Goal: Information Seeking & Learning: Learn about a topic

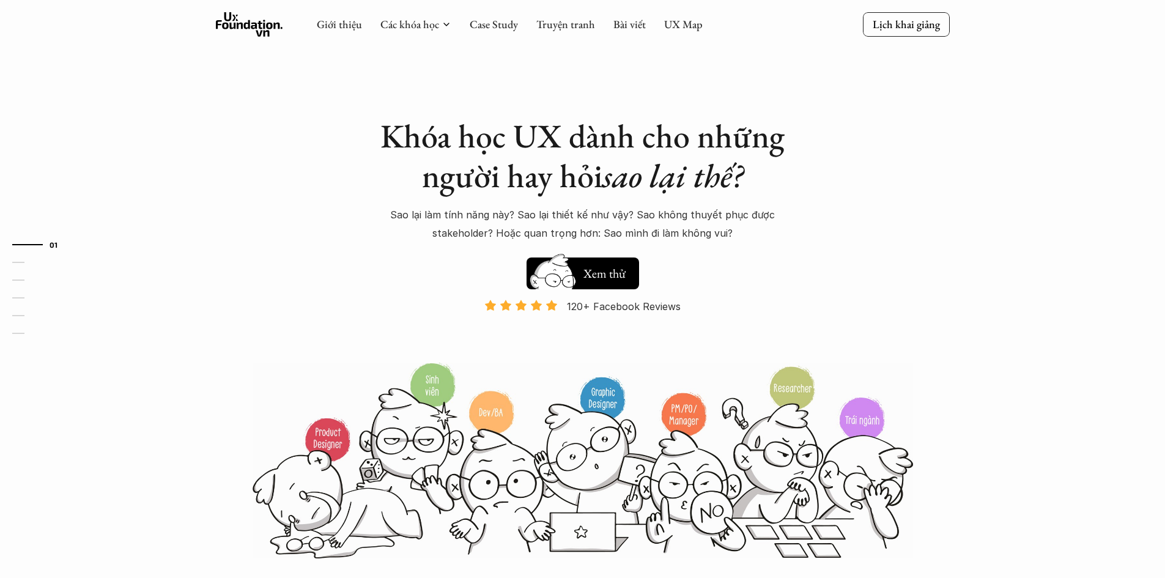
click at [595, 298] on div "Hay thôi Xem thử 120+ Facebook Reviews Và đang giảm dần do Facebook ra tính năn…" at bounding box center [583, 305] width 428 height 109
click at [331, 304] on div "Khóa học UX dành cho những người hay hỏi sao lại thế? Sao lại làm tính năng này…" at bounding box center [583, 280] width 734 height 560
click at [631, 376] on img at bounding box center [583, 460] width 660 height 199
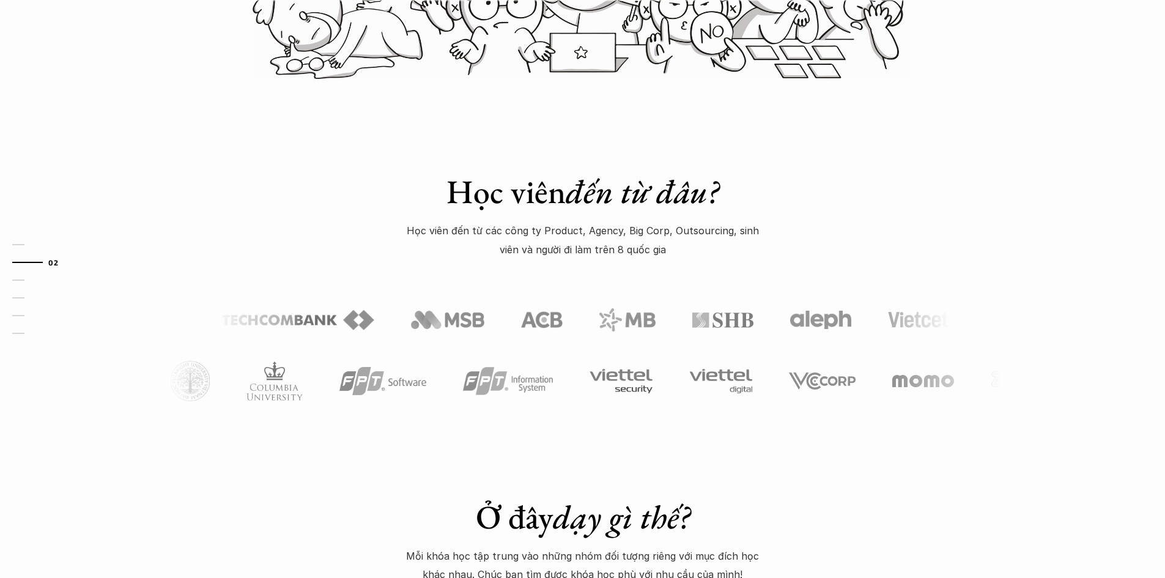
scroll to position [550, 0]
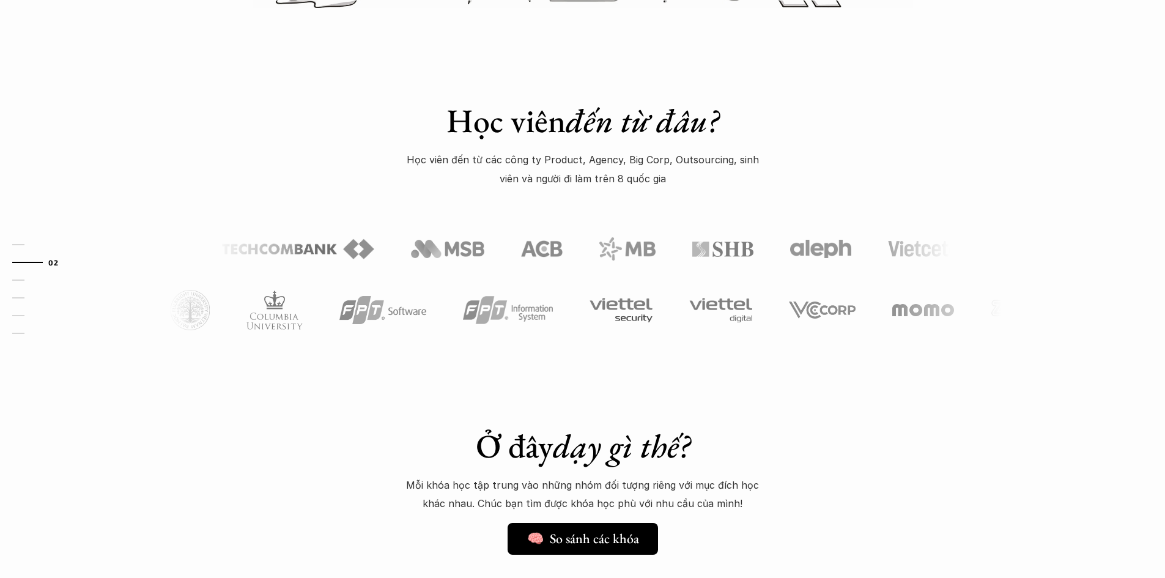
drag, startPoint x: 397, startPoint y: 354, endPoint x: 391, endPoint y: 377, distance: 24.0
click at [397, 354] on div "Học viên đến từ đâu? Học viên đến từ các công ty Product, Agency, Big Corp, Out…" at bounding box center [582, 193] width 1165 height 368
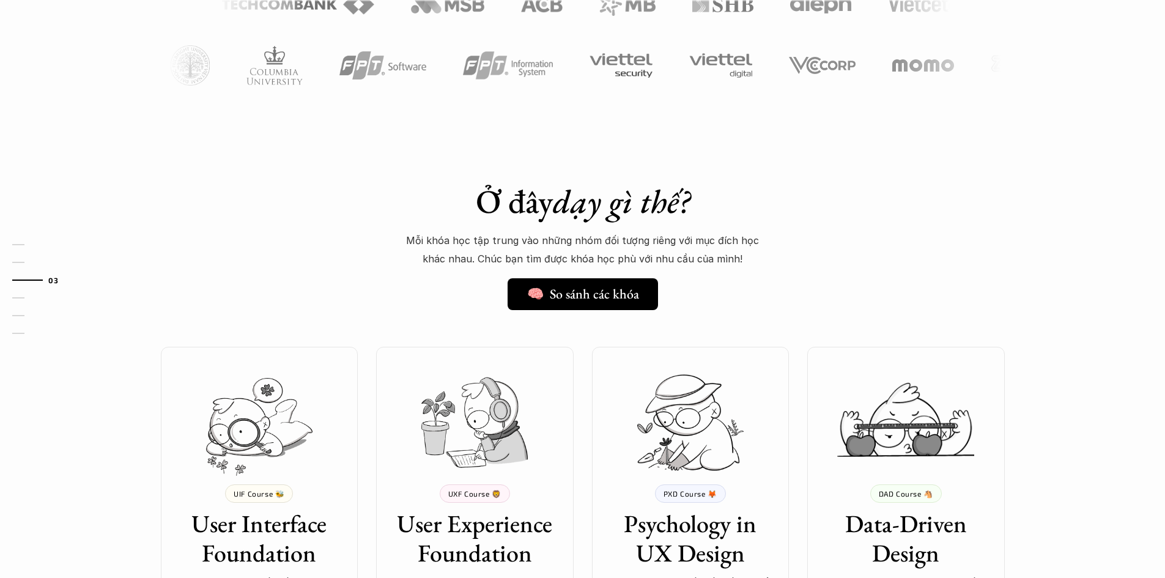
scroll to position [917, 0]
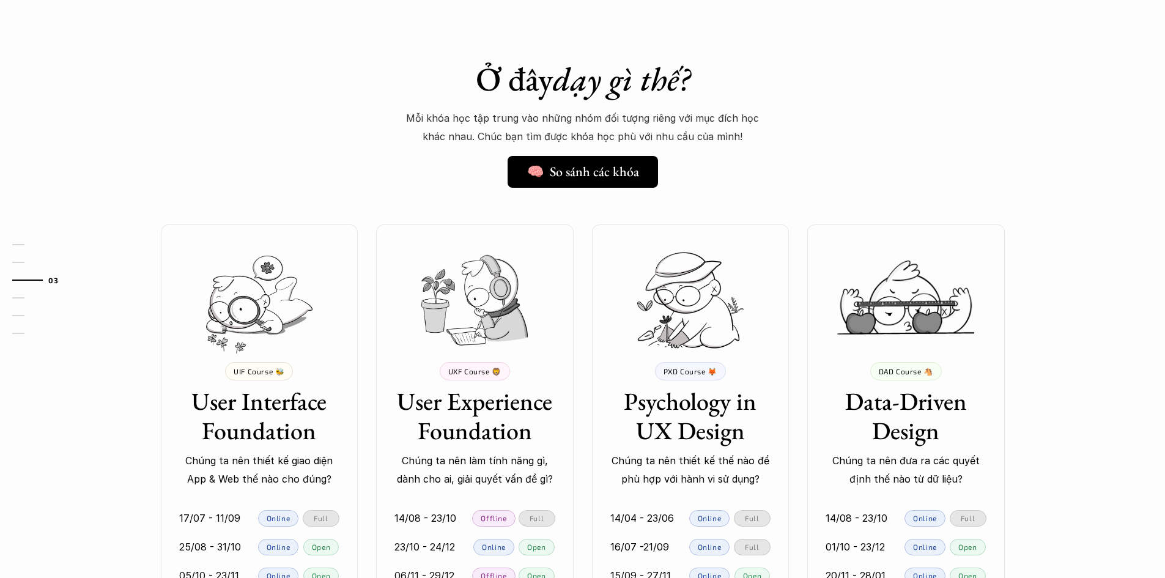
click at [578, 397] on div "💰 8,000,000 VND UIF Course 🐝 User Interface Foundation Chúng ta nên thiết kế gi…" at bounding box center [582, 441] width 881 height 434
click at [579, 406] on div "💰 8,000,000 VND UIF Course 🐝 User Interface Foundation Chúng ta nên thiết kế gi…" at bounding box center [582, 441] width 881 height 434
click at [627, 366] on div "PXD Course 🦊 Psychology in UX Design Chúng ta nên thiết kế thế nào để phù hợp v…" at bounding box center [691, 425] width 198 height 127
click at [578, 378] on div "💰 8,000,000 VND UIF Course 🐝 User Interface Foundation Chúng ta nên thiết kế gi…" at bounding box center [582, 441] width 881 height 434
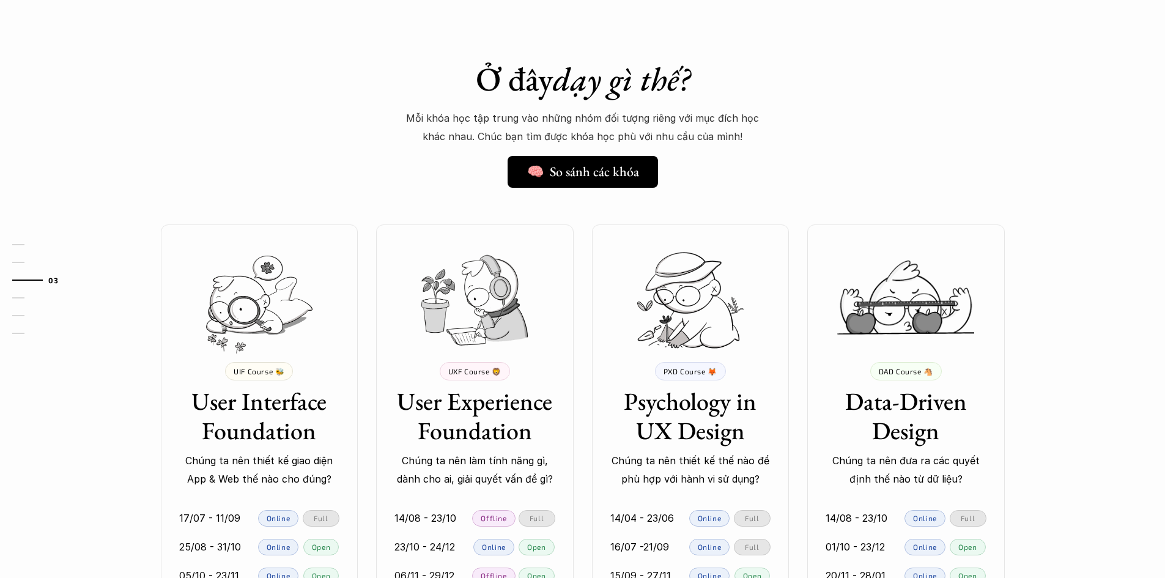
click at [578, 378] on div "💰 8,000,000 VND UIF Course 🐝 User Interface Foundation Chúng ta nên thiết kế gi…" at bounding box center [582, 441] width 881 height 434
click at [572, 374] on div "UXF Course 🦁 User Experience Foundation Chúng ta nên làm tính năng gì, dành cho…" at bounding box center [475, 425] width 198 height 127
click at [574, 379] on div "💰 8,000,000 VND UIF Course 🐝 User Interface Foundation Chúng ta nên thiết kế gi…" at bounding box center [582, 441] width 881 height 434
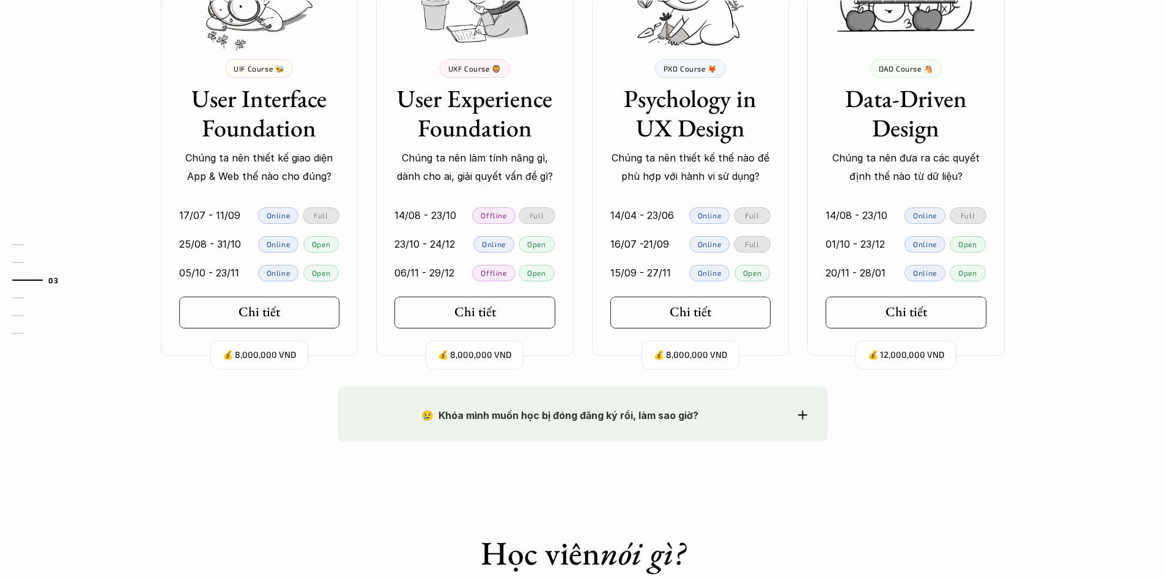
scroll to position [1223, 0]
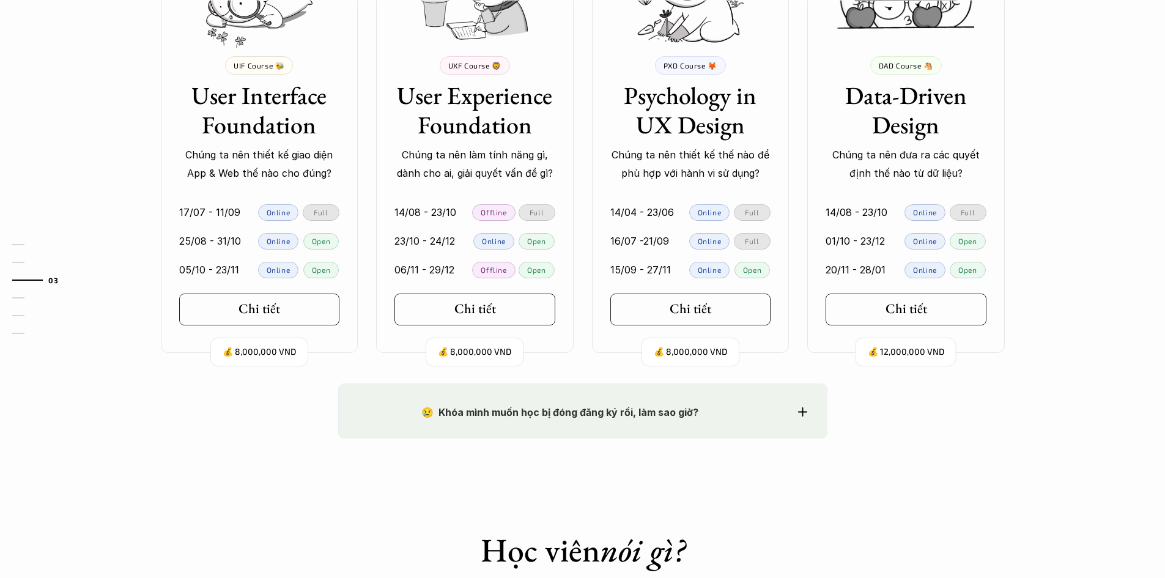
click at [583, 324] on div "💰 8,000,000 VND UIF Course 🐝 User Interface Foundation Chúng ta nên thiết kế gi…" at bounding box center [582, 136] width 881 height 434
drag, startPoint x: 354, startPoint y: 316, endPoint x: 402, endPoint y: 327, distance: 49.5
click at [355, 316] on div "Chi tiết" at bounding box center [260, 310] width 198 height 32
click at [577, 324] on div "💰 8,000,000 VND UIF Course 🐝 User Interface Foundation Chúng ta nên thiết kế gi…" at bounding box center [582, 136] width 881 height 434
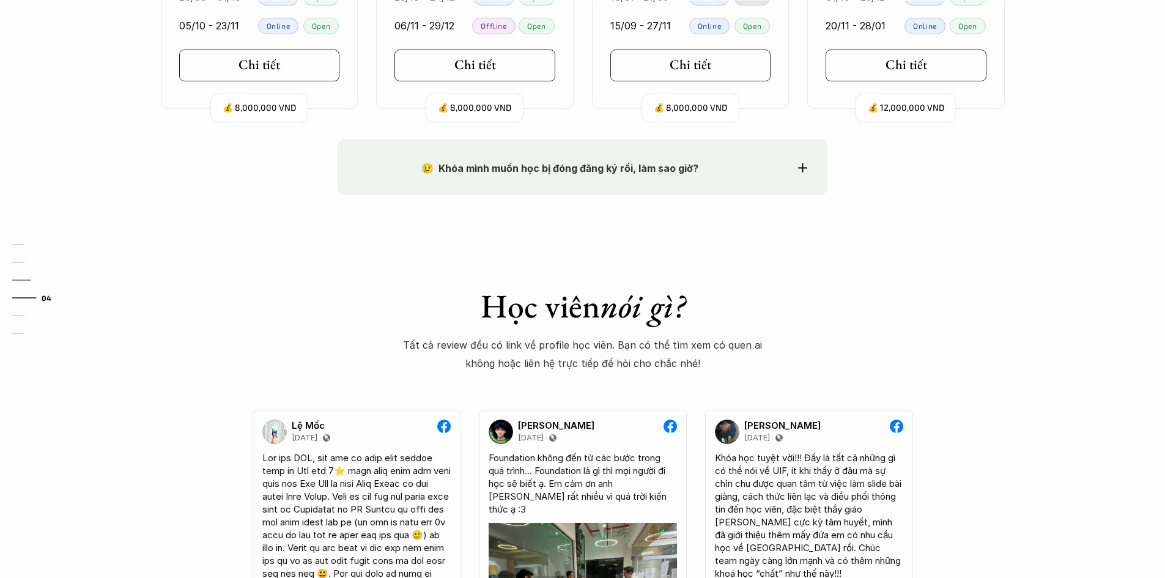
scroll to position [1468, 0]
click at [583, 332] on div "Học viên nói gì? Tất cả review đều có link về profile học viên. Bạn có thể tìm …" at bounding box center [583, 329] width 360 height 87
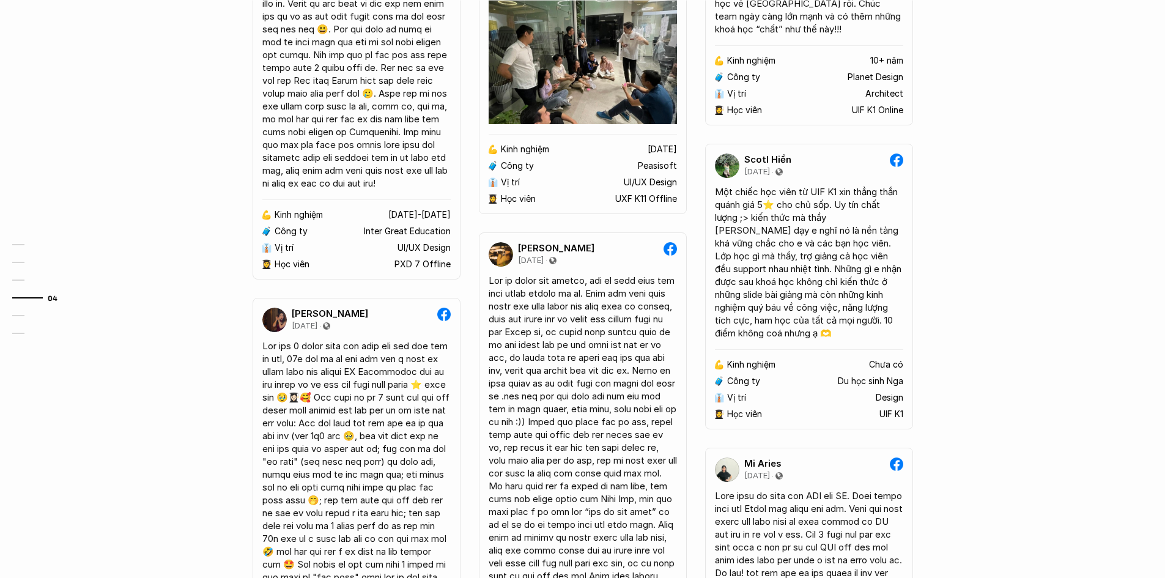
scroll to position [2018, 0]
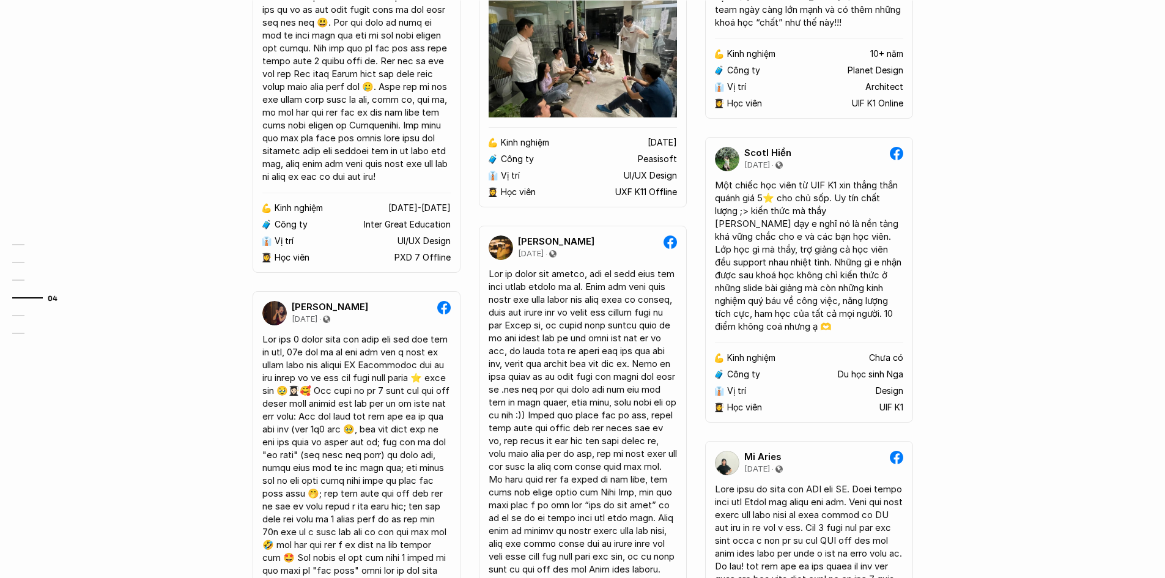
click at [692, 331] on div "Lệ Mốc [DATE] 💪 Kinh nghiệm [DATE]-[DATE] 🧳 Công ty Inter Great Education 👔 Vị …" at bounding box center [583, 489] width 734 height 1261
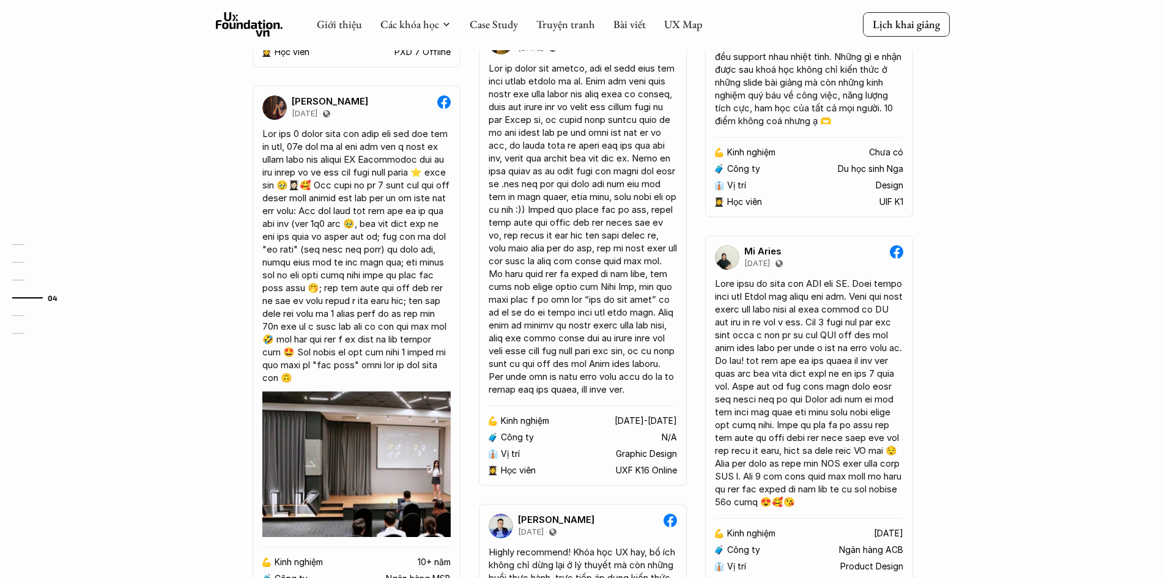
scroll to position [2201, 0]
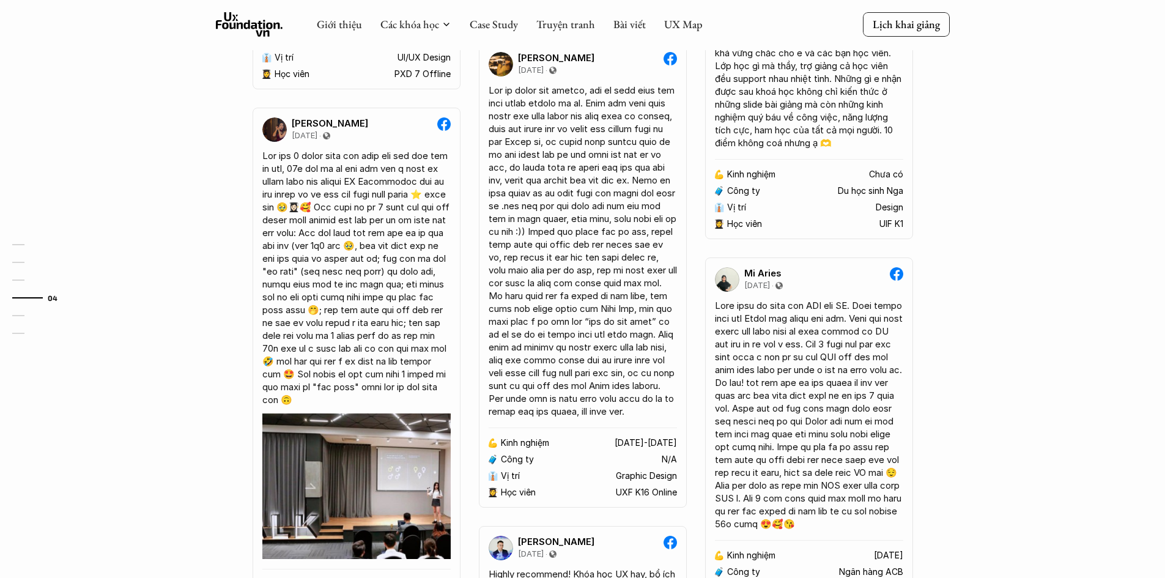
click at [0, 219] on div "01 02 03 04 05 06" at bounding box center [61, 289] width 122 height 578
drag, startPoint x: 2, startPoint y: 187, endPoint x: 0, endPoint y: 194, distance: 8.2
click at [0, 190] on div "01 02 03 04 05 06" at bounding box center [61, 289] width 122 height 578
click at [142, 280] on div "😢 Khóa mình muốn học bị đóng đăng ký rồi, làm sao giờ? Chào bạn, Bọn mình rất t…" at bounding box center [582, 170] width 1165 height 1531
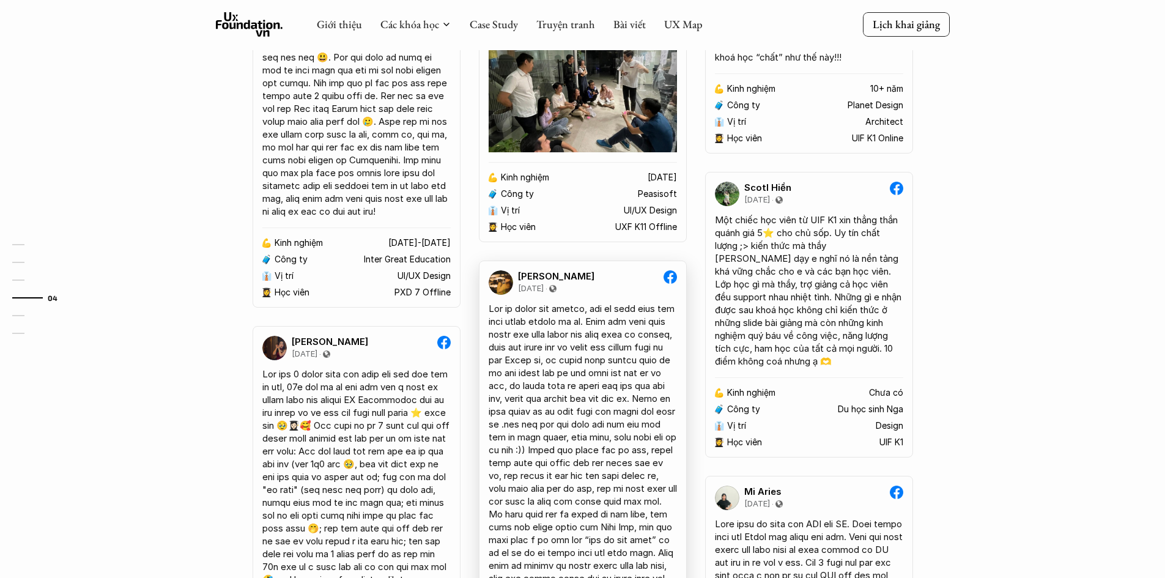
scroll to position [1834, 0]
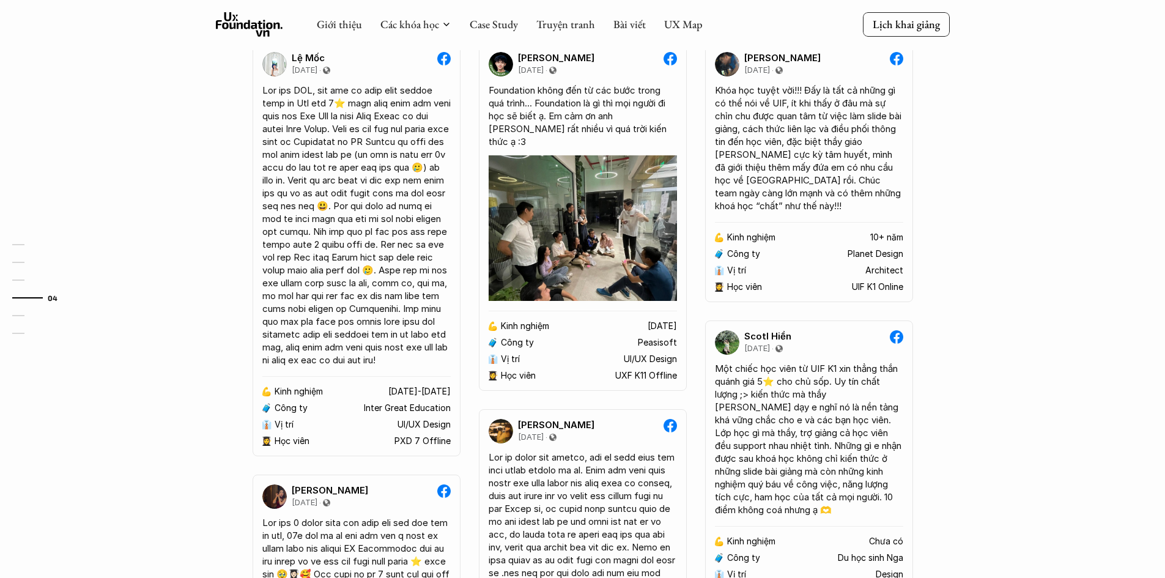
click at [629, 21] on link "Bài viết" at bounding box center [629, 24] width 32 height 14
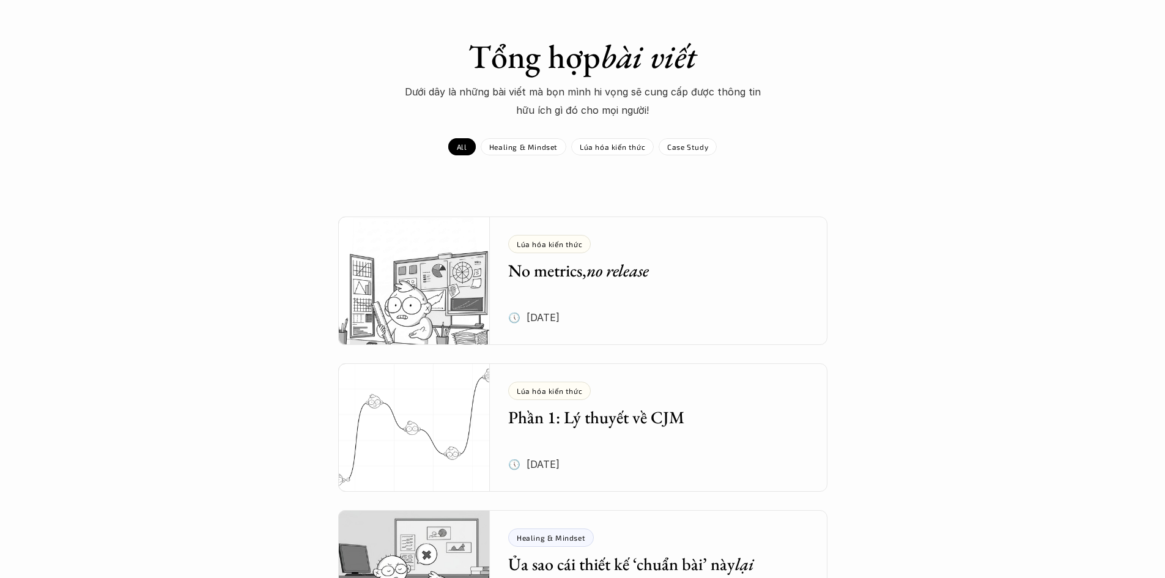
scroll to position [122, 0]
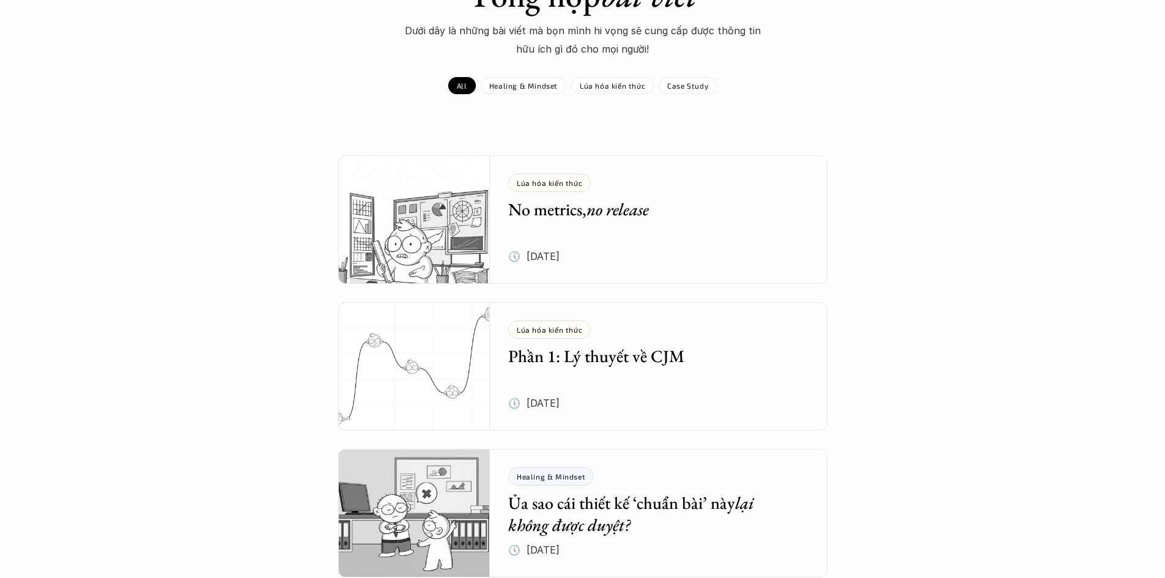
click at [506, 64] on div "Tổng hợp bài viết Dưới dây là những bài viết mà bọn mình hi vọng sẽ cung cấp đư…" at bounding box center [582, 35] width 1165 height 119
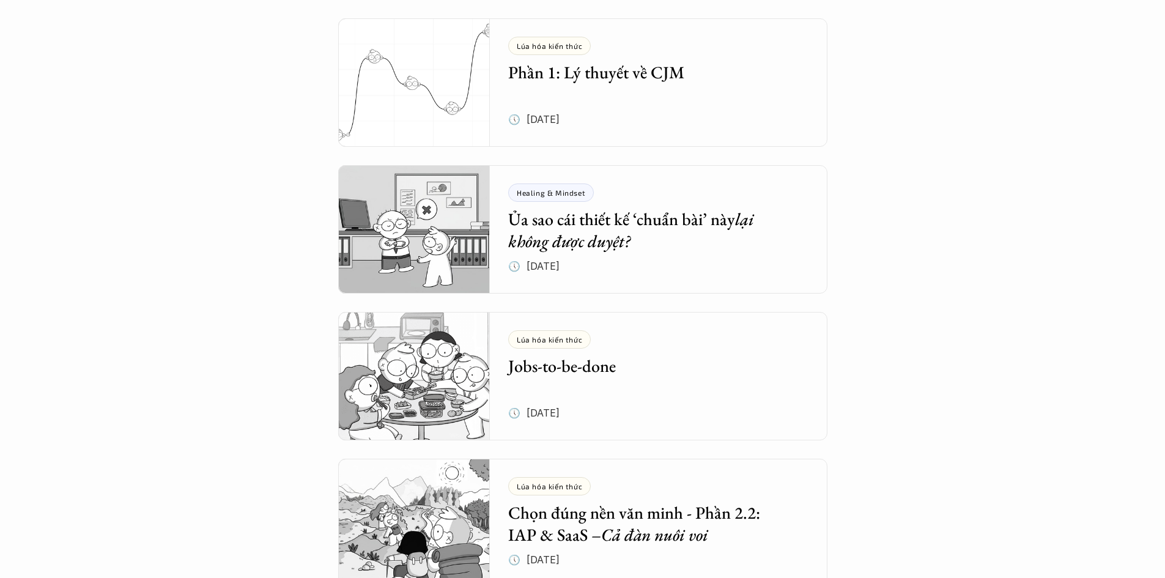
scroll to position [428, 0]
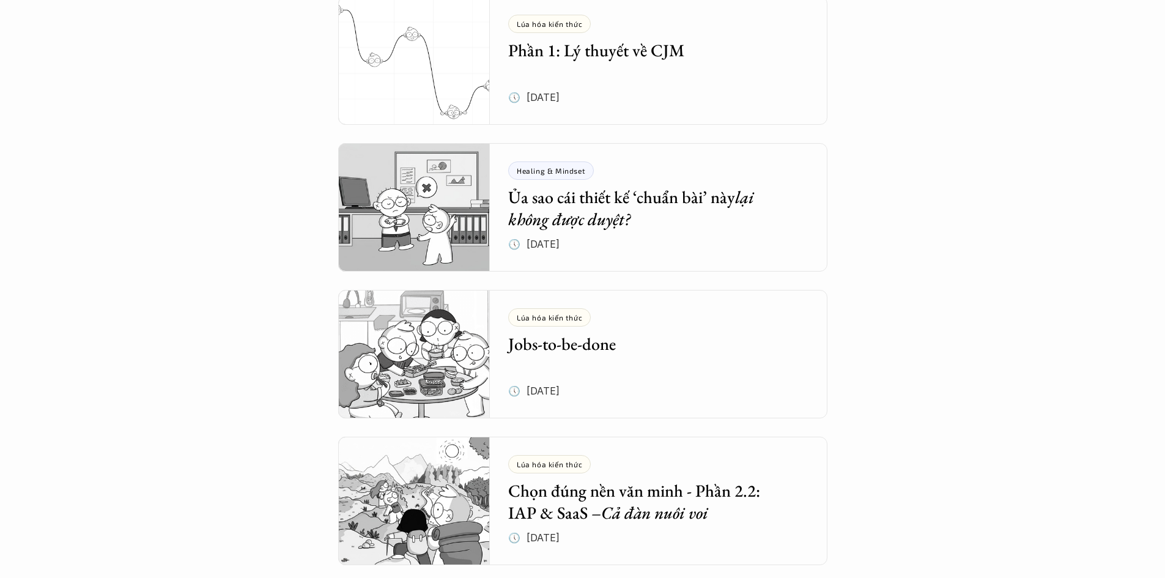
click at [100, 301] on div "Tổng hợp bài viết Dưới dây là những bài viết mà bọn mình hi vọng sẽ cung cấp đư…" at bounding box center [582, 457] width 1165 height 1770
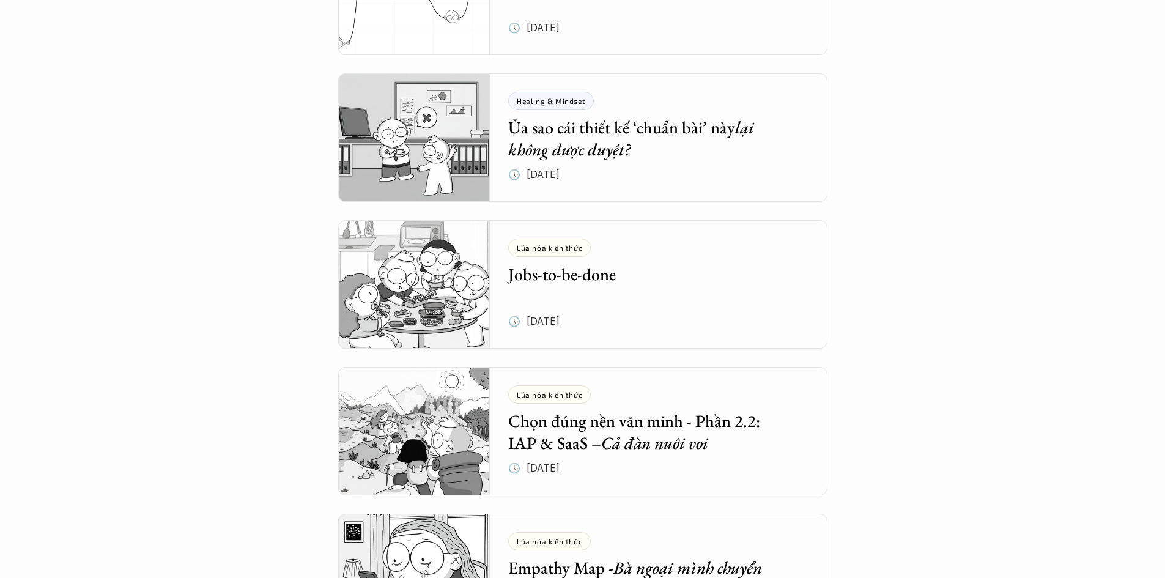
scroll to position [611, 0]
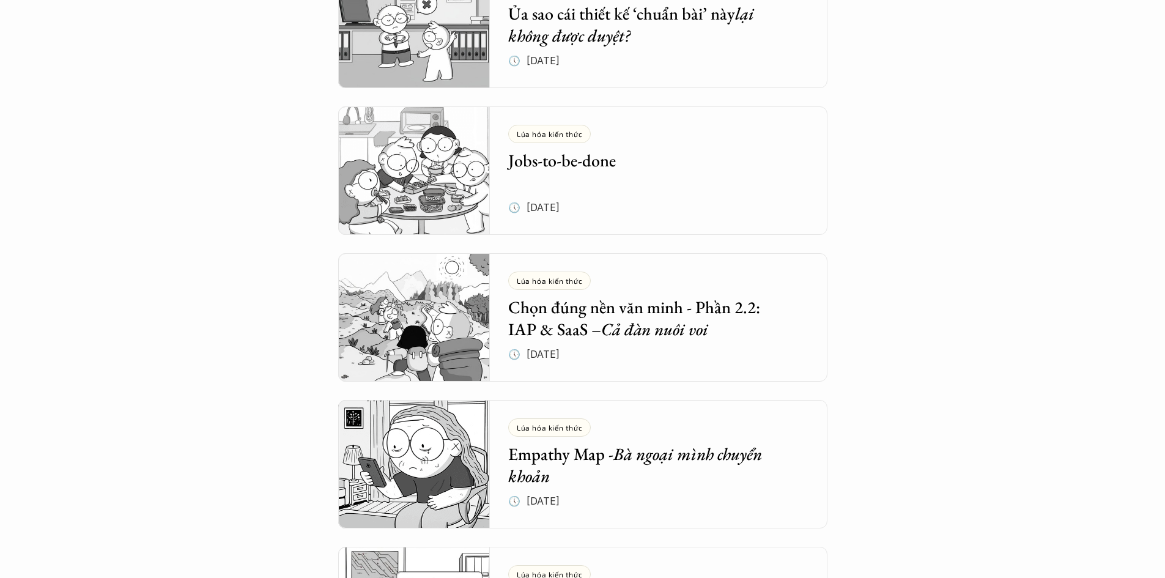
click at [175, 370] on div "Tổng hợp bài viết Dưới dây là những bài viết mà bọn mình hi vọng sẽ cung cấp đư…" at bounding box center [582, 274] width 1165 height 1770
drag, startPoint x: 104, startPoint y: 297, endPoint x: 85, endPoint y: 323, distance: 32.4
drag, startPoint x: 85, startPoint y: 323, endPoint x: 164, endPoint y: 375, distance: 95.3
click at [164, 375] on div "Tổng hợp bài viết Dưới dây là những bài viết mà bọn mình hi vọng sẽ cung cấp đư…" at bounding box center [582, 274] width 1165 height 1770
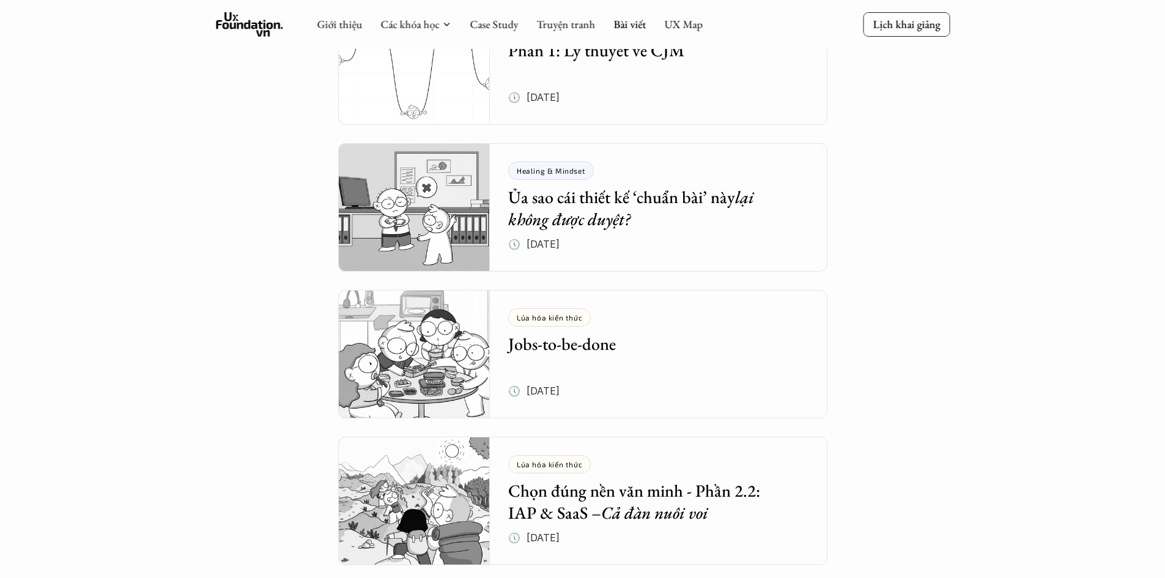
click at [546, 201] on h5 "Ủa sao cái thiết kế ‘chuẩn bài’ này lại không được duyệt?" at bounding box center [649, 208] width 283 height 45
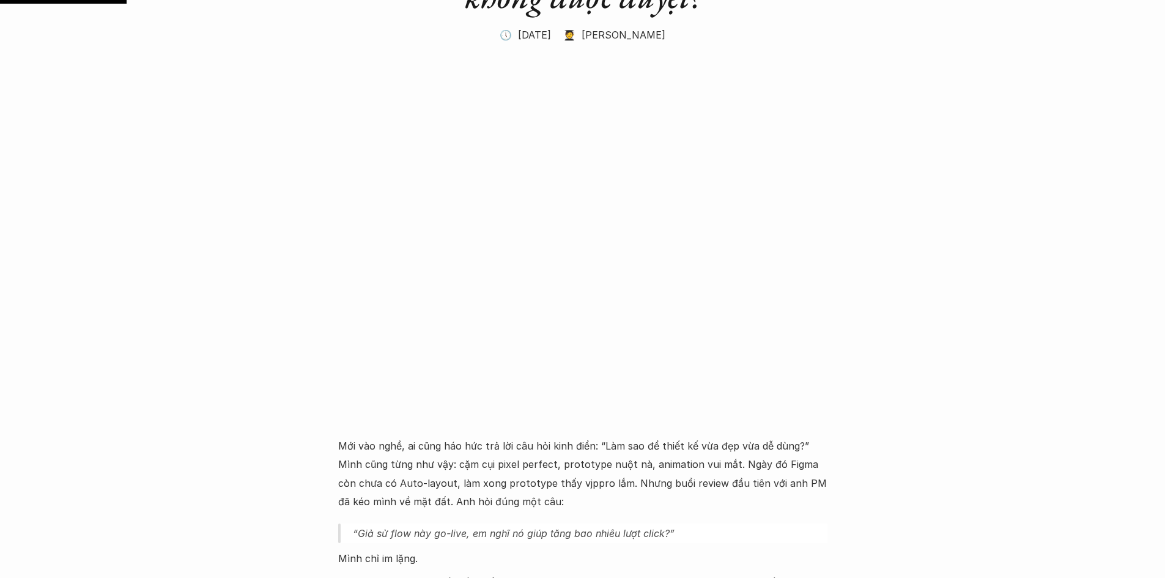
scroll to position [183, 0]
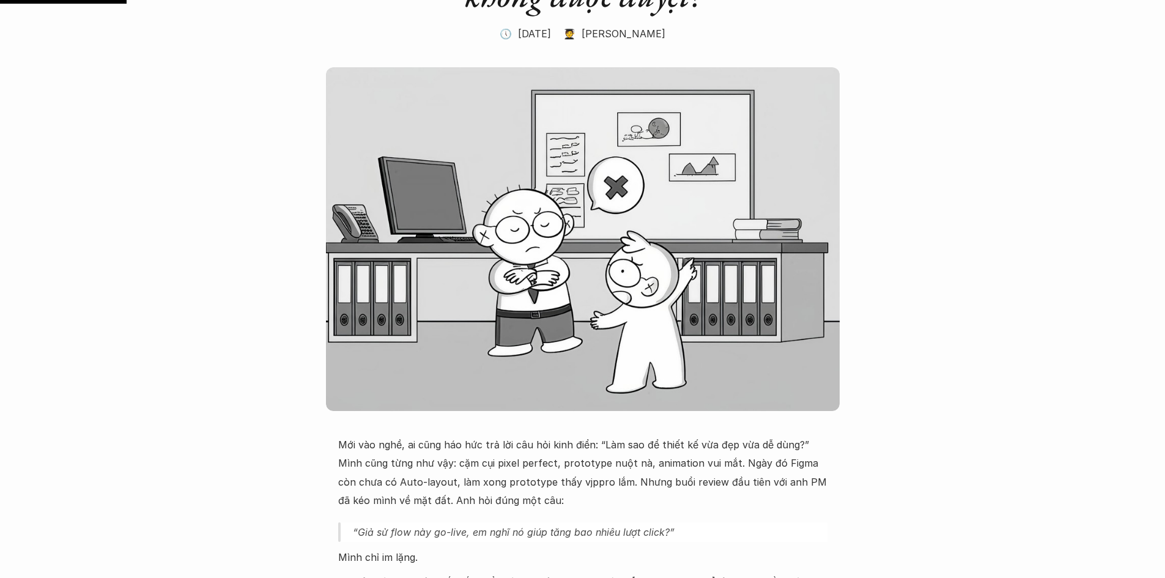
drag, startPoint x: 180, startPoint y: 188, endPoint x: 171, endPoint y: 190, distance: 10.1
click at [750, 492] on p "Mới vào nghề, ai cũng háo hức trả lời câu hỏi kinh điển: “Làm sao để thiết kế v…" at bounding box center [582, 472] width 489 height 75
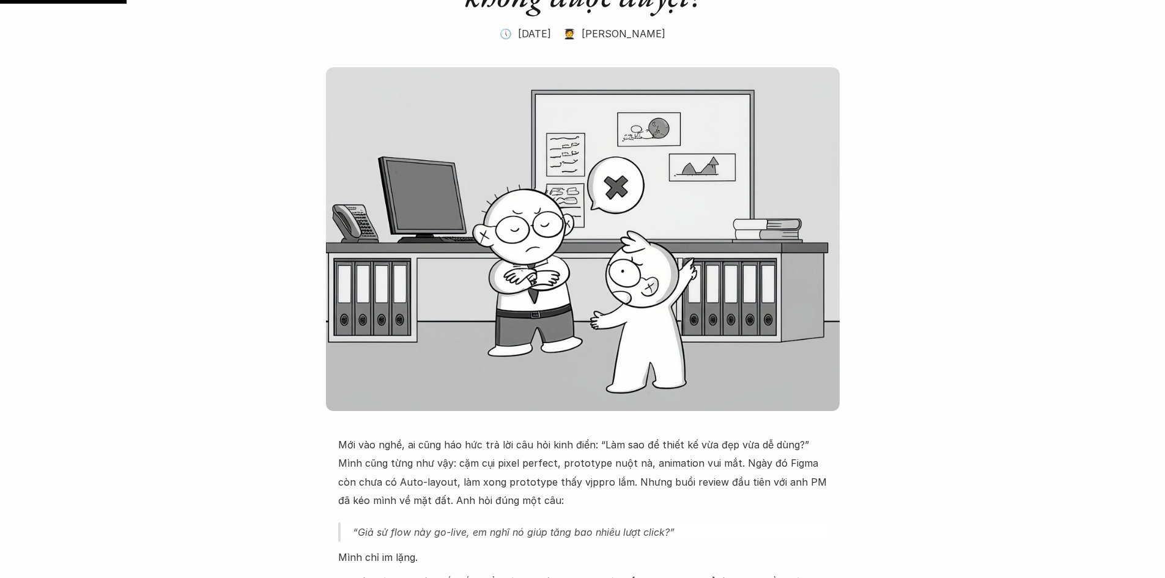
click at [552, 498] on p "Mới vào nghề, ai cũng háo hức trả lời câu hỏi kinh điển: “Làm sao để thiết kế v…" at bounding box center [582, 472] width 489 height 75
click at [512, 500] on p "Mới vào nghề, ai cũng háo hức trả lời câu hỏi kinh điển: “Làm sao để thiết kế v…" at bounding box center [582, 472] width 489 height 75
click at [509, 505] on p "Mới vào nghề, ai cũng háo hức trả lời câu hỏi kinh điển: “Làm sao để thiết kế v…" at bounding box center [582, 472] width 489 height 75
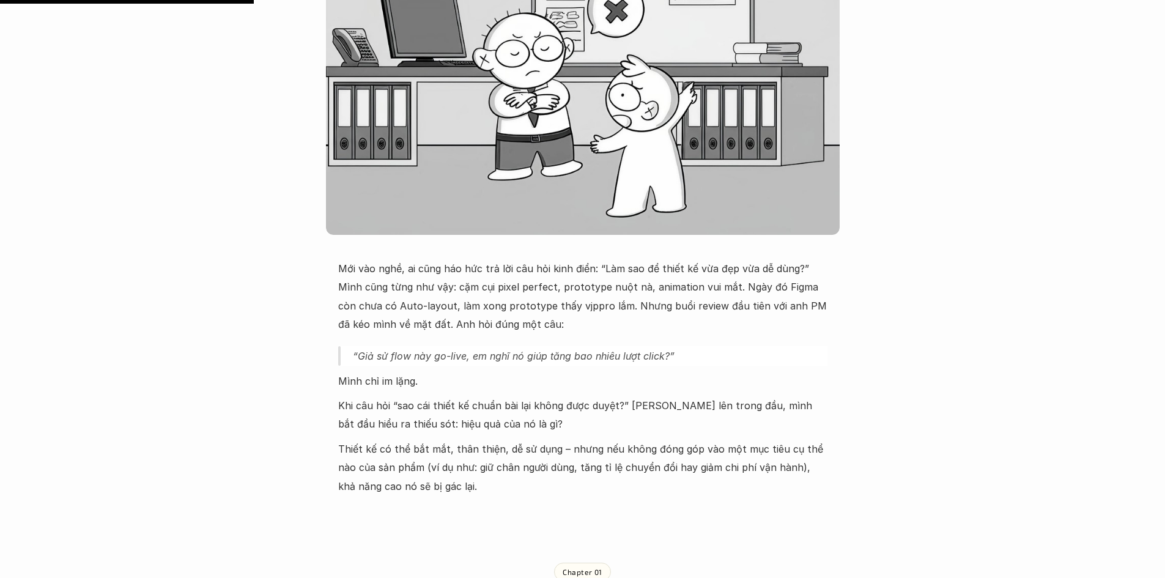
scroll to position [367, 0]
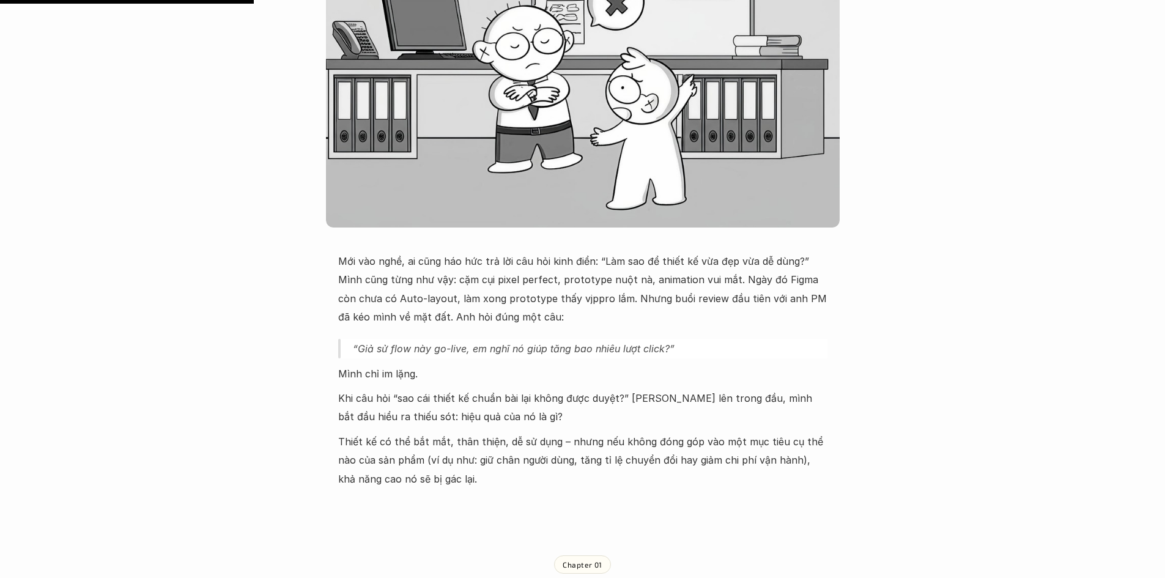
click at [600, 473] on p "Thiết kế có thể bắt mắt, thân thiện, dễ sử dụng – nhưng nếu không đóng góp vào …" at bounding box center [582, 460] width 489 height 56
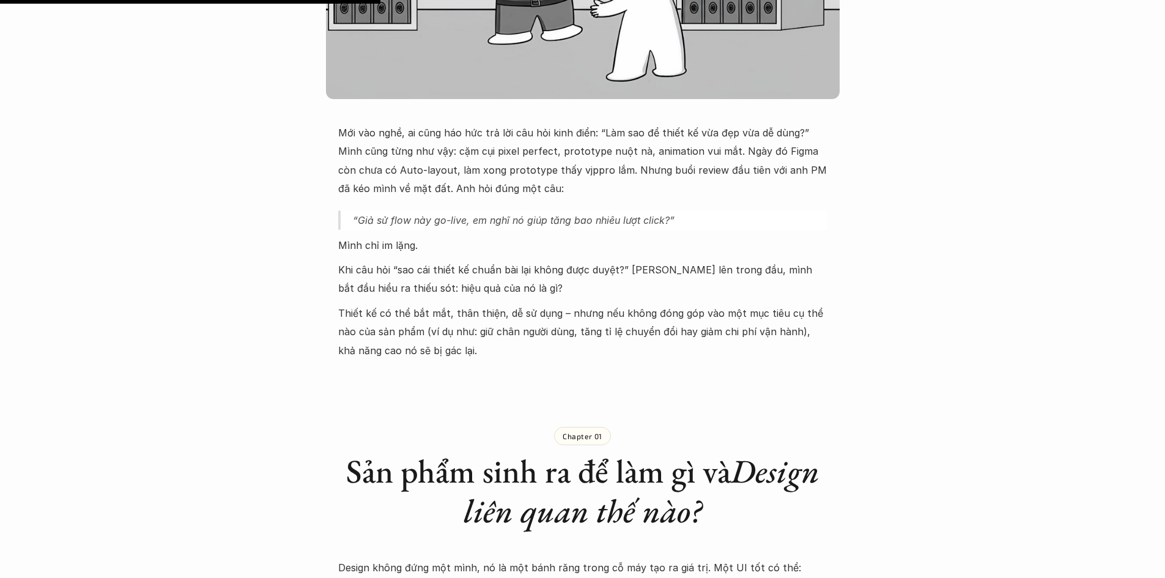
scroll to position [550, 0]
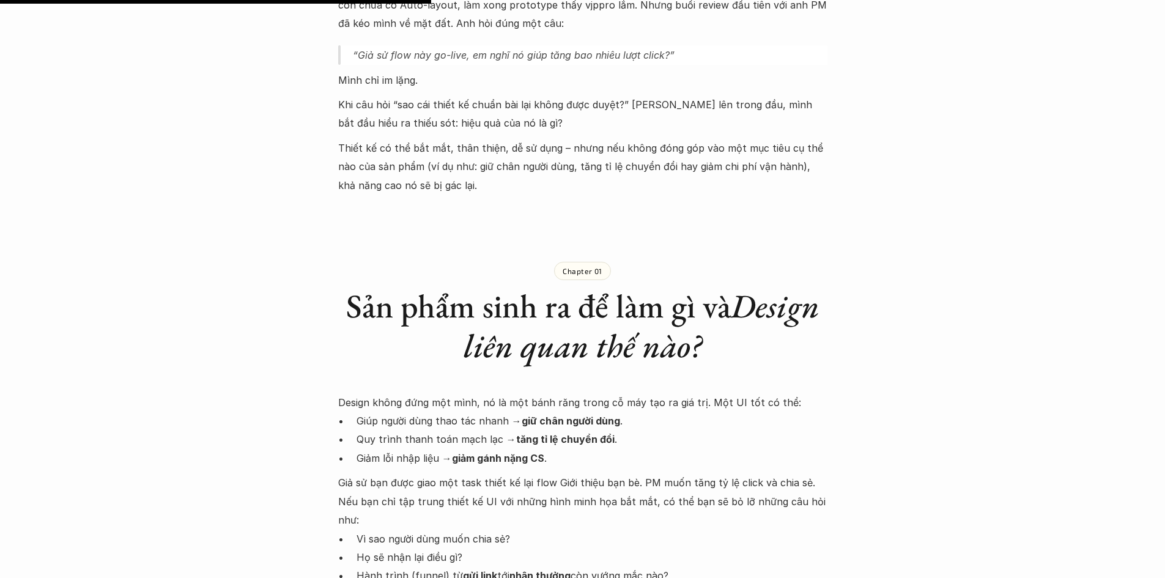
scroll to position [673, 0]
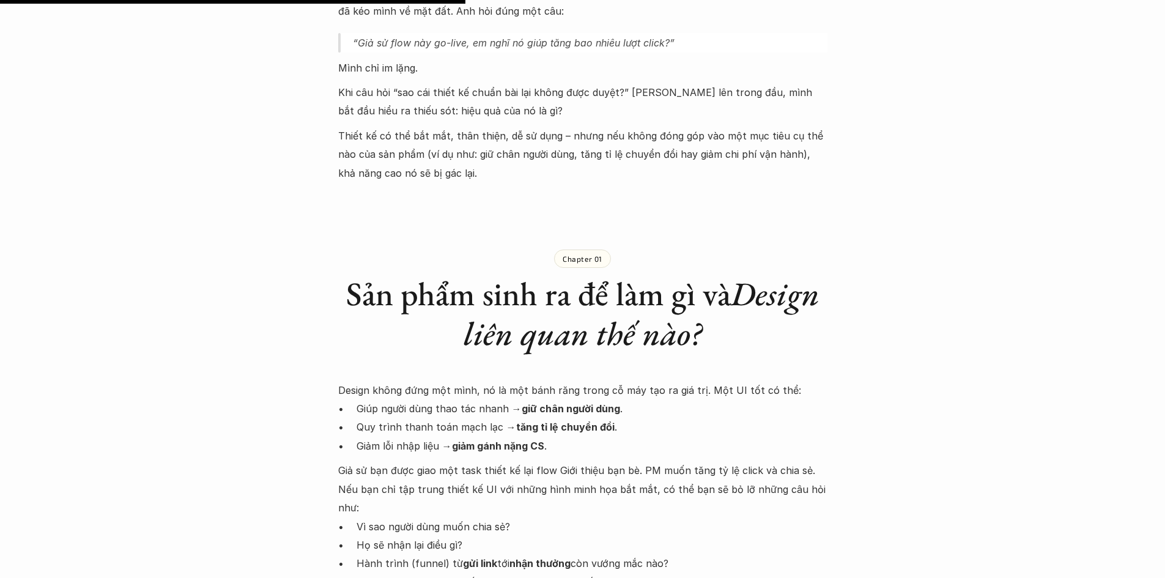
click at [492, 456] on div "Design không đứng một mình, nó là một bánh răng trong cỗ máy tạo ra giá trị. Mộ…" at bounding box center [582, 545] width 489 height 328
click at [491, 456] on div "Design không đứng một mình, nó là một bánh răng trong cỗ máy tạo ra giá trị. Mộ…" at bounding box center [582, 545] width 489 height 328
click at [489, 455] on p "Giảm lỗi nhập liệu → giảm gánh nặng CS ." at bounding box center [592, 446] width 471 height 18
click at [675, 453] on p "Giảm lỗi nhập liệu → giảm gánh nặng CS ." at bounding box center [592, 446] width 471 height 18
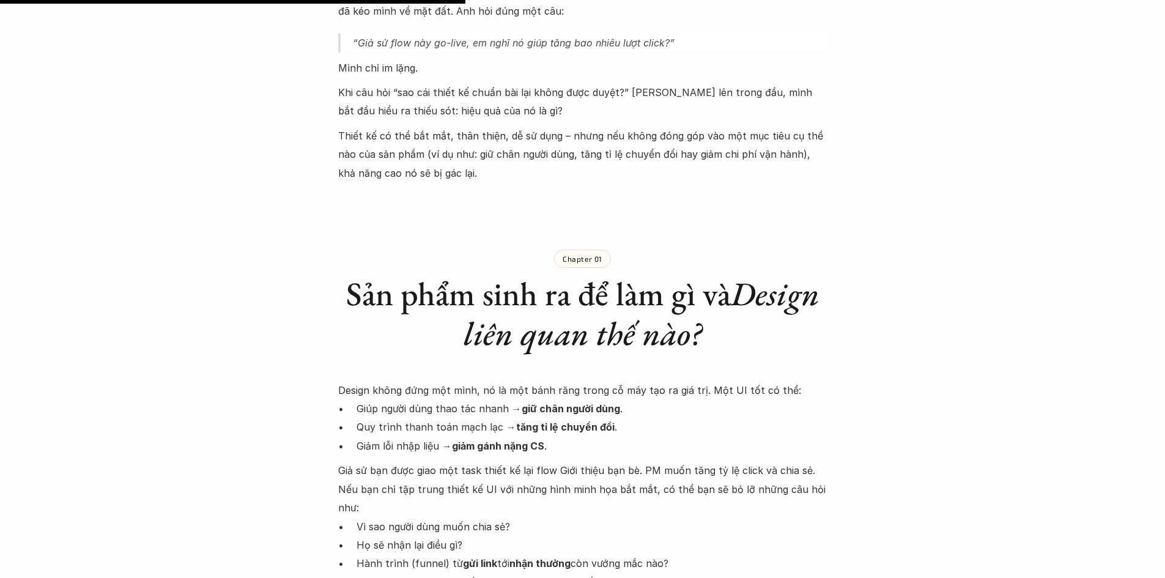
click at [680, 453] on p "Giảm lỗi nhập liệu → giảm gánh nặng CS ." at bounding box center [592, 446] width 471 height 18
click at [682, 449] on p "Giảm lỗi nhập liệu → giảm gánh nặng CS ." at bounding box center [592, 446] width 471 height 18
click at [532, 459] on div "Design không đứng một mình, nó là một bánh răng trong cỗ máy tạo ra giá trị. Mộ…" at bounding box center [582, 545] width 489 height 328
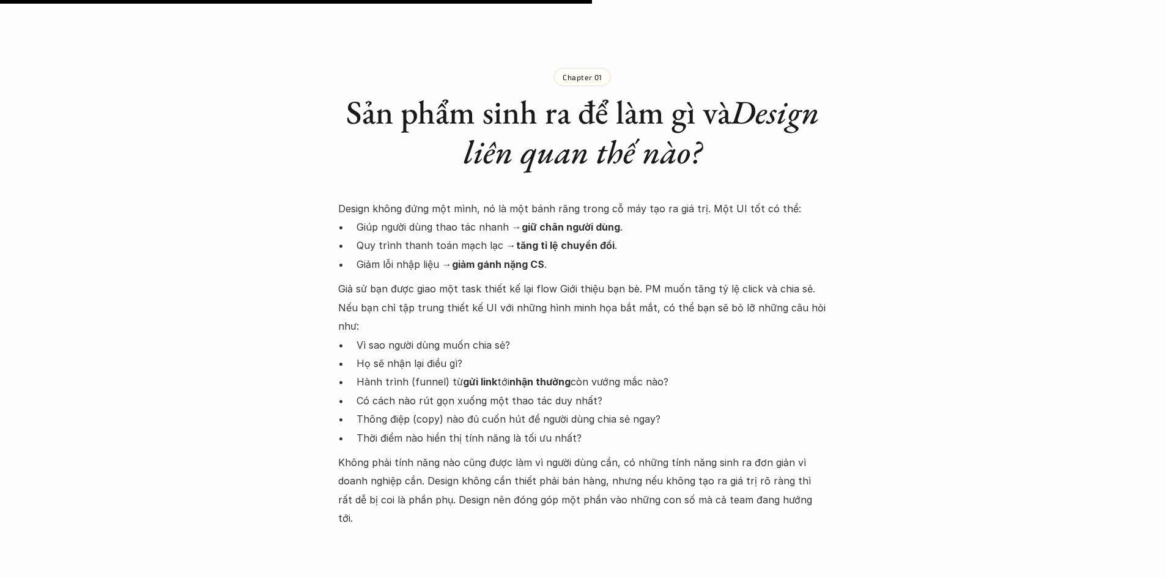
scroll to position [856, 0]
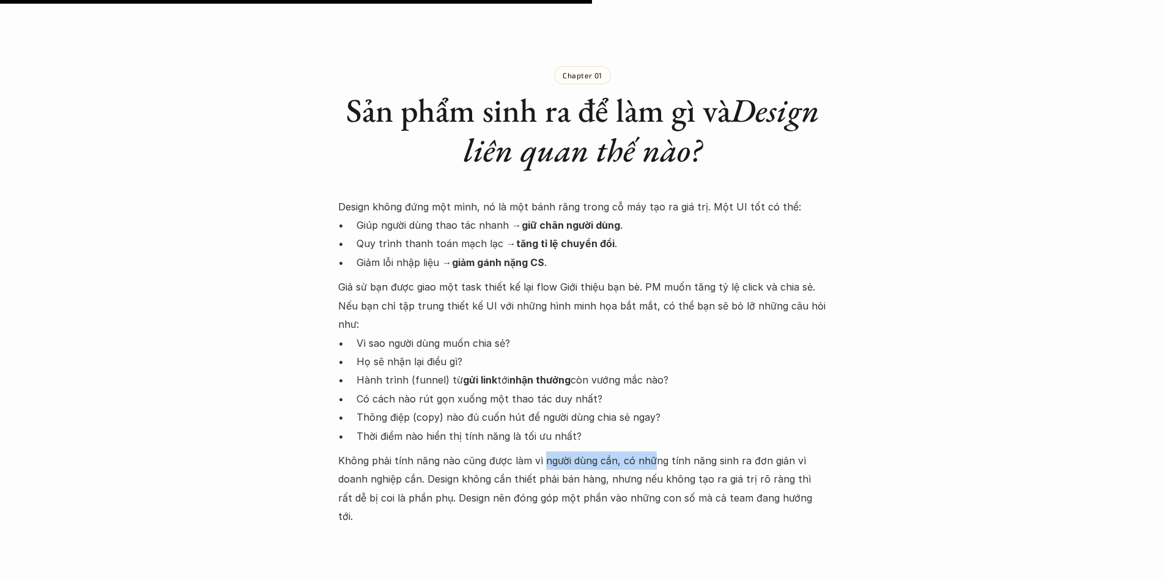
drag, startPoint x: 542, startPoint y: 439, endPoint x: 657, endPoint y: 445, distance: 114.5
click at [656, 451] on p "Không phải tính năng nào cũng được làm vì người dùng cần, có những tính năng si…" at bounding box center [582, 488] width 489 height 75
drag, startPoint x: 663, startPoint y: 445, endPoint x: 693, endPoint y: 445, distance: 30.0
click at [693, 451] on p "Không phải tính năng nào cũng được làm vì người dùng cần, có những tính năng si…" at bounding box center [582, 488] width 489 height 75
click at [371, 457] on p "Không phải tính năng nào cũng được làm vì người dùng cần, có những tính năng si…" at bounding box center [582, 488] width 489 height 75
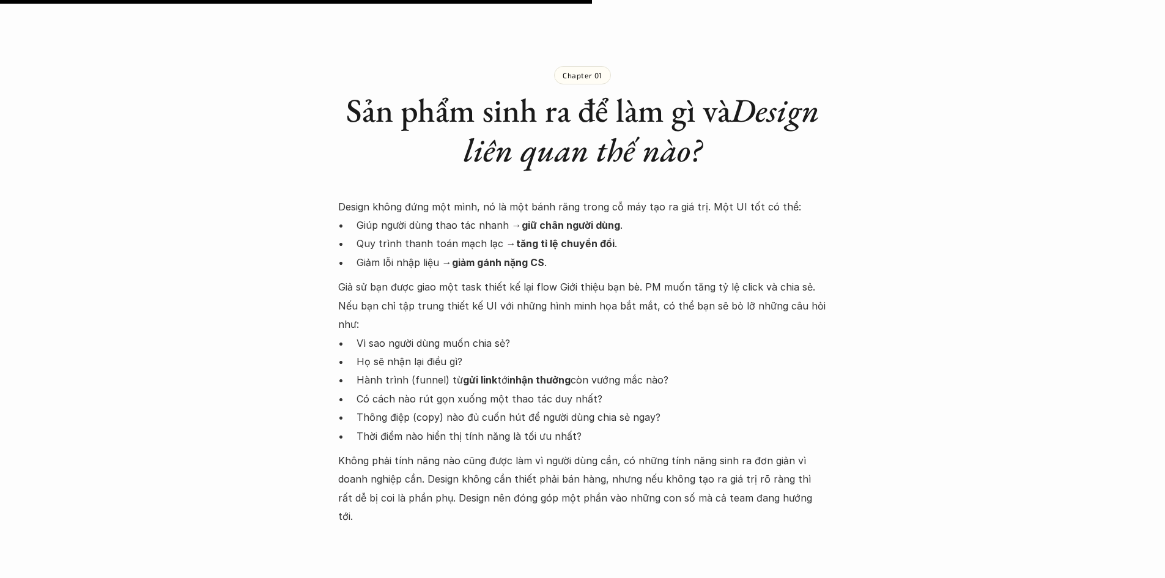
drag, startPoint x: 327, startPoint y: 472, endPoint x: 406, endPoint y: 473, distance: 78.9
click at [330, 473] on div "Healing & Mindset Ủa sao cái thiết kế ‘chuẩn bài’ này lại không được duyệt? 🕔 […" at bounding box center [582, 334] width 1165 height 2258
drag, startPoint x: 503, startPoint y: 475, endPoint x: 694, endPoint y: 472, distance: 191.4
click at [680, 477] on p "Không phải tính năng nào cũng được làm vì người dùng cần, có những tính năng si…" at bounding box center [582, 488] width 489 height 75
drag, startPoint x: 699, startPoint y: 467, endPoint x: 711, endPoint y: 467, distance: 12.2
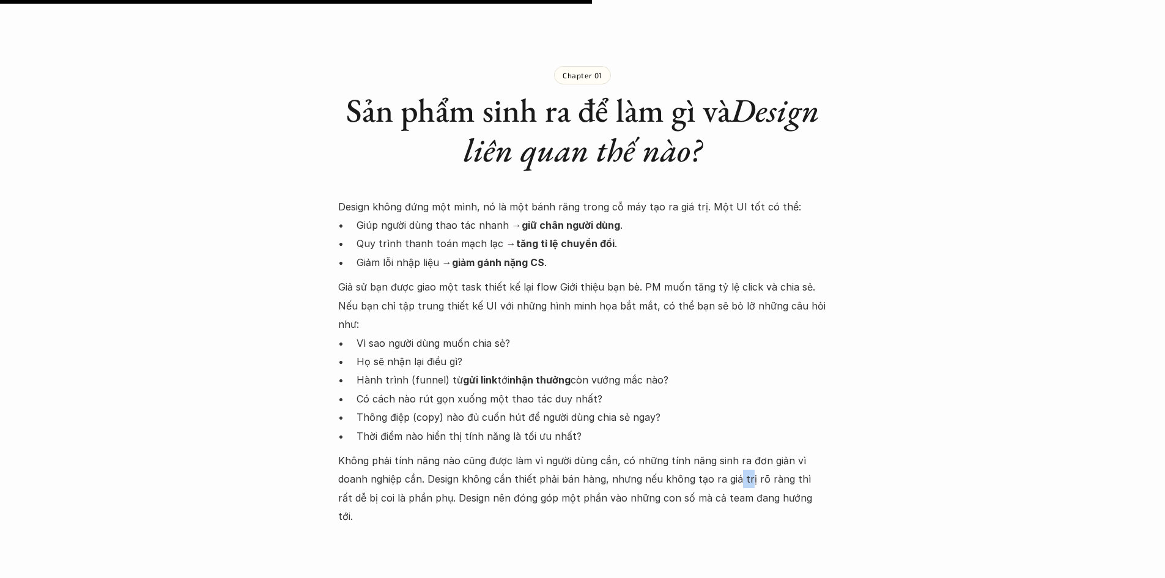
click at [712, 467] on p "Không phải tính năng nào cũng được làm vì người dùng cần, có những tính năng si…" at bounding box center [582, 488] width 489 height 75
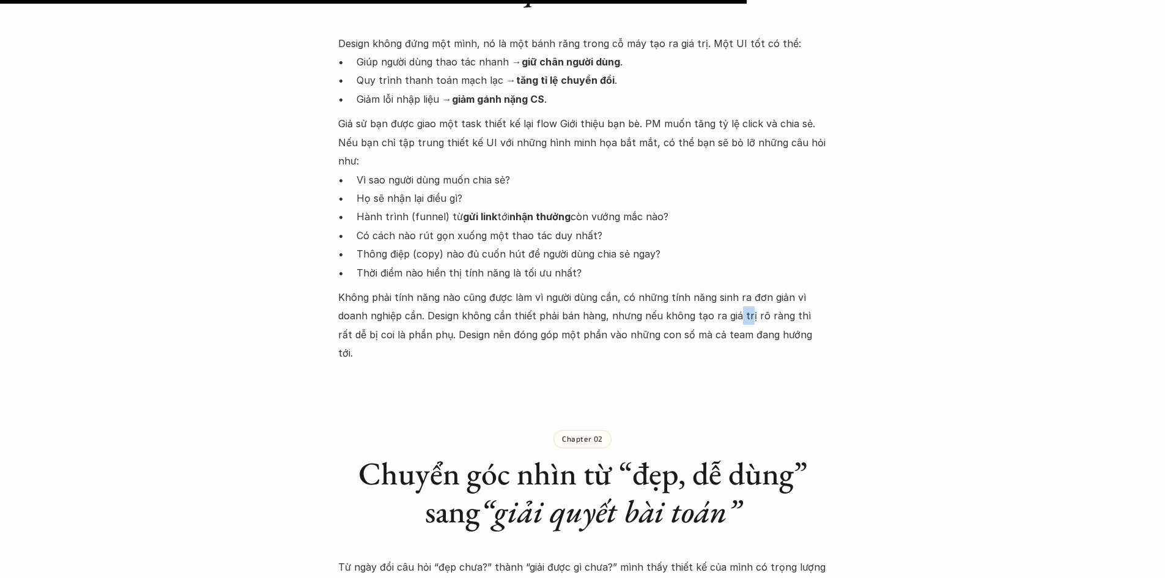
scroll to position [1162, 0]
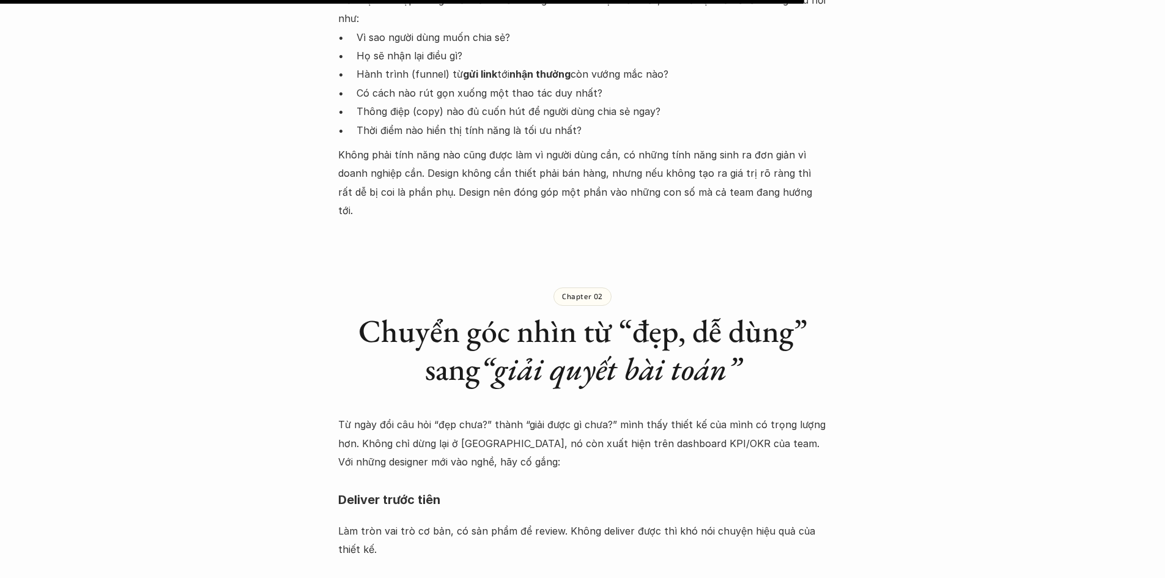
click at [0, 491] on div "Healing & Mindset Ủa sao cái thiết kế ‘chuẩn bài’ này lại không được duyệt? 🕔 […" at bounding box center [582, 28] width 1165 height 2258
click at [462, 484] on h4 "Deliver trước tiên" at bounding box center [582, 500] width 489 height 32
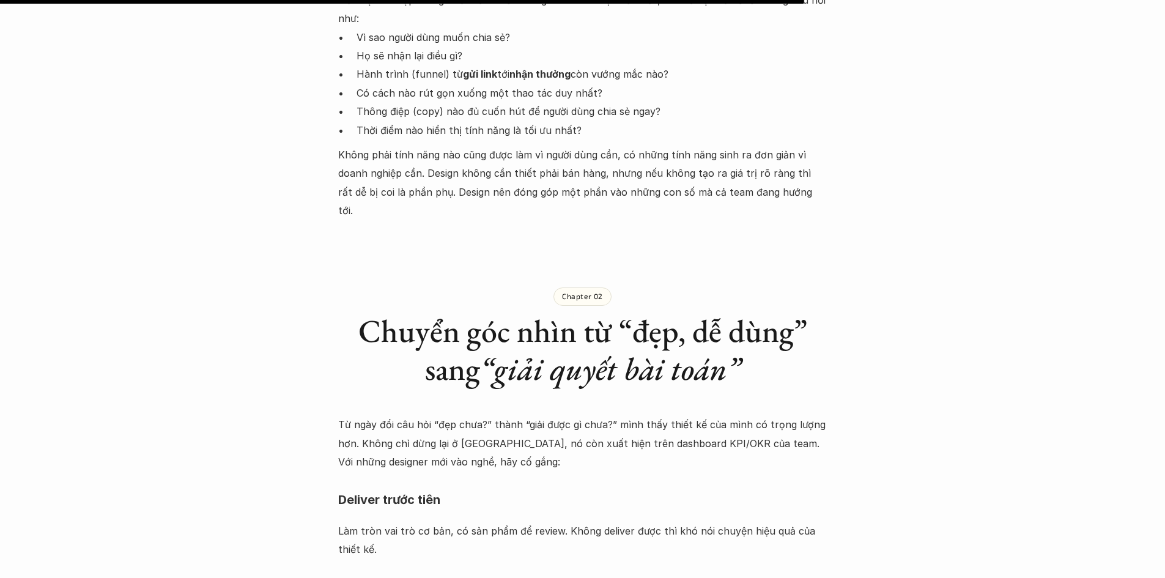
click at [495, 484] on h4 "Deliver trước tiên" at bounding box center [582, 500] width 489 height 32
click at [493, 484] on h4 "Deliver trước tiên" at bounding box center [582, 500] width 489 height 32
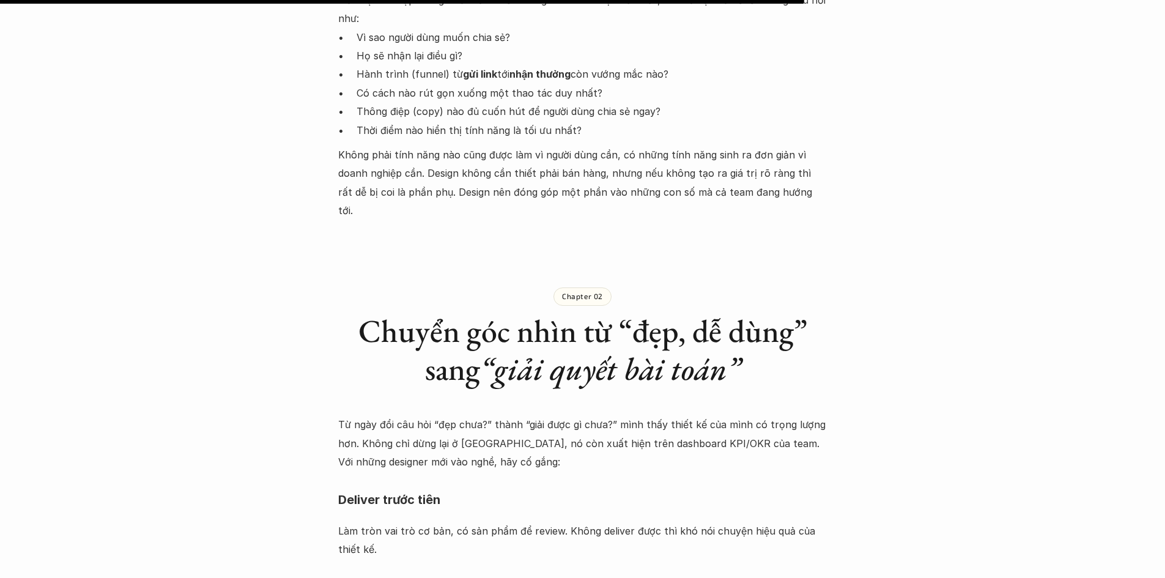
click at [489, 484] on h4 "Deliver trước tiên" at bounding box center [582, 500] width 489 height 32
click at [503, 484] on h4 "Deliver trước tiên" at bounding box center [582, 500] width 489 height 32
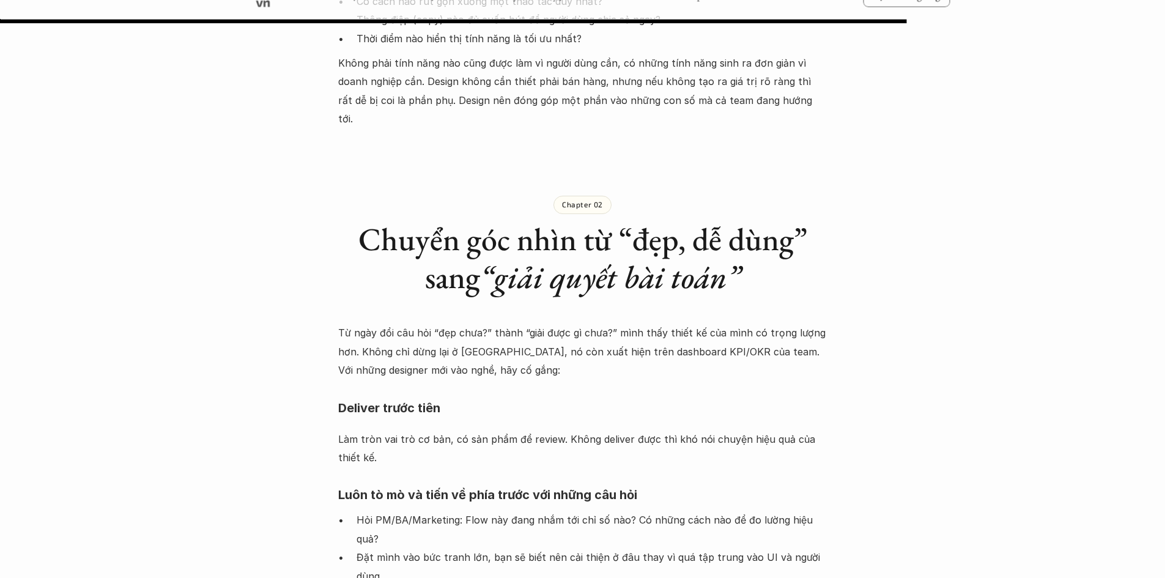
scroll to position [1223, 0]
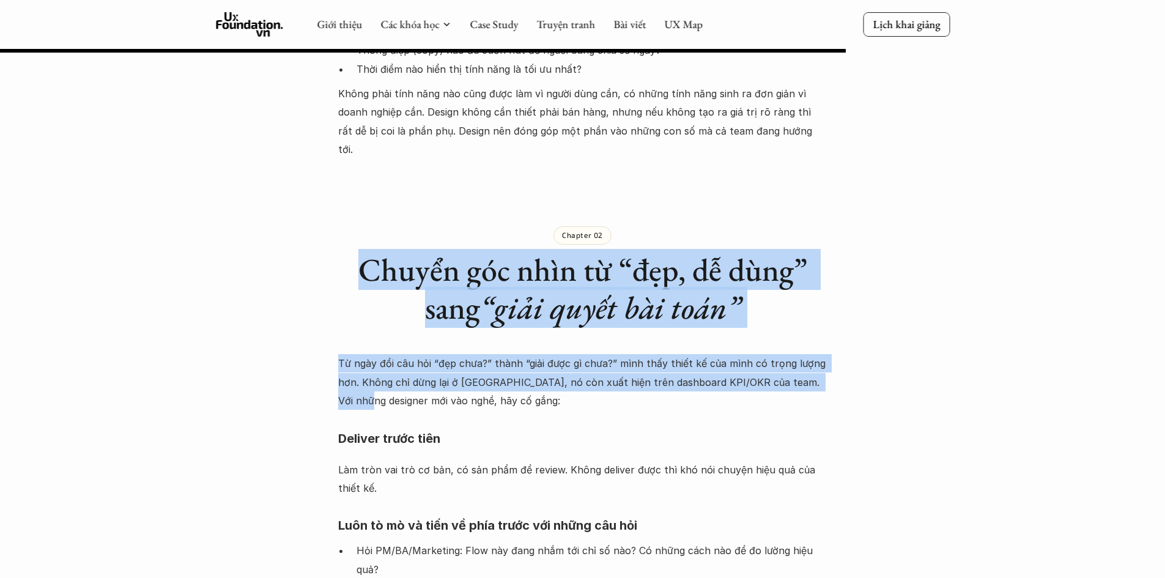
drag, startPoint x: 0, startPoint y: 295, endPoint x: 0, endPoint y: 375, distance: 79.5
click at [594, 297] on div "Chapter 02 Chuyển góc nhìn từ “đẹp, dễ dùng” sang “giải quyết bài toán”" at bounding box center [582, 265] width 489 height 165
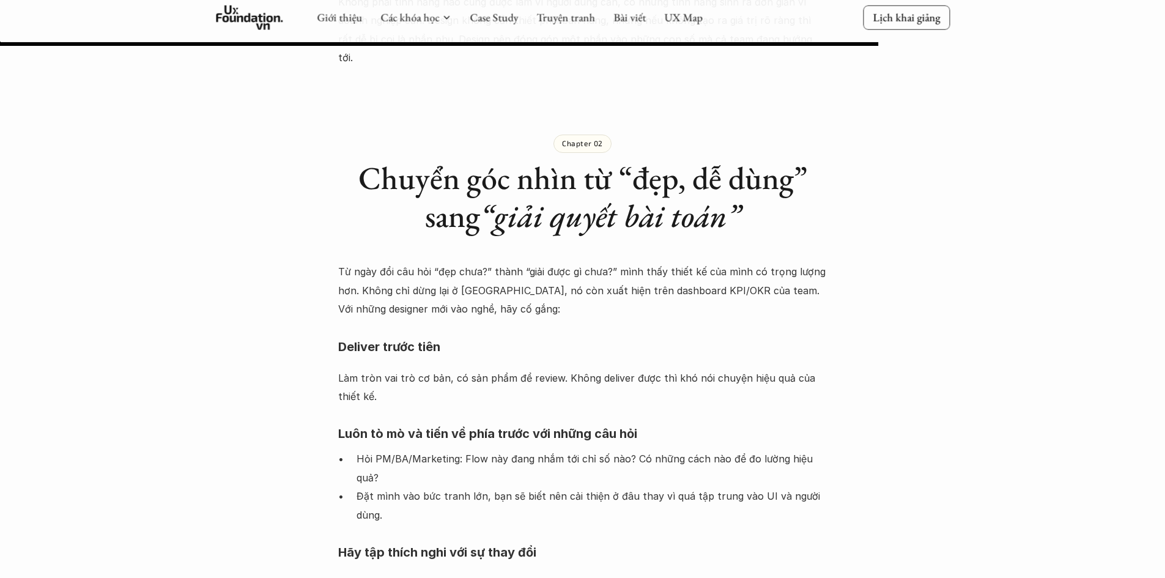
scroll to position [1345, 0]
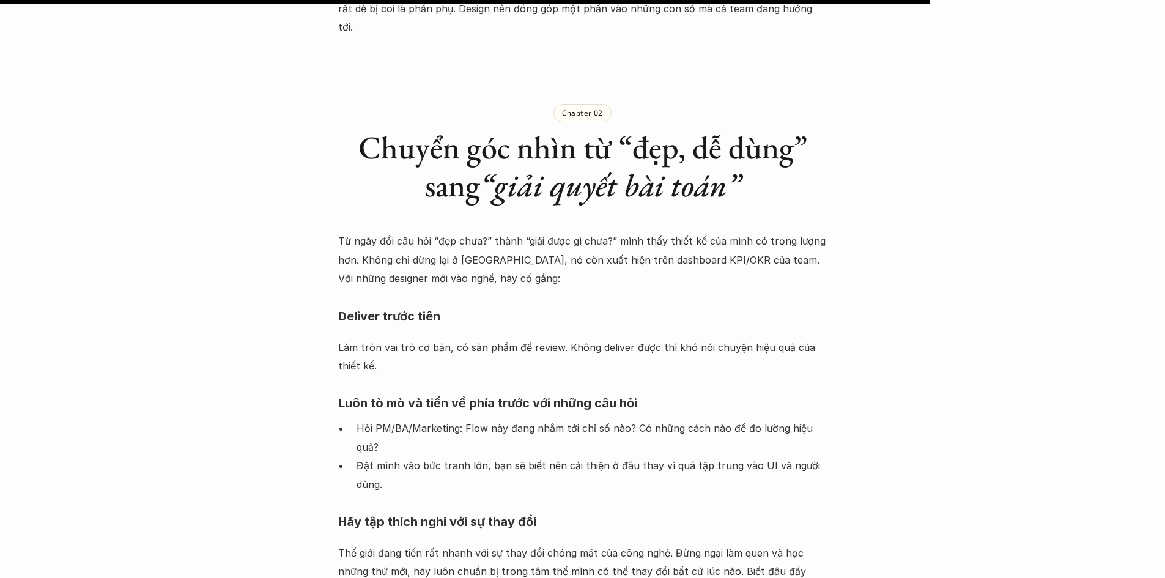
click at [476, 300] on h4 "Deliver trước tiên" at bounding box center [582, 316] width 489 height 32
click at [525, 338] on p "Làm tròn vai trò cơ bản, có sản phẩm để review. Không deliver được thì khó nói …" at bounding box center [582, 356] width 489 height 37
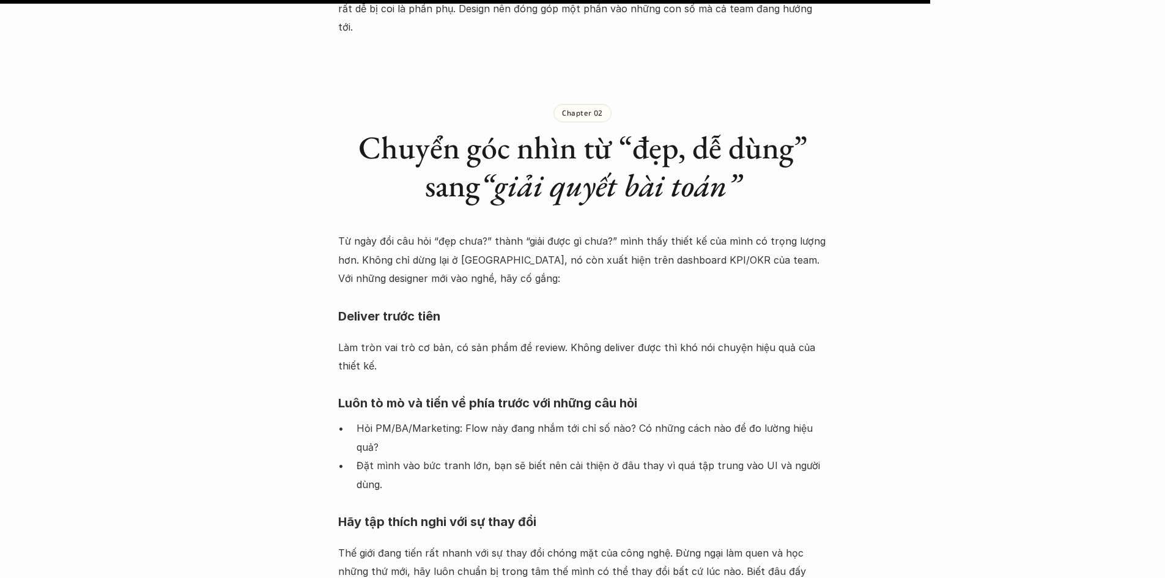
drag, startPoint x: 571, startPoint y: 408, endPoint x: 767, endPoint y: 414, distance: 195.8
click at [767, 456] on p "Đặt mình vào bức tranh lớn, bạn sẽ biết nên cải thiện ở đâu thay vì quá tập tru…" at bounding box center [592, 474] width 471 height 37
click at [416, 456] on p "Đặt mình vào bức tranh lớn, bạn sẽ biết nên cải thiện ở đâu thay vì quá tập tru…" at bounding box center [592, 474] width 471 height 37
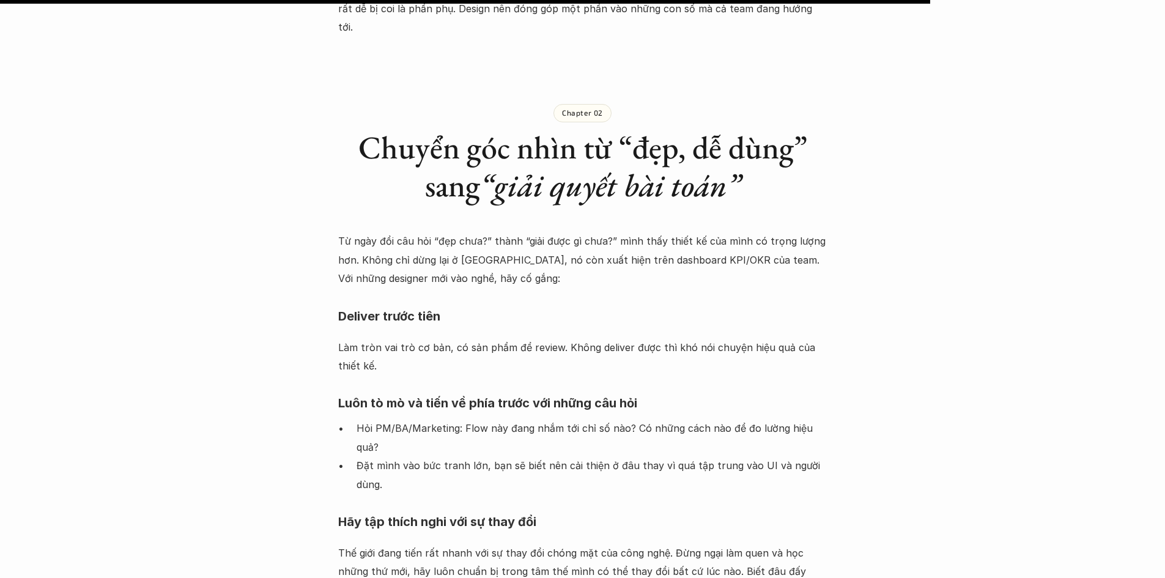
click at [412, 456] on p "Đặt mình vào bức tranh lớn, bạn sẽ biết nên cải thiện ở đâu thay vì quá tập tru…" at bounding box center [592, 474] width 471 height 37
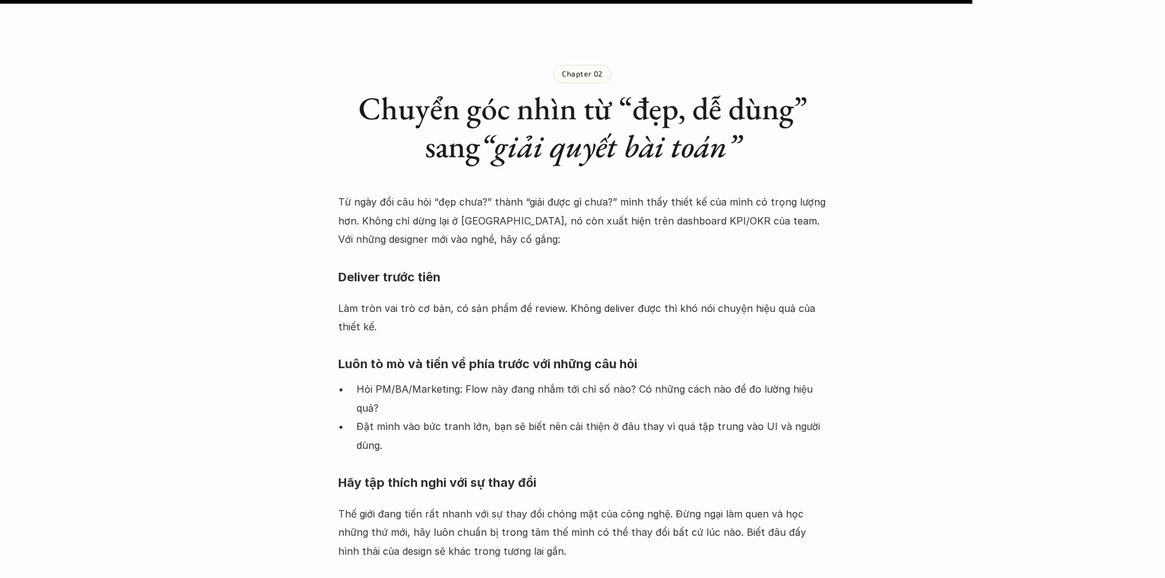
scroll to position [1406, 0]
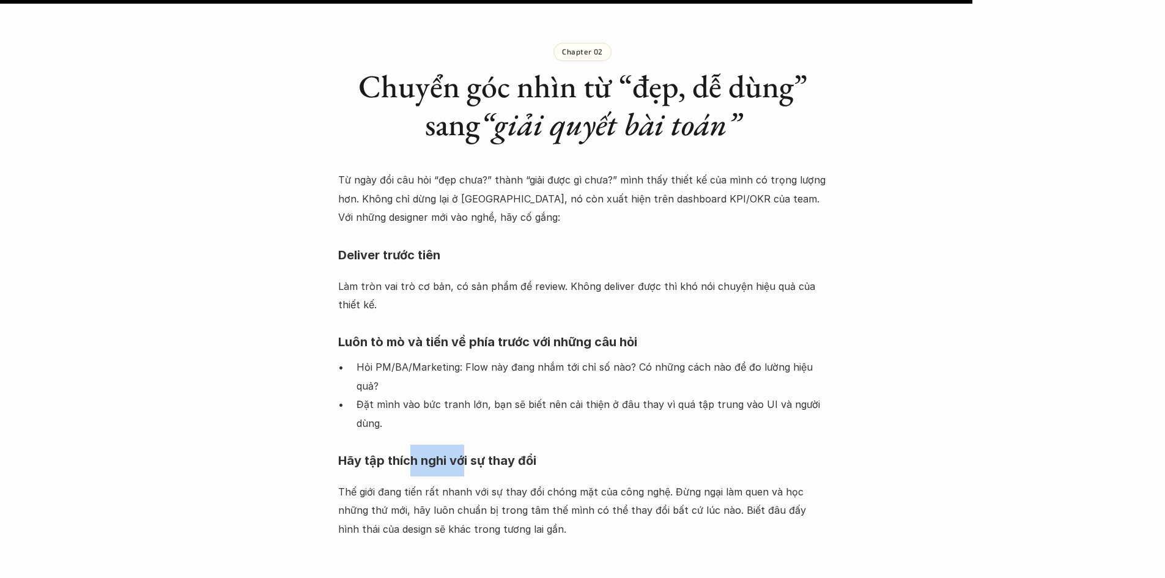
drag, startPoint x: 410, startPoint y: 408, endPoint x: 464, endPoint y: 407, distance: 53.8
click at [464, 445] on h4 "Hãy tập thích nghi với sự thay đổi" at bounding box center [582, 461] width 489 height 32
click at [456, 424] on div "Từ ngày đổi câu hỏi “đẹp chưa?” thành “giải được gì chưa?” mình thấy thiết kế c…" at bounding box center [582, 367] width 489 height 392
drag, startPoint x: 443, startPoint y: 434, endPoint x: 653, endPoint y: 435, distance: 209.7
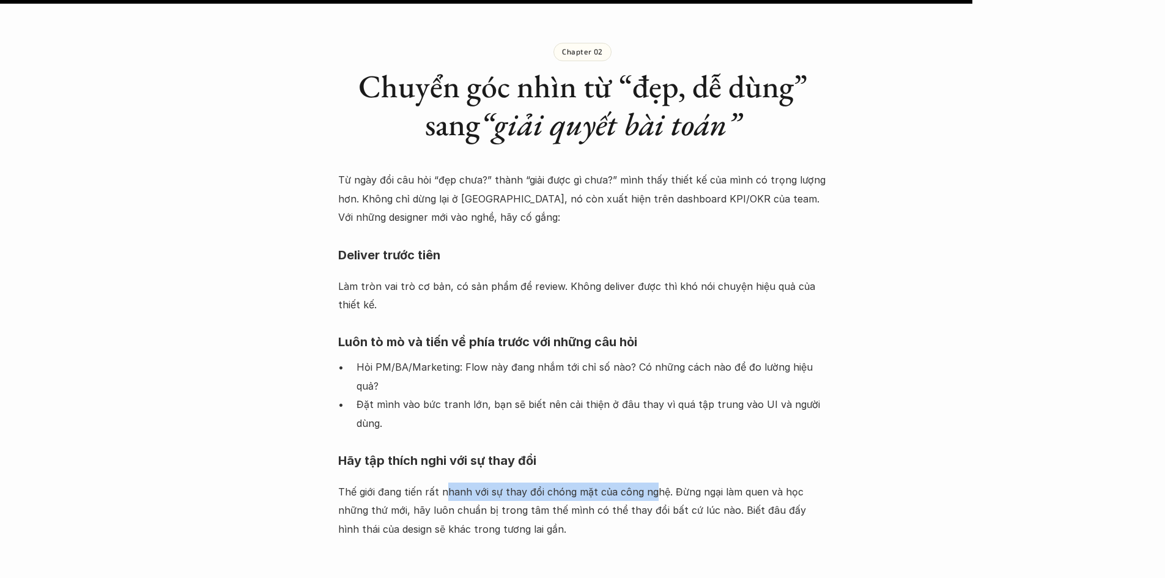
click at [653, 482] on p "Thế giới đang tiến rất nhanh với sự thay đổi chóng mặt của công nghệ. Đừng ngại…" at bounding box center [582, 510] width 489 height 56
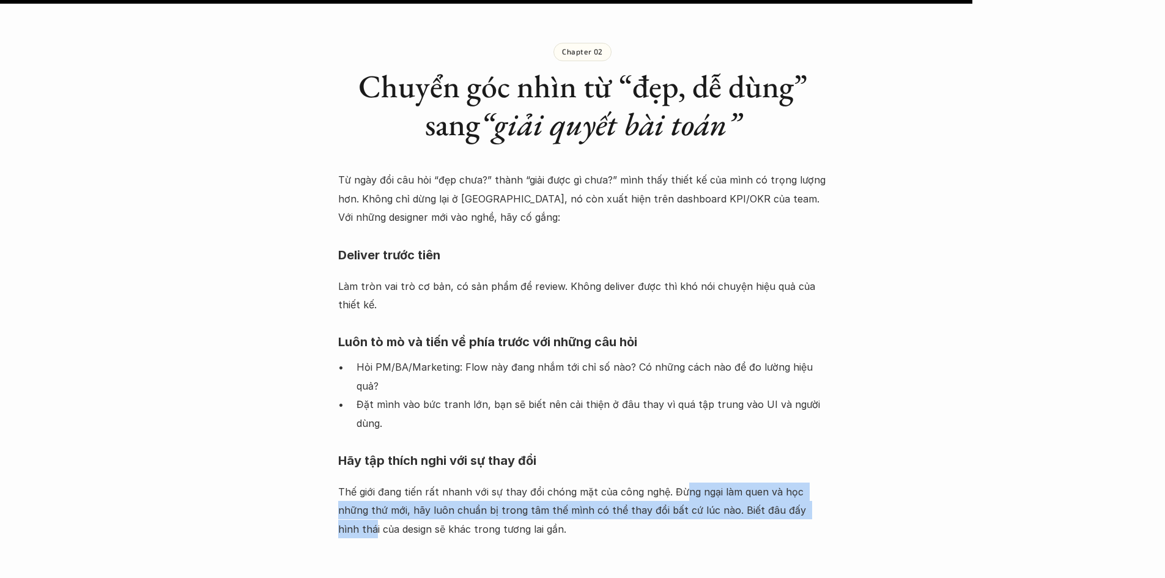
drag, startPoint x: 679, startPoint y: 433, endPoint x: 791, endPoint y: 448, distance: 112.9
click at [791, 482] on p "Thế giới đang tiến rất nhanh với sự thay đổi chóng mặt của công nghệ. Đừng ngại…" at bounding box center [582, 510] width 489 height 56
click at [429, 482] on p "Thế giới đang tiến rất nhanh với sự thay đổi chóng mặt của công nghệ. Đừng ngại…" at bounding box center [582, 510] width 489 height 56
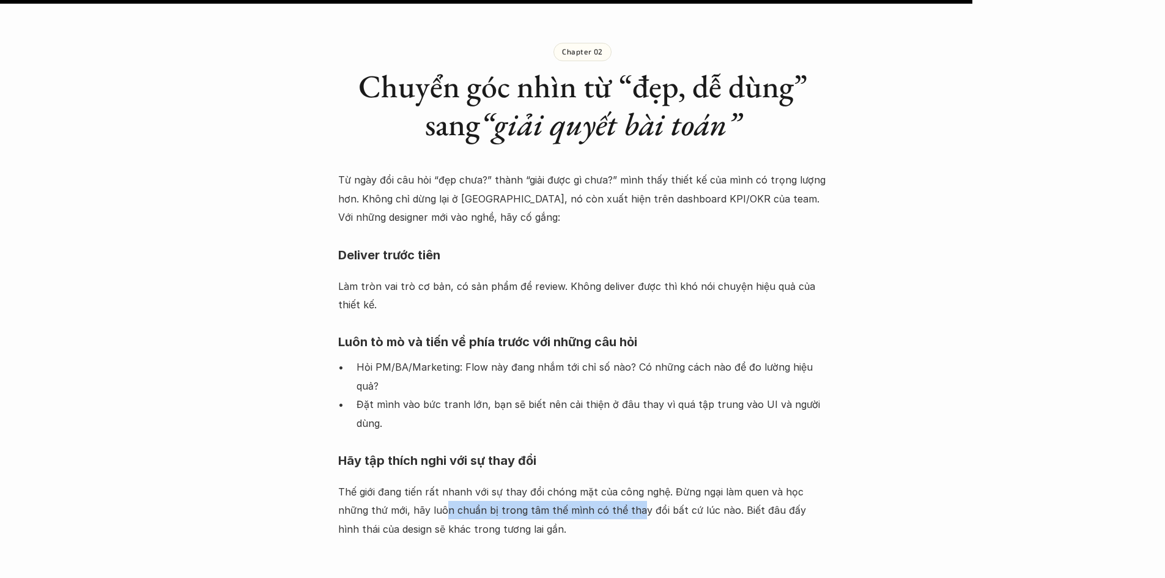
drag, startPoint x: 413, startPoint y: 453, endPoint x: 611, endPoint y: 451, distance: 198.7
click at [611, 482] on p "Thế giới đang tiến rất nhanh với sự thay đổi chóng mặt của công nghệ. Đừng ngại…" at bounding box center [582, 510] width 489 height 56
click at [580, 482] on p "Thế giới đang tiến rất nhanh với sự thay đổi chóng mặt của công nghệ. Đừng ngại…" at bounding box center [582, 510] width 489 height 56
drag, startPoint x: 591, startPoint y: 453, endPoint x: 700, endPoint y: 451, distance: 108.2
click at [678, 482] on p "Thế giới đang tiến rất nhanh với sự thay đổi chóng mặt của công nghệ. Đừng ngại…" at bounding box center [582, 510] width 489 height 56
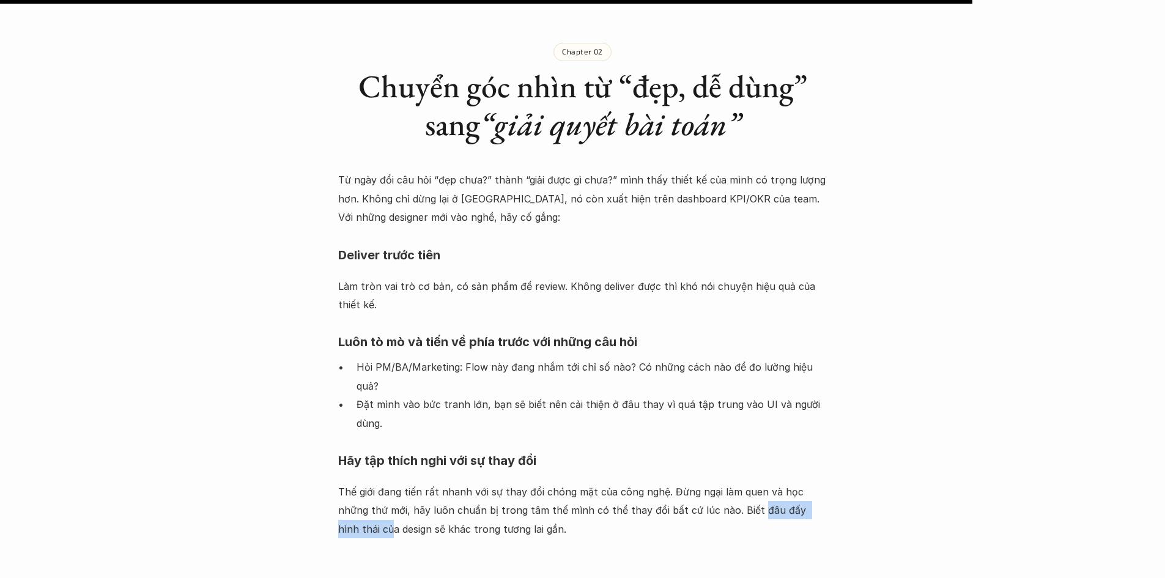
drag, startPoint x: 717, startPoint y: 451, endPoint x: 809, endPoint y: 456, distance: 92.4
click at [809, 482] on p "Thế giới đang tiến rất nhanh với sự thay đổi chóng mặt của công nghệ. Đừng ngại…" at bounding box center [582, 510] width 489 height 56
drag, startPoint x: 383, startPoint y: 476, endPoint x: 492, endPoint y: 476, distance: 108.8
click at [492, 482] on p "Thế giới đang tiến rất nhanh với sự thay đổi chóng mặt của công nghệ. Đừng ngại…" at bounding box center [582, 510] width 489 height 56
click at [524, 482] on p "Thế giới đang tiến rất nhanh với sự thay đổi chóng mặt của công nghệ. Đừng ngại…" at bounding box center [582, 510] width 489 height 56
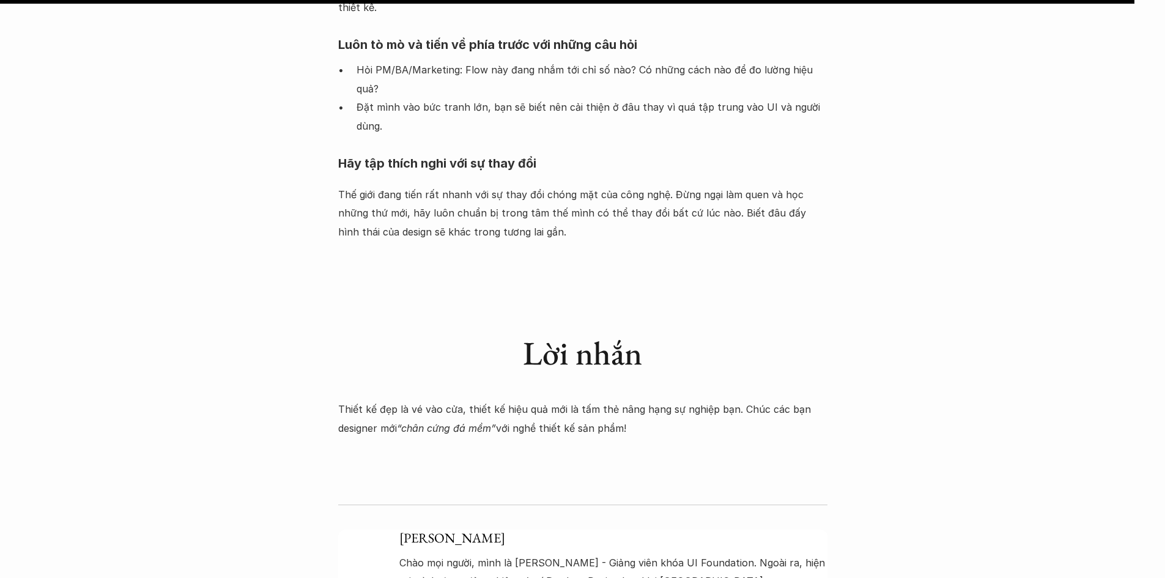
scroll to position [1712, 0]
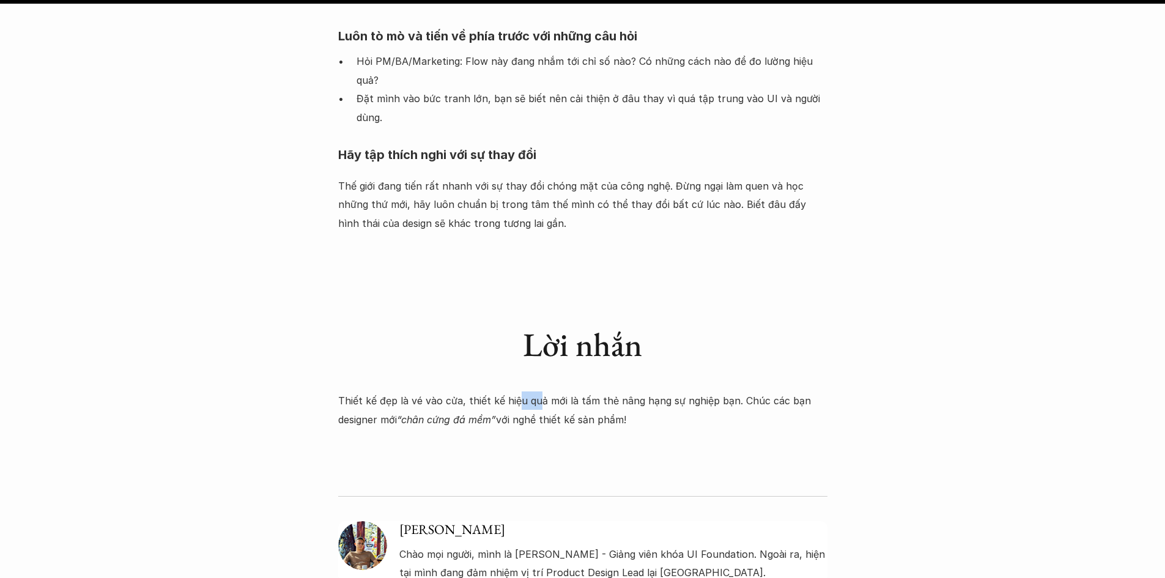
drag, startPoint x: 515, startPoint y: 344, endPoint x: 536, endPoint y: 347, distance: 20.4
click at [536, 391] on p "Thiết kế đẹp là vé vào cửa, thiết kế hiệu quả mới là tấm thẻ nâng hạng sự nghiệ…" at bounding box center [582, 409] width 489 height 37
click at [533, 391] on p "Thiết kế đẹp là vé vào cửa, thiết kế hiệu quả mới là tấm thẻ nâng hạng sự nghiệ…" at bounding box center [582, 409] width 489 height 37
click at [532, 391] on p "Thiết kế đẹp là vé vào cửa, thiết kế hiệu quả mới là tấm thẻ nâng hạng sự nghiệ…" at bounding box center [582, 409] width 489 height 37
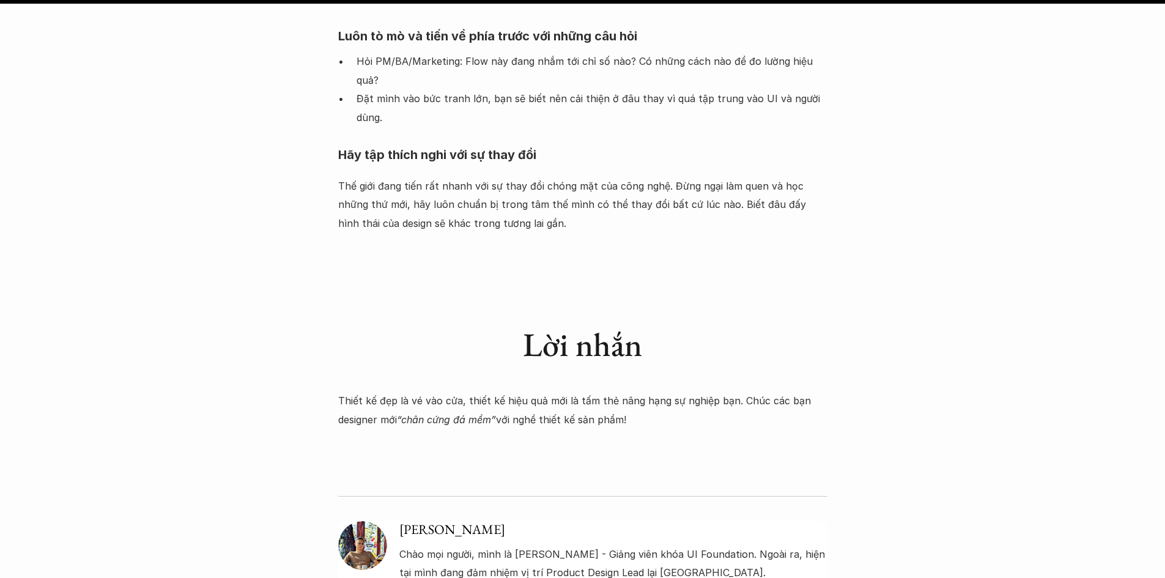
click at [444, 453] on div "[PERSON_NAME] mọi người, mình là [PERSON_NAME] - Giảng viên khóa UI Foundation.…" at bounding box center [582, 529] width 489 height 153
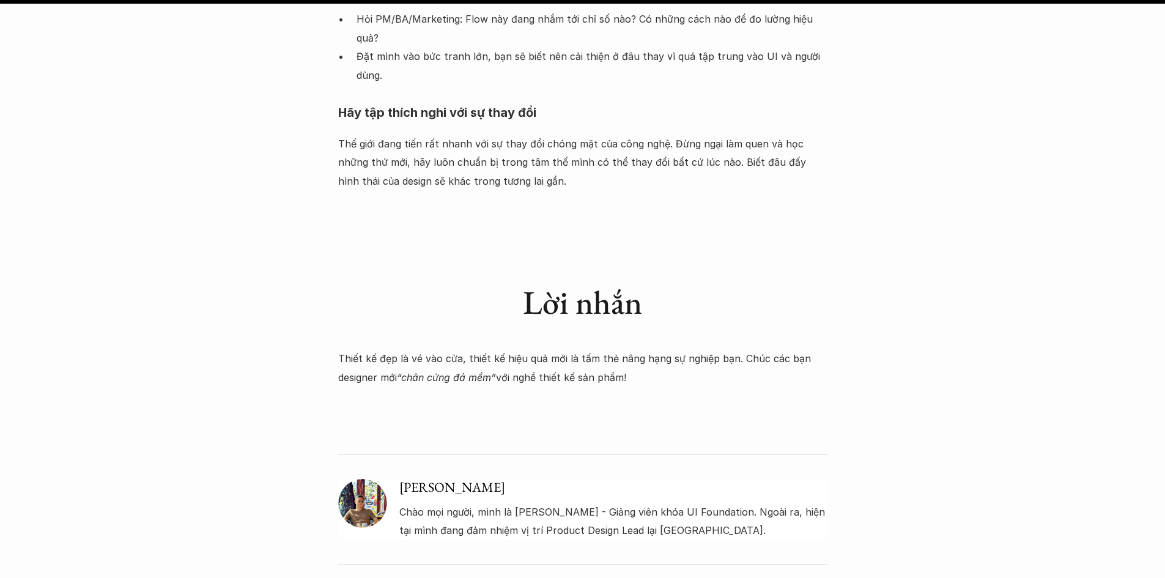
scroll to position [1773, 0]
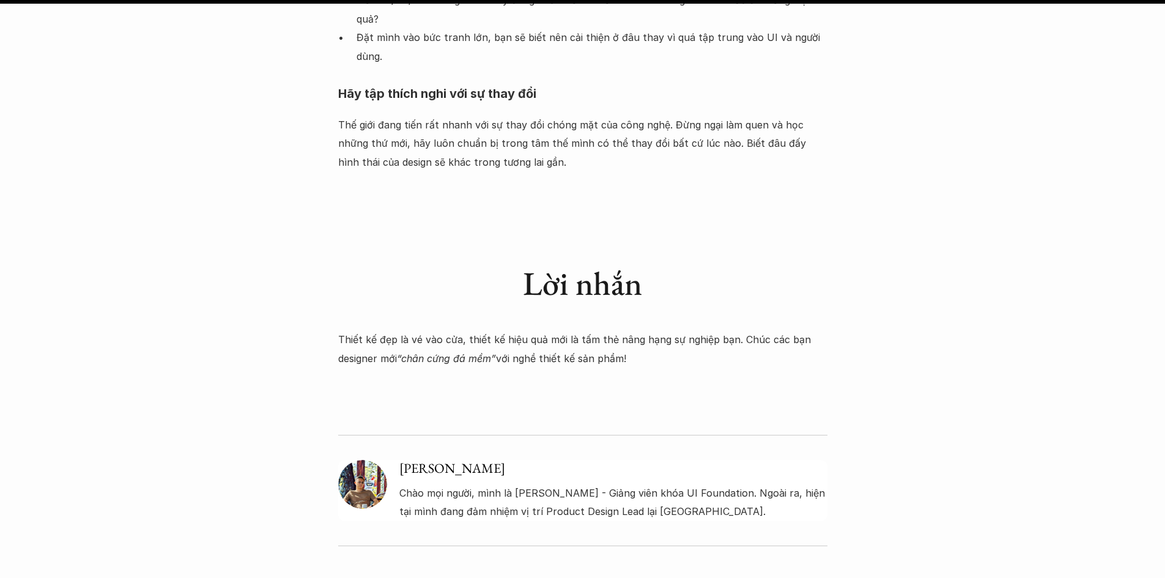
click at [388, 393] on div "[PERSON_NAME] mọi người, mình là [PERSON_NAME] - Giảng viên khóa UI Foundation.…" at bounding box center [582, 468] width 489 height 153
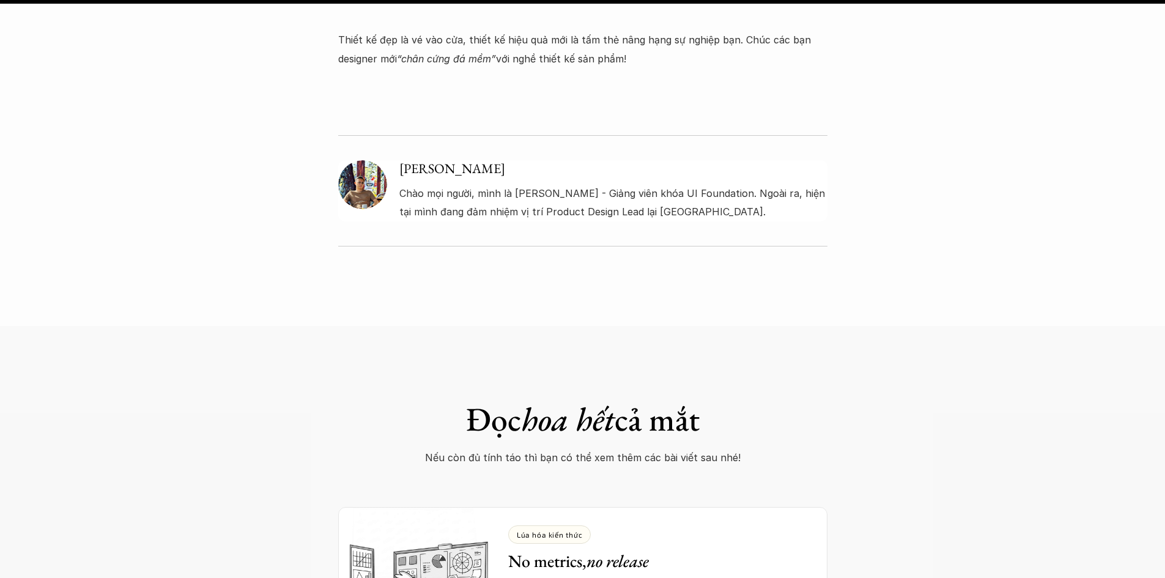
scroll to position [2140, 0]
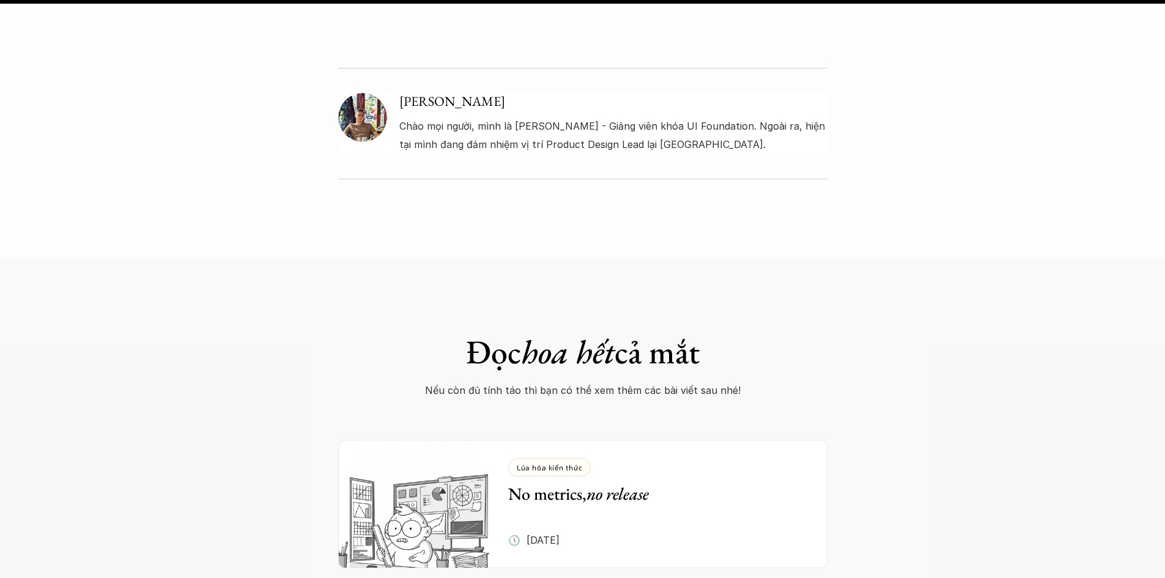
click at [50, 380] on div "Đọc hoa hết cả mắt Nếu còn đủ tính táo thì bạn có thể xem thêm các bài viết sau…" at bounding box center [582, 585] width 1165 height 652
click at [95, 323] on div "Đọc hoa hết cả mắt Nếu còn đủ tính táo thì bạn có thể xem thêm các bài viết sau…" at bounding box center [582, 585] width 1165 height 652
click at [39, 282] on div "Đọc hoa hết cả mắt Nếu còn đủ tính táo thì bạn có thể xem thêm các bài viết sau…" at bounding box center [582, 585] width 1165 height 652
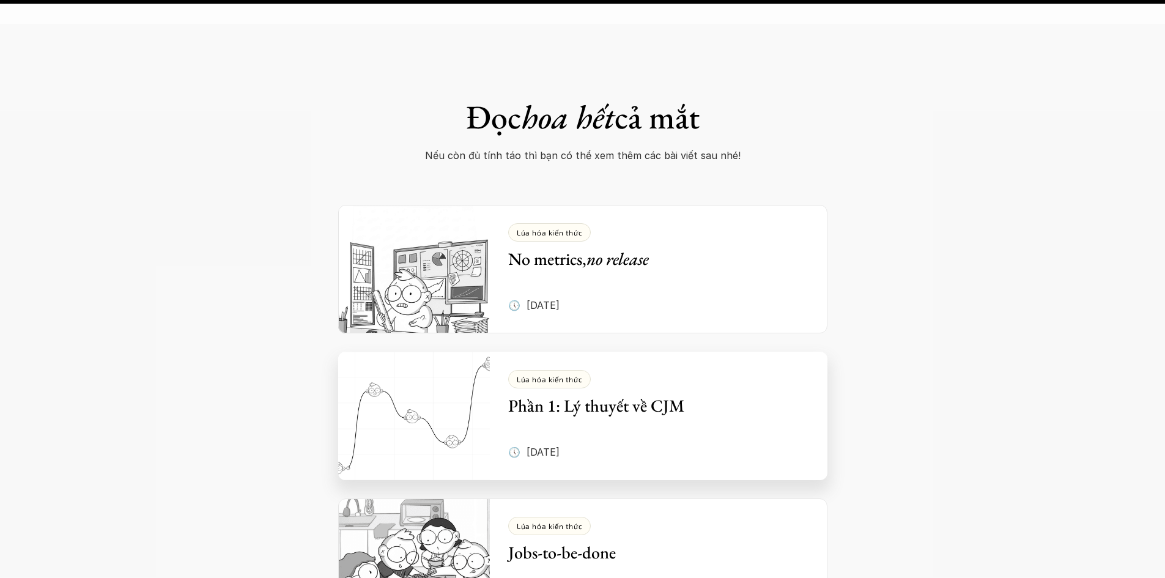
scroll to position [2446, 0]
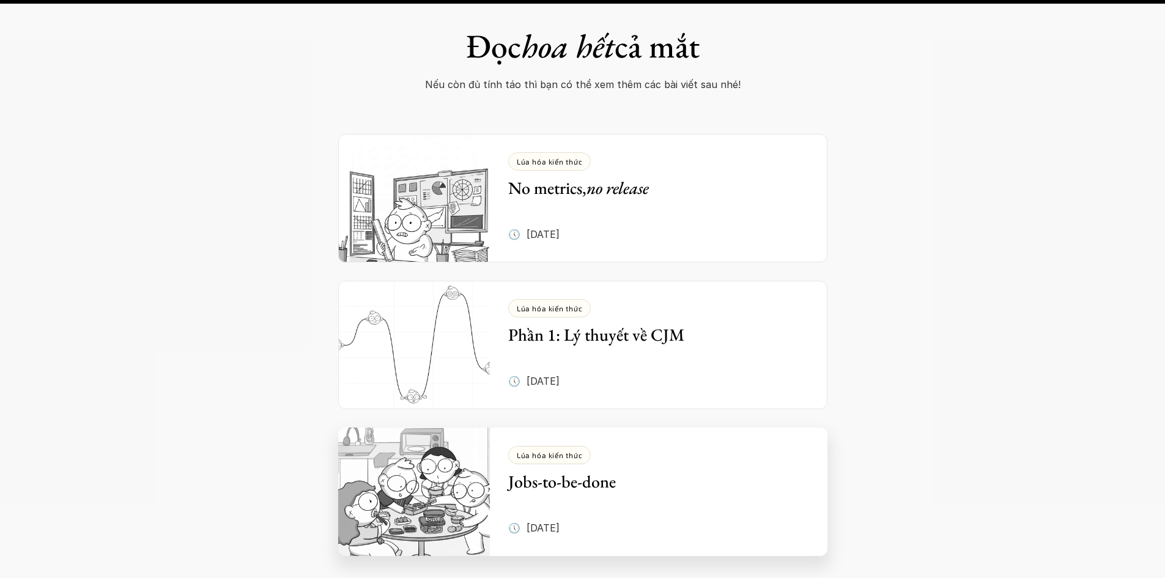
click at [525, 446] on div "Lúa hóa kiến thức Jobs-to-be-done" at bounding box center [649, 469] width 283 height 46
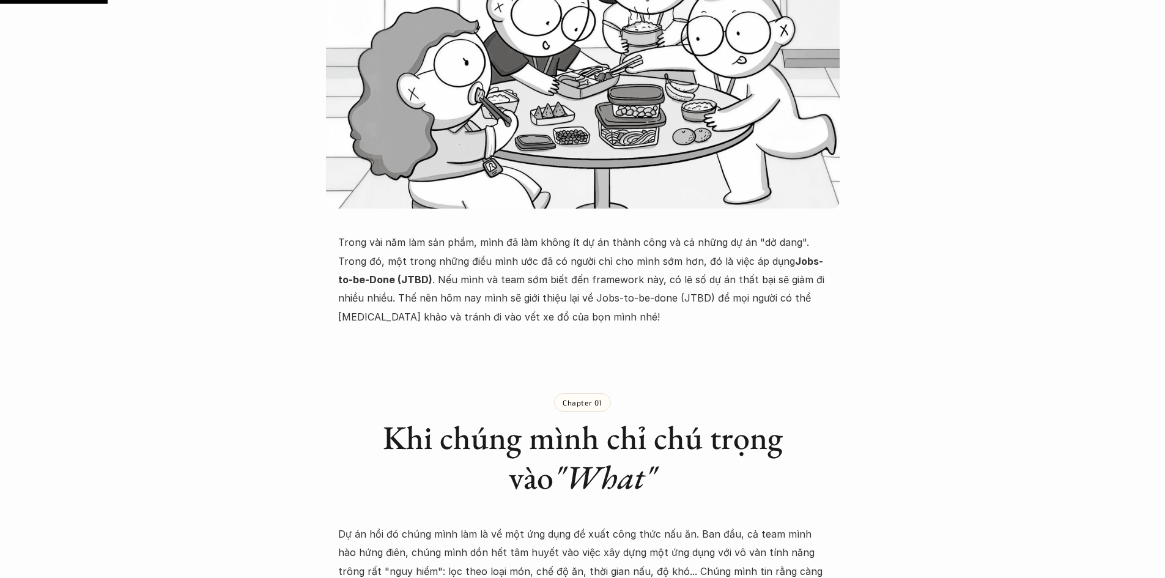
scroll to position [367, 0]
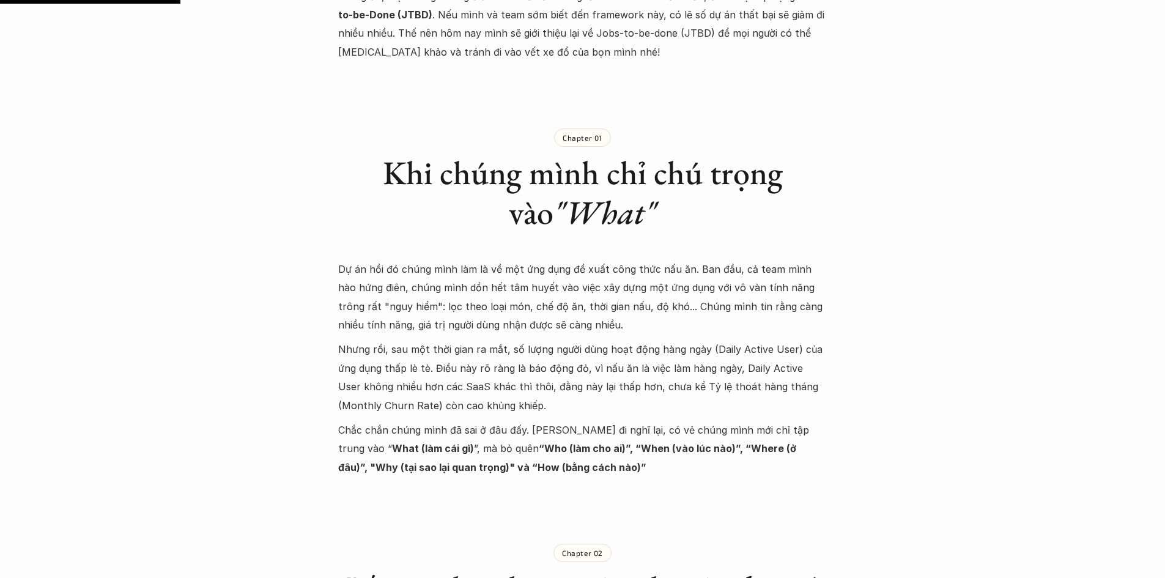
scroll to position [611, 0]
drag, startPoint x: 236, startPoint y: 284, endPoint x: 166, endPoint y: 269, distance: 71.4
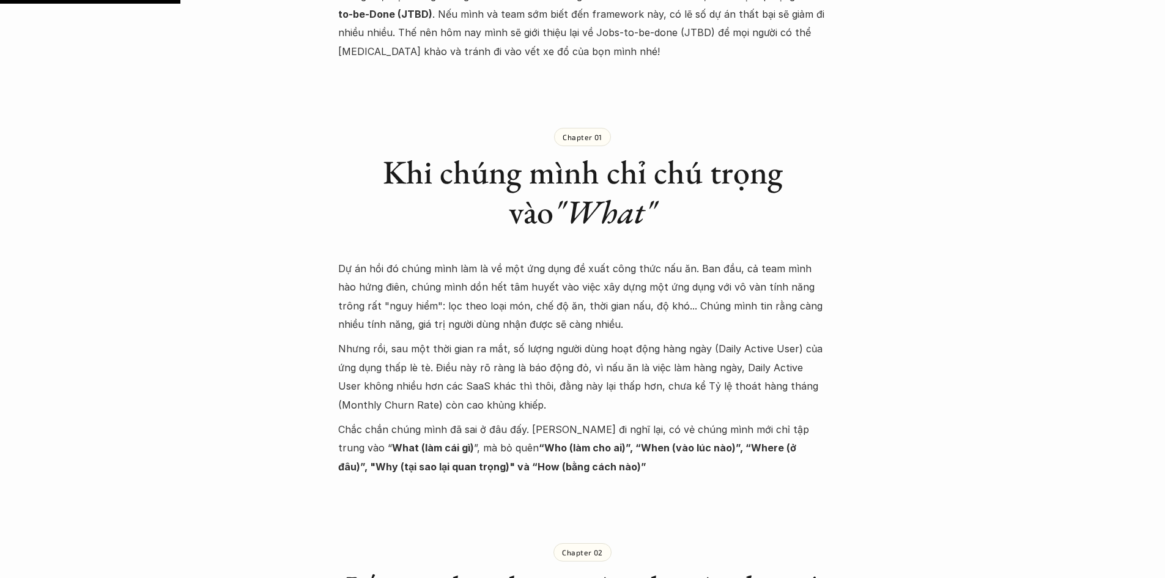
drag, startPoint x: 635, startPoint y: 298, endPoint x: 657, endPoint y: 301, distance: 22.9
click at [657, 301] on p "Dự án hồi đó chúng mình làm là về một ứng dụng đề xuất công thức nấu ăn. Ban đầ…" at bounding box center [582, 296] width 489 height 75
click at [687, 301] on p "Dự án hồi đó chúng mình làm là về một ứng dụng đề xuất công thức nấu ăn. Ban đầ…" at bounding box center [582, 296] width 489 height 75
click at [688, 301] on p "Dự án hồi đó chúng mình làm là về một ứng dụng đề xuất công thức nấu ăn. Ban đầ…" at bounding box center [582, 296] width 489 height 75
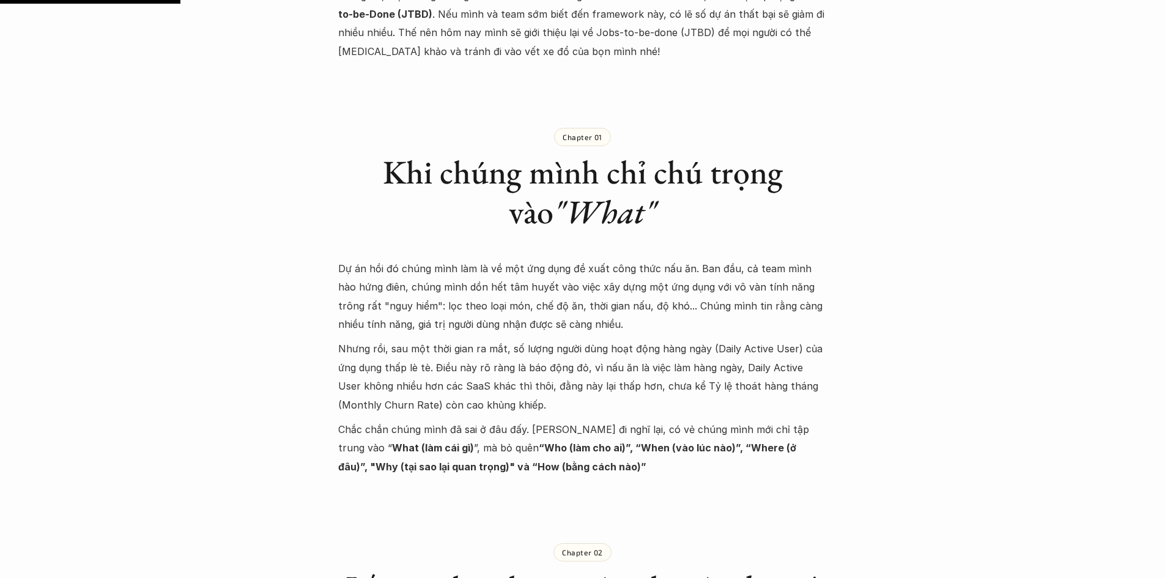
click at [689, 305] on p "Dự án hồi đó chúng mình làm là về một ứng dụng đề xuất công thức nấu ăn. Ban đầ…" at bounding box center [582, 296] width 489 height 75
drag, startPoint x: 454, startPoint y: 322, endPoint x: 559, endPoint y: 320, distance: 105.2
click at [559, 320] on p "Dự án hồi đó chúng mình làm là về một ứng dụng đề xuất công thức nấu ăn. Ban đầ…" at bounding box center [582, 296] width 489 height 75
click at [573, 320] on p "Dự án hồi đó chúng mình làm là về một ứng dụng đề xuất công thức nấu ăn. Ban đầ…" at bounding box center [582, 296] width 489 height 75
click at [572, 320] on p "Dự án hồi đó chúng mình làm là về một ứng dụng đề xuất công thức nấu ăn. Ban đầ…" at bounding box center [582, 296] width 489 height 75
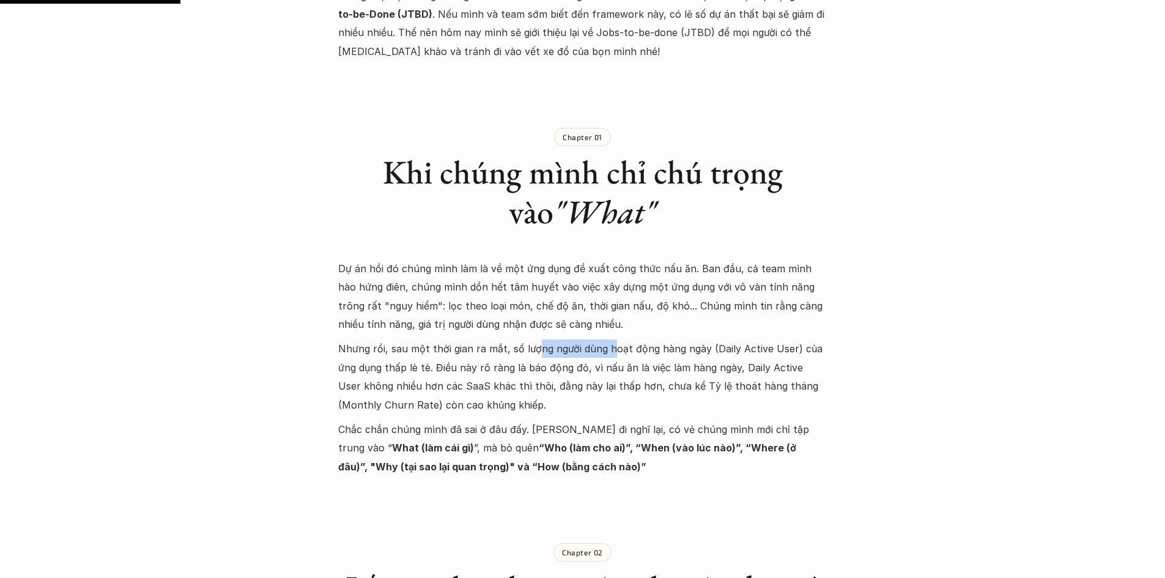
drag, startPoint x: 534, startPoint y: 352, endPoint x: 610, endPoint y: 352, distance: 75.2
click at [610, 352] on p "Nhưng rồi, sau một thời gian ra mắt, số lượng người dùng hoạt động hàng ngày (D…" at bounding box center [582, 376] width 489 height 75
click at [474, 361] on p "Nhưng rồi, sau một thời gian ra mắt, số lượng người dùng hoạt động hàng ngày (D…" at bounding box center [582, 376] width 489 height 75
drag, startPoint x: 465, startPoint y: 369, endPoint x: 577, endPoint y: 369, distance: 111.3
click at [565, 369] on p "Nhưng rồi, sau một thời gian ra mắt, số lượng người dùng hoạt động hàng ngày (D…" at bounding box center [582, 376] width 489 height 75
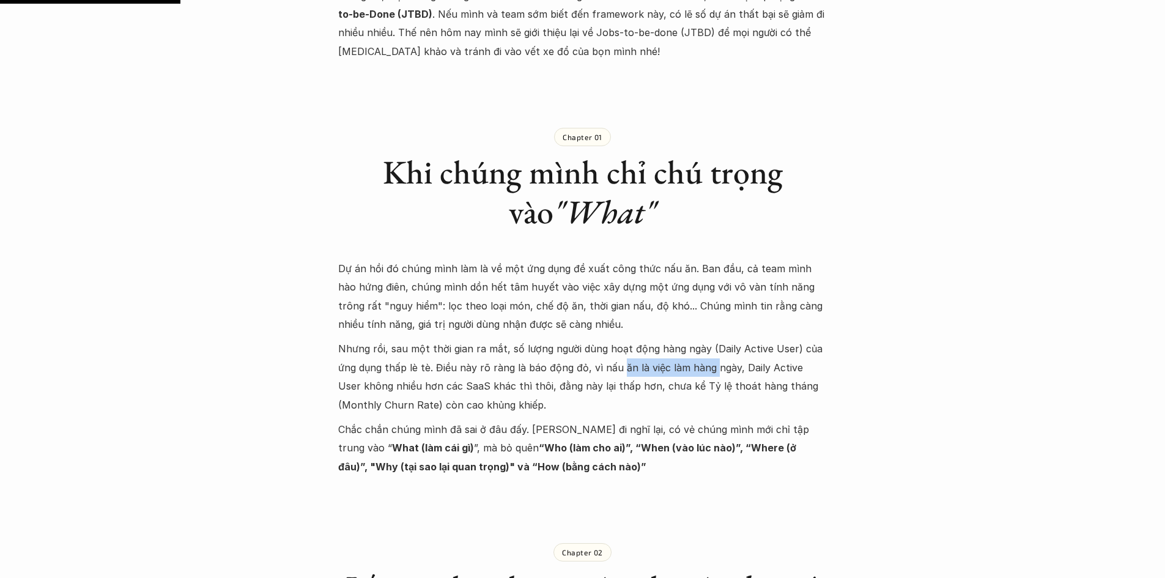
drag, startPoint x: 616, startPoint y: 363, endPoint x: 711, endPoint y: 375, distance: 95.6
click at [711, 375] on p "Nhưng rồi, sau một thời gian ra mắt, số lượng người dùng hoạt động hàng ngày (D…" at bounding box center [582, 376] width 489 height 75
click at [716, 369] on p "Nhưng rồi, sau một thời gian ra mắt, số lượng người dùng hoạt động hàng ngày (D…" at bounding box center [582, 376] width 489 height 75
click at [712, 369] on p "Nhưng rồi, sau một thời gian ra mắt, số lượng người dùng hoạt động hàng ngày (D…" at bounding box center [582, 376] width 489 height 75
drag, startPoint x: 533, startPoint y: 383, endPoint x: 598, endPoint y: 384, distance: 64.8
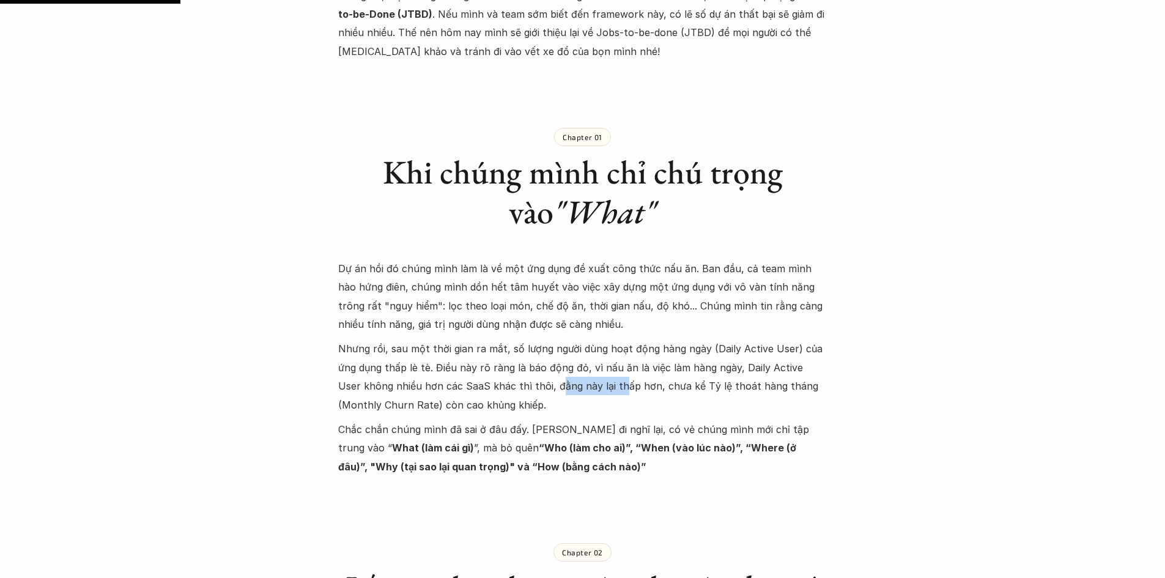
click at [592, 383] on p "Nhưng rồi, sau một thời gian ra mắt, số lượng người dùng hoạt động hàng ngày (D…" at bounding box center [582, 376] width 489 height 75
click at [627, 386] on p "Nhưng rồi, sau một thời gian ra mắt, số lượng người dùng hoạt động hàng ngày (D…" at bounding box center [582, 376] width 489 height 75
drag, startPoint x: 632, startPoint y: 388, endPoint x: 756, endPoint y: 390, distance: 124.1
click at [756, 390] on p "Nhưng rồi, sau một thời gian ra mắt, số lượng người dùng hoạt động hàng ngày (D…" at bounding box center [582, 376] width 489 height 75
drag, startPoint x: 492, startPoint y: 403, endPoint x: 408, endPoint y: 413, distance: 85.0
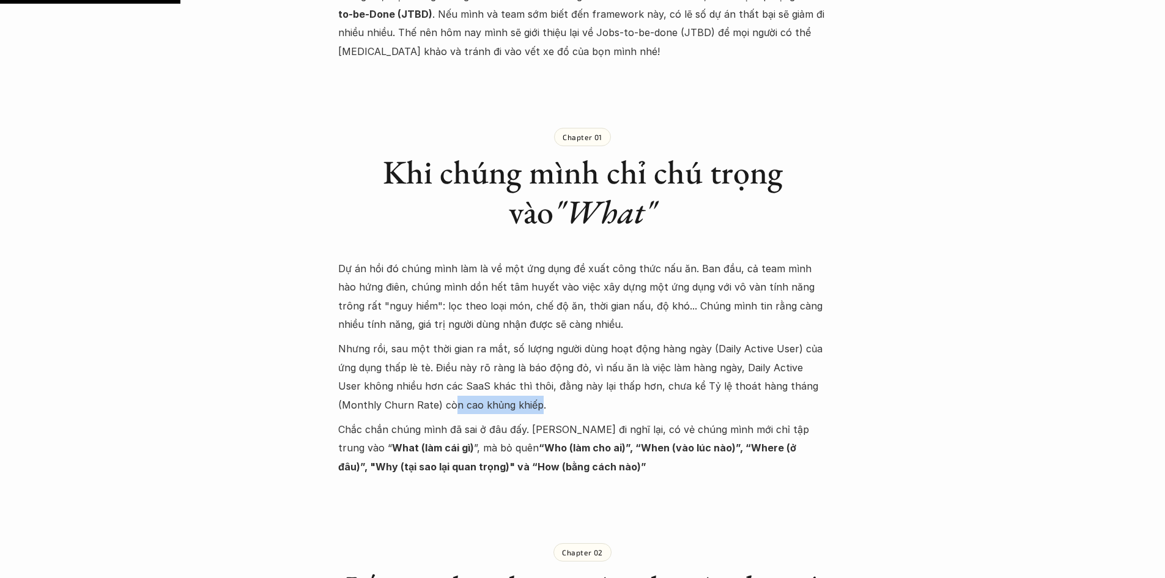
click at [408, 413] on p "Nhưng rồi, sau một thời gian ra mắt, số lượng người dùng hoạt động hàng ngày (D…" at bounding box center [582, 376] width 489 height 75
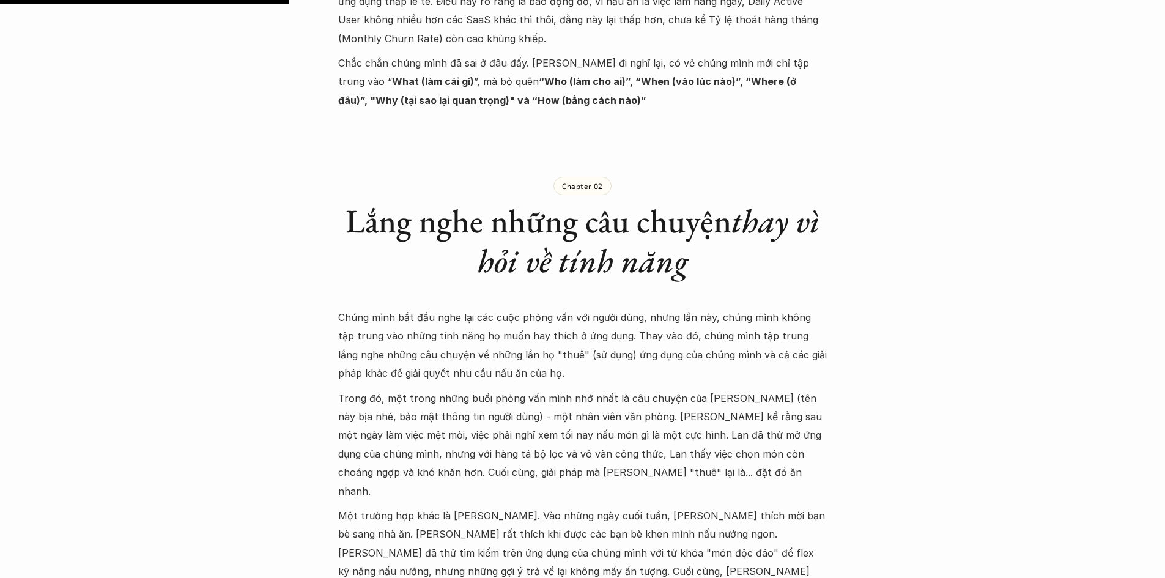
scroll to position [978, 0]
click at [607, 286] on div "Chapter 02 Lắng nghe những câu chuyện thay vì hỏi về tính năng" at bounding box center [582, 217] width 489 height 168
click at [582, 290] on div "Chapter 02 Lắng nghe những câu chuyện thay vì hỏi về tính năng" at bounding box center [582, 217] width 489 height 168
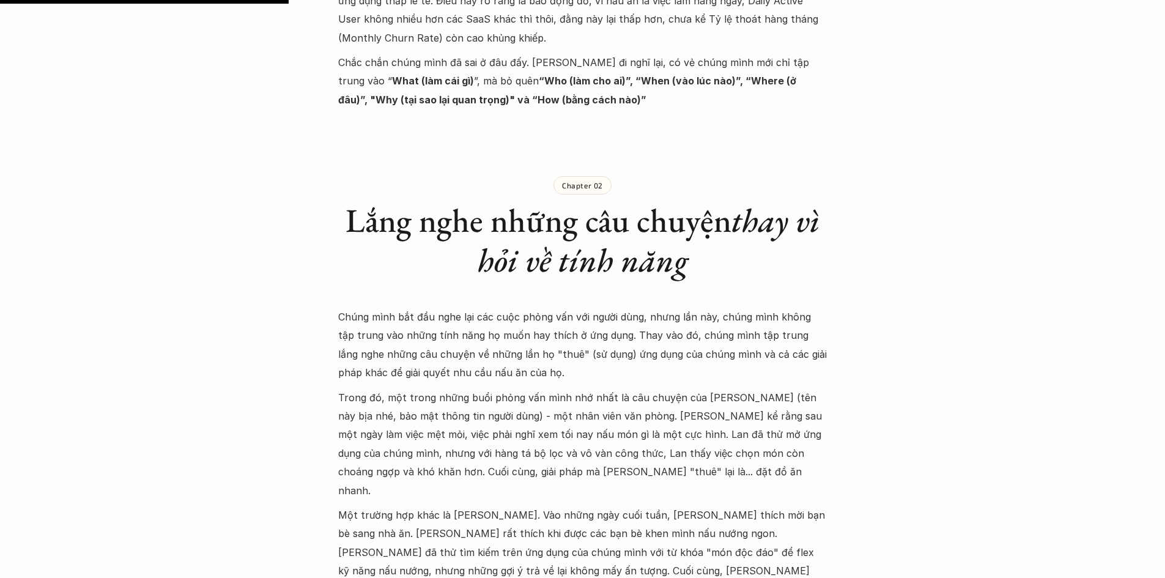
click at [624, 372] on p "Chúng mình bắt đầu nghe lại các cuộc phỏng vấn với người dùng, nhưng lần này, c…" at bounding box center [582, 345] width 489 height 75
click at [524, 369] on p "Chúng mình bắt đầu nghe lại các cuộc phỏng vấn với người dùng, nhưng lần này, c…" at bounding box center [582, 345] width 489 height 75
drag, startPoint x: 0, startPoint y: 381, endPoint x: 17, endPoint y: 409, distance: 32.9
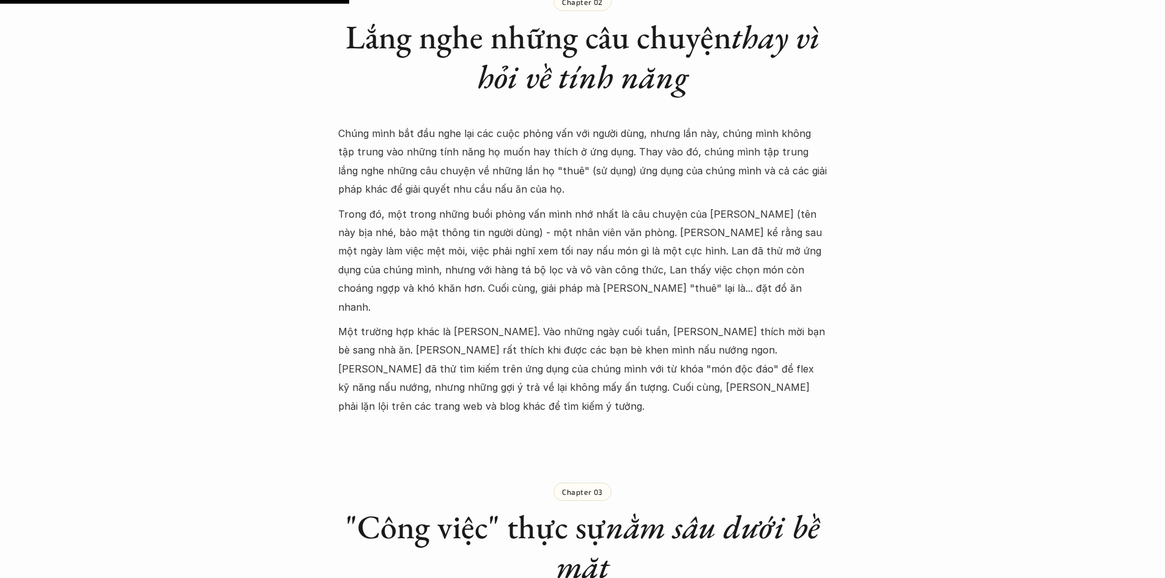
scroll to position [1223, 0]
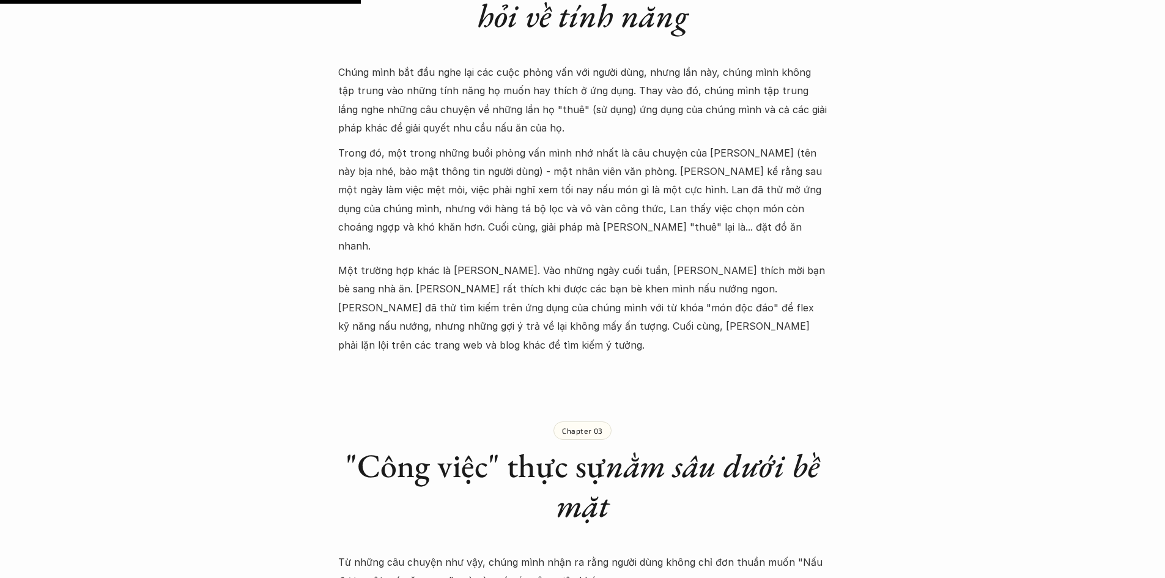
drag, startPoint x: 10, startPoint y: 308, endPoint x: 40, endPoint y: 314, distance: 29.9
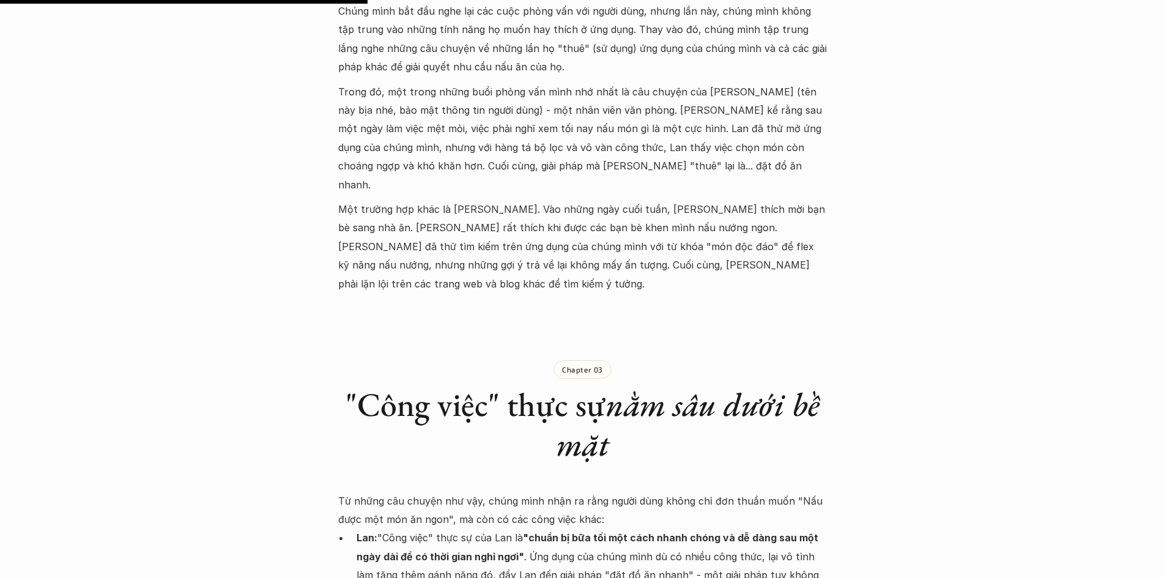
drag, startPoint x: 0, startPoint y: 231, endPoint x: 6, endPoint y: 270, distance: 40.1
drag, startPoint x: 6, startPoint y: 270, endPoint x: 119, endPoint y: 251, distance: 115.4
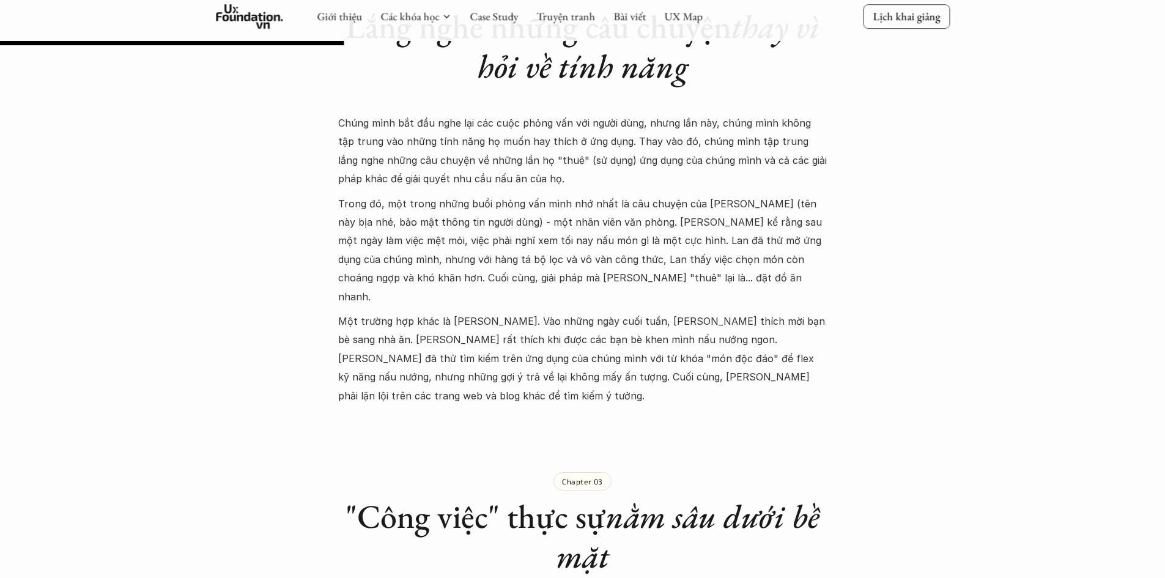
scroll to position [1162, 0]
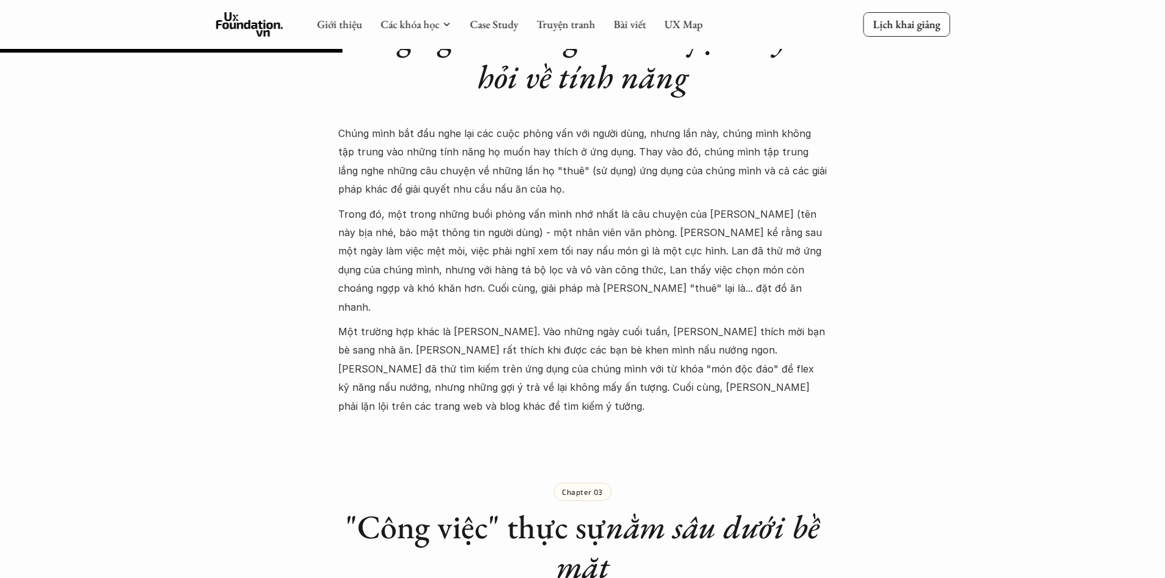
click at [608, 282] on p "Trong đó, một trong những buổi phỏng vấn mình nhớ nhất là câu chuyện của Lan (t…" at bounding box center [582, 260] width 489 height 111
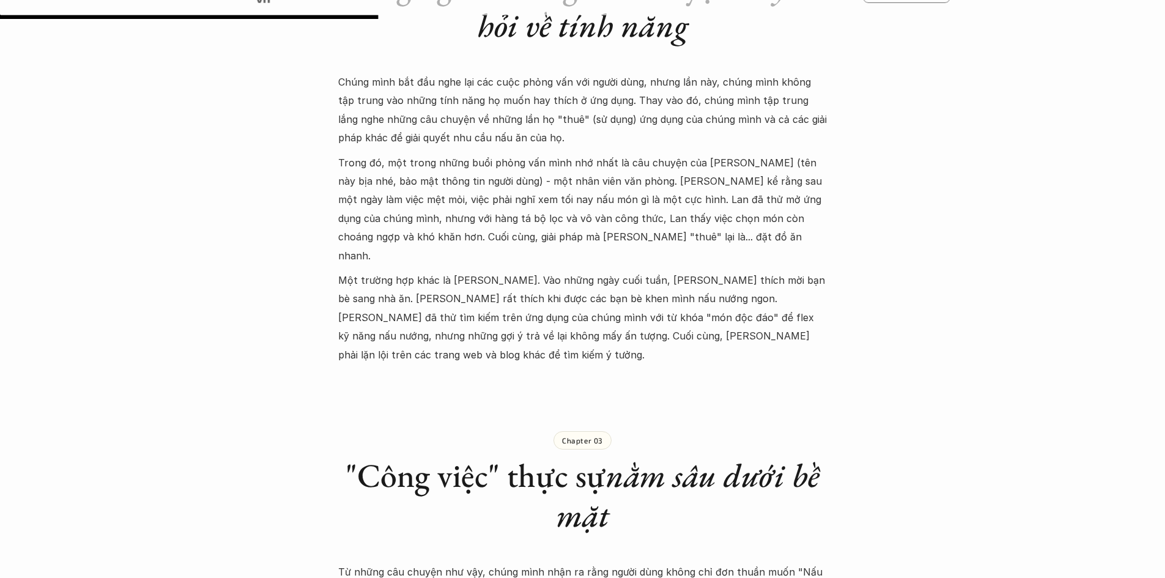
scroll to position [1284, 0]
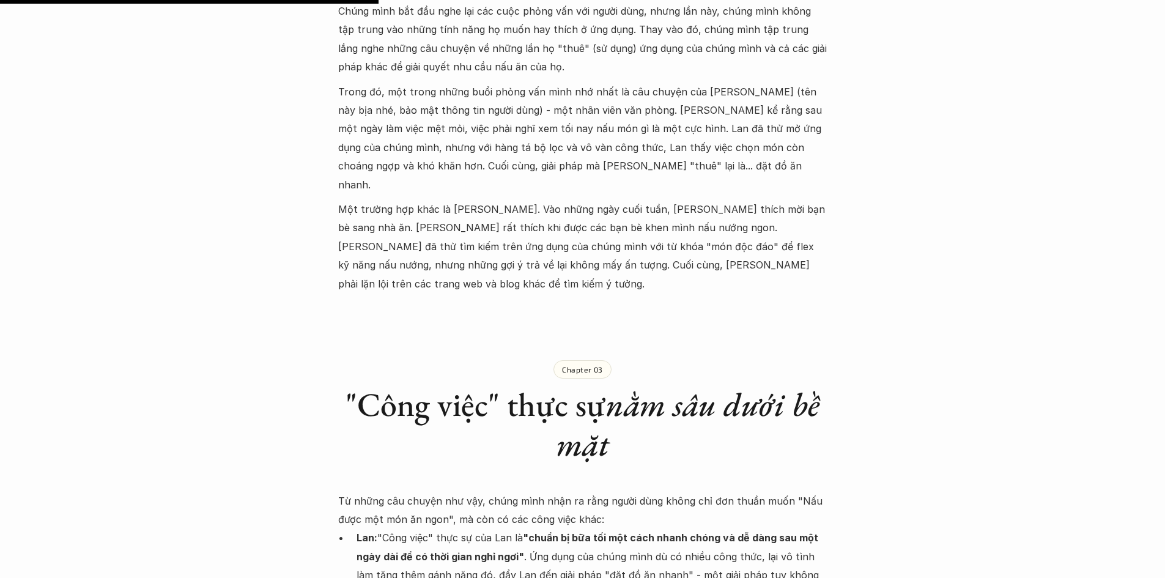
drag, startPoint x: 54, startPoint y: 426, endPoint x: 45, endPoint y: 424, distance: 9.5
click at [519, 438] on div "Chapter 03 "Công việc" thực sự nằm sâu dưới bề mặt" at bounding box center [582, 401] width 489 height 168
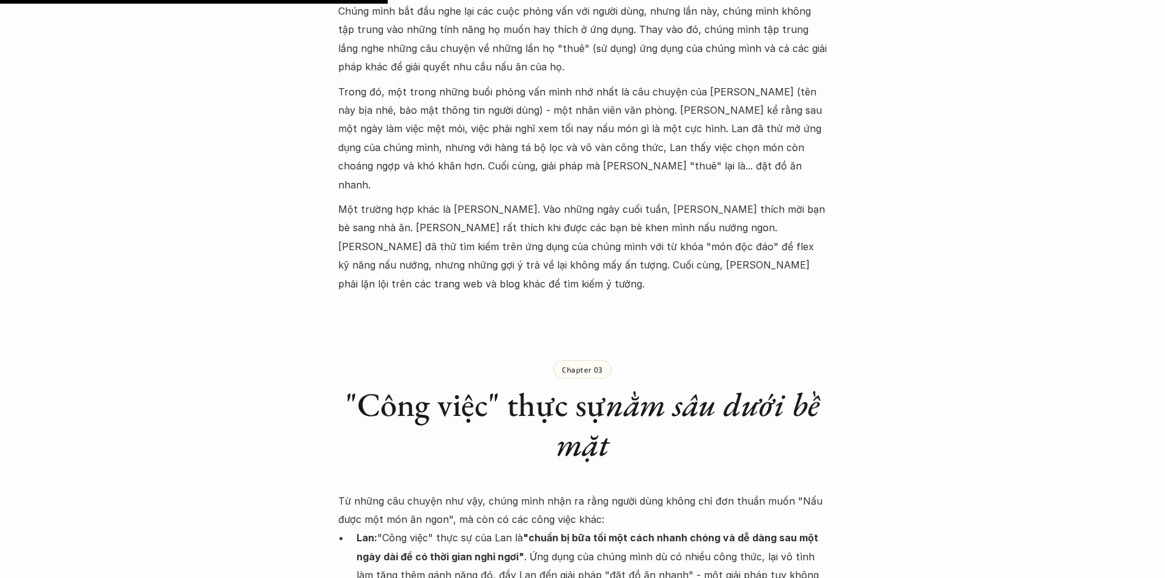
scroll to position [1345, 0]
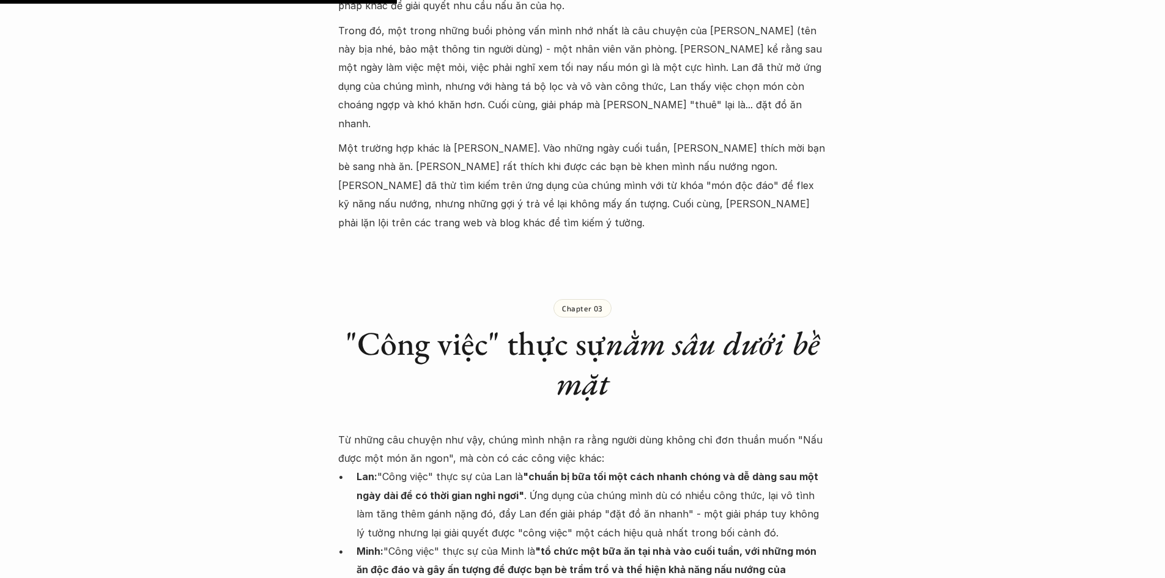
click at [533, 379] on div "Chapter 03 "Công việc" thực sự nằm sâu dưới bề mặt" at bounding box center [582, 340] width 489 height 168
click at [619, 430] on p "Từ những câu chuyện như vậy, chúng mình nhận ra rằng người dùng không chỉ đơn t…" at bounding box center [582, 448] width 489 height 37
click at [618, 430] on p "Từ những câu chuyện như vậy, chúng mình nhận ra rằng người dùng không chỉ đơn t…" at bounding box center [582, 448] width 489 height 37
click at [610, 430] on p "Từ những câu chuyện như vậy, chúng mình nhận ra rằng người dùng không chỉ đơn t…" at bounding box center [582, 448] width 489 height 37
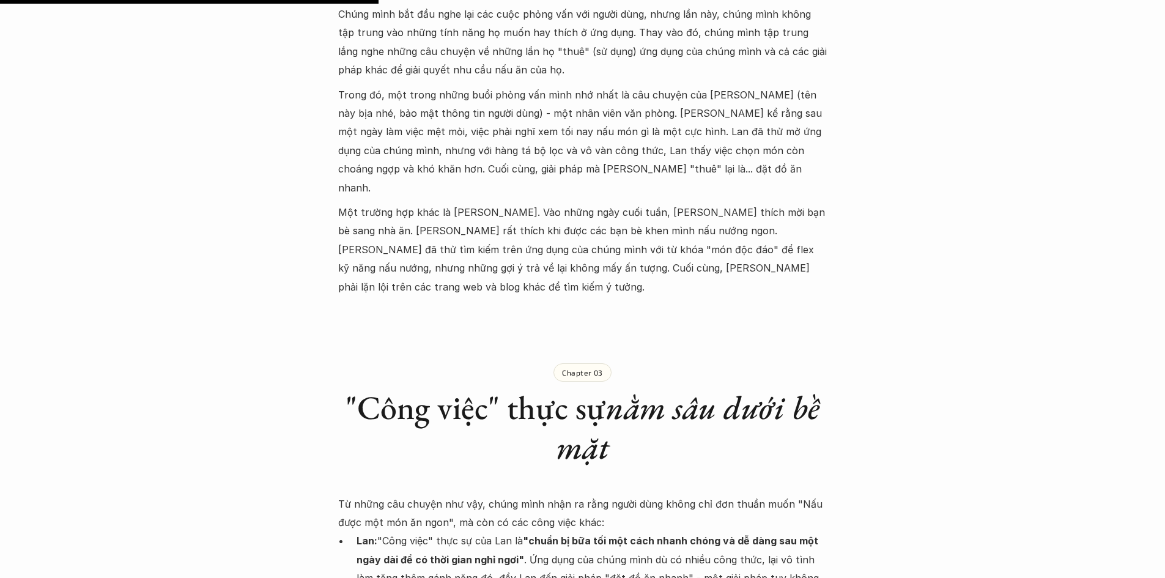
scroll to position [1284, 0]
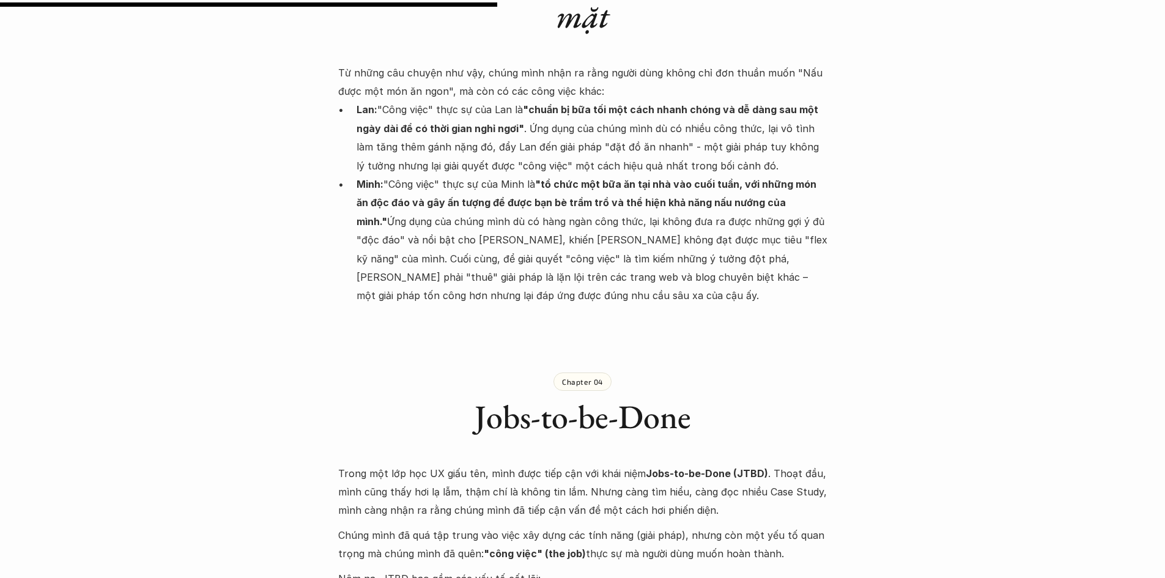
scroll to position [1590, 0]
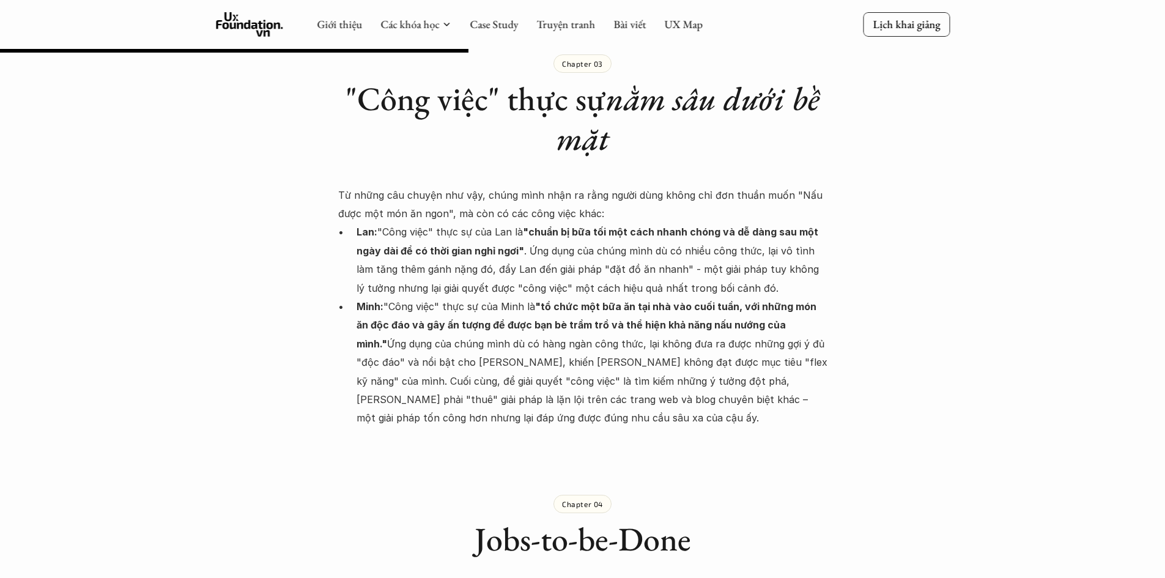
drag, startPoint x: 437, startPoint y: 420, endPoint x: 451, endPoint y: 421, distance: 14.1
click at [441, 452] on div "Chapter 04 Jobs-to-be-Done" at bounding box center [582, 516] width 489 height 128
click at [487, 452] on div "Chapter 04 Jobs-to-be-Done" at bounding box center [582, 516] width 489 height 128
drag, startPoint x: 0, startPoint y: 336, endPoint x: 33, endPoint y: 333, distance: 33.2
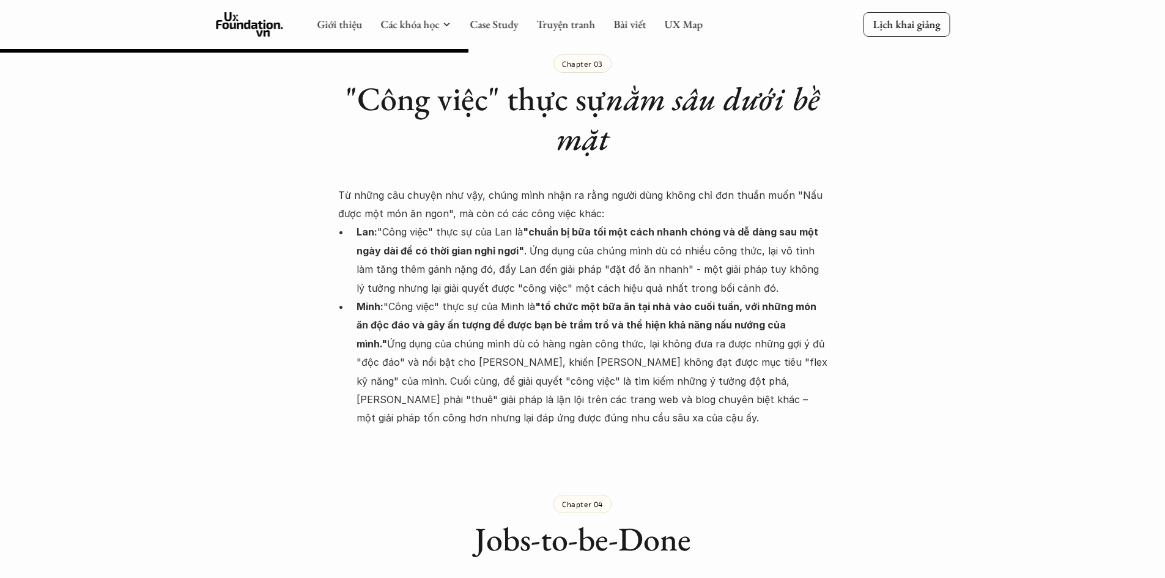
drag, startPoint x: 472, startPoint y: 507, endPoint x: 646, endPoint y: 500, distance: 174.4
click at [646, 519] on h1 "Jobs-to-be-Done" at bounding box center [582, 539] width 489 height 40
click at [660, 519] on h1 "Jobs-to-be-Done" at bounding box center [582, 539] width 489 height 40
click at [661, 519] on h1 "Jobs-to-be-Done" at bounding box center [582, 539] width 489 height 40
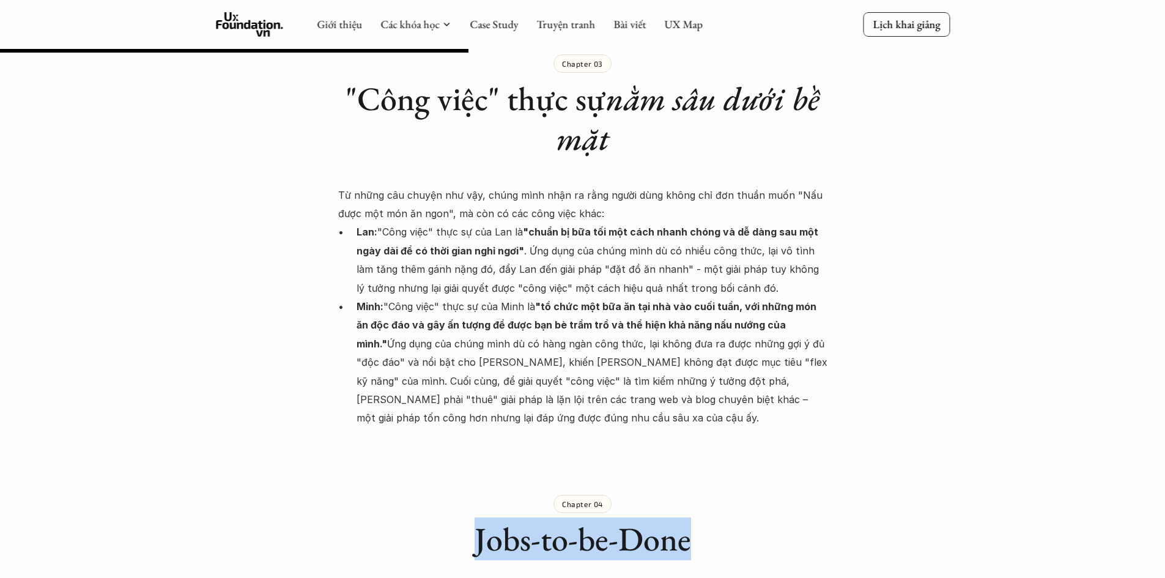
drag, startPoint x: 696, startPoint y: 504, endPoint x: 457, endPoint y: 506, distance: 238.5
click at [457, 519] on h1 "Jobs-to-be-Done" at bounding box center [582, 539] width 489 height 40
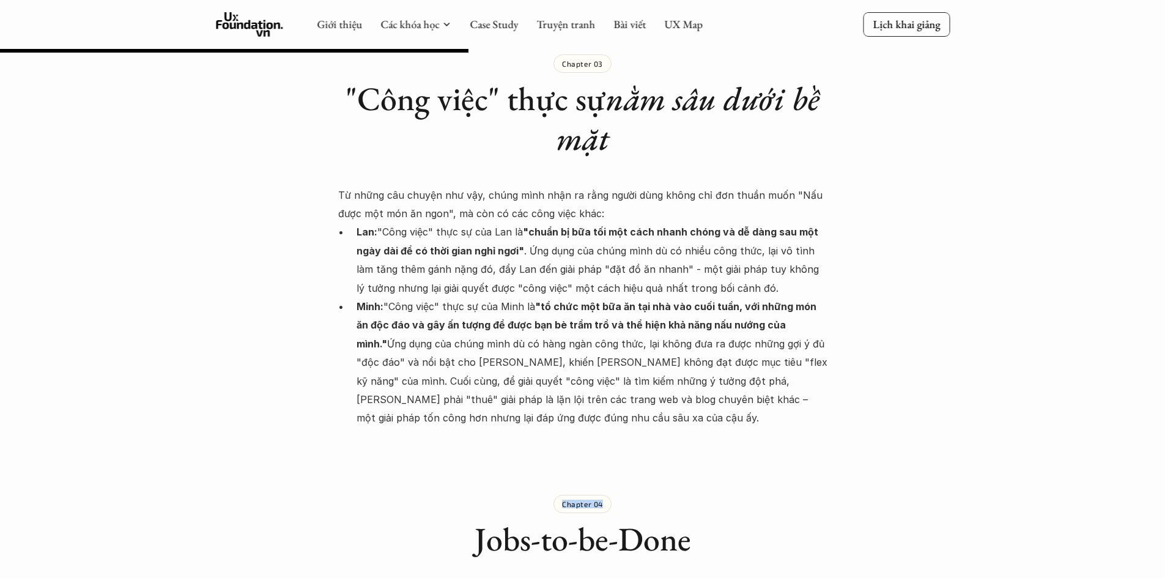
drag, startPoint x: 564, startPoint y: 465, endPoint x: 616, endPoint y: 467, distance: 52.0
click at [616, 467] on div "Chapter 04 Jobs-to-be-Done" at bounding box center [582, 516] width 489 height 128
click at [617, 473] on div "Chapter 04 Jobs-to-be-Done" at bounding box center [582, 516] width 489 height 128
click at [587, 495] on div "Chapter 04" at bounding box center [582, 504] width 58 height 18
click at [585, 519] on h1 "Jobs-to-be-Done" at bounding box center [582, 539] width 489 height 40
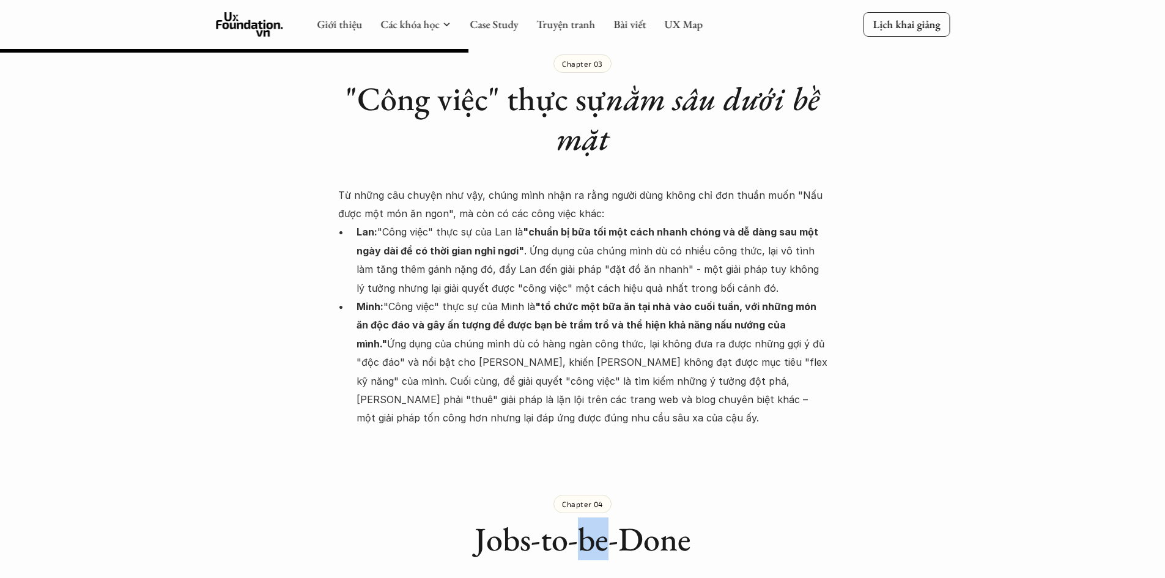
drag, startPoint x: 578, startPoint y: 503, endPoint x: 623, endPoint y: 509, distance: 44.5
click at [606, 519] on h1 "Jobs-to-be-Done" at bounding box center [582, 539] width 489 height 40
drag, startPoint x: 624, startPoint y: 509, endPoint x: 690, endPoint y: 514, distance: 66.2
click at [690, 519] on h1 "Jobs-to-be-Done" at bounding box center [582, 539] width 489 height 40
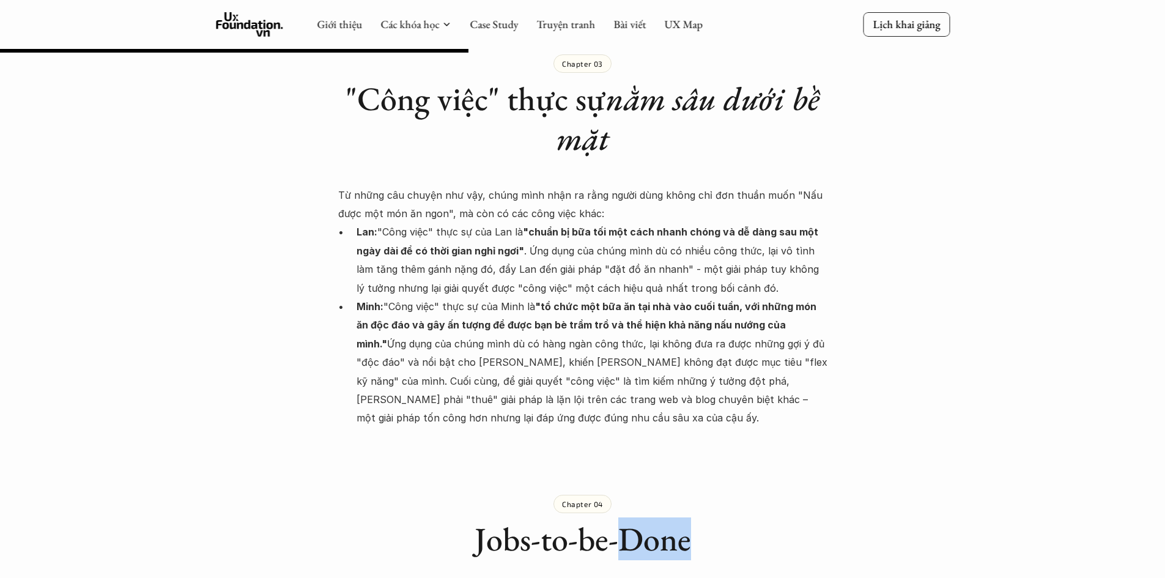
drag, startPoint x: 688, startPoint y: 504, endPoint x: 617, endPoint y: 503, distance: 70.9
click at [617, 519] on h1 "Jobs-to-be-Done" at bounding box center [582, 539] width 489 height 40
drag, startPoint x: 607, startPoint y: 503, endPoint x: 580, endPoint y: 506, distance: 27.1
click at [580, 519] on h1 "Jobs-to-be-Done" at bounding box center [582, 539] width 489 height 40
drag, startPoint x: 559, startPoint y: 506, endPoint x: 540, endPoint y: 506, distance: 19.0
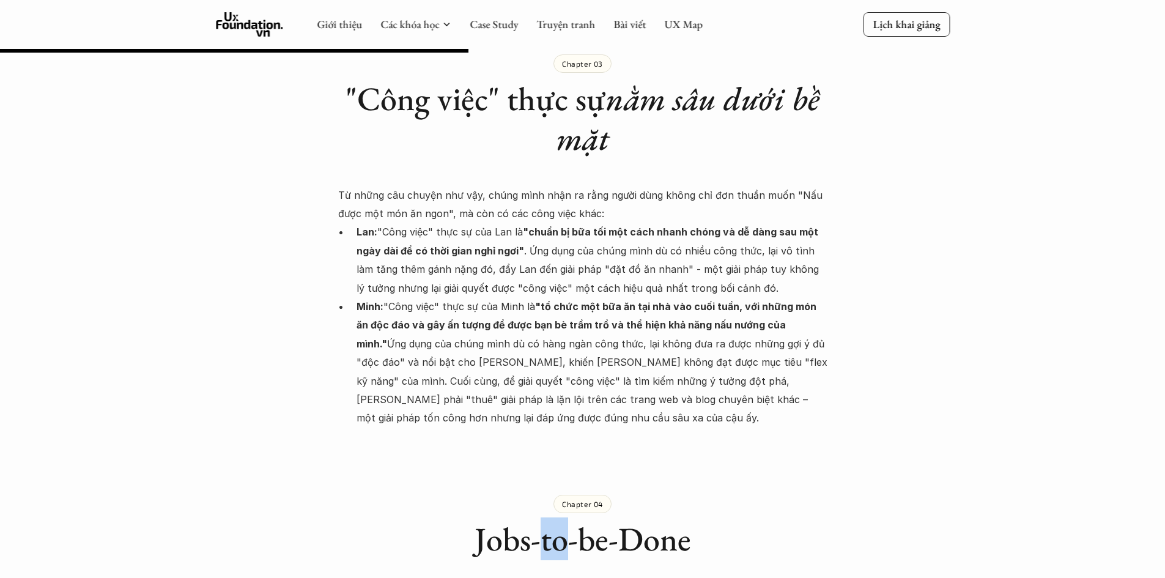
click at [540, 519] on h1 "Jobs-to-be-Done" at bounding box center [582, 539] width 489 height 40
drag, startPoint x: 525, startPoint y: 506, endPoint x: 467, endPoint y: 500, distance: 59.0
click at [467, 519] on h1 "Jobs-to-be-Done" at bounding box center [582, 539] width 489 height 40
drag, startPoint x: 531, startPoint y: 508, endPoint x: 446, endPoint y: 504, distance: 84.5
click at [446, 519] on h1 "Jobs-to-be-Done" at bounding box center [582, 539] width 489 height 40
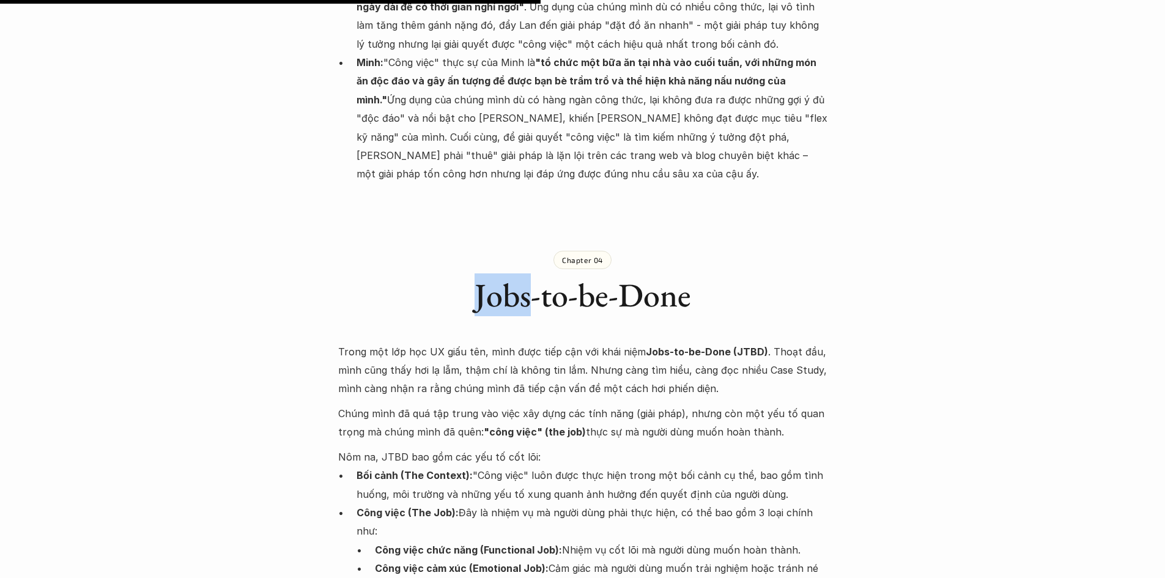
scroll to position [1834, 0]
click at [470, 275] on h1 "Jobs-to-be-Done" at bounding box center [582, 295] width 489 height 40
click at [473, 275] on h1 "Jobs-to-be-Done" at bounding box center [582, 295] width 489 height 40
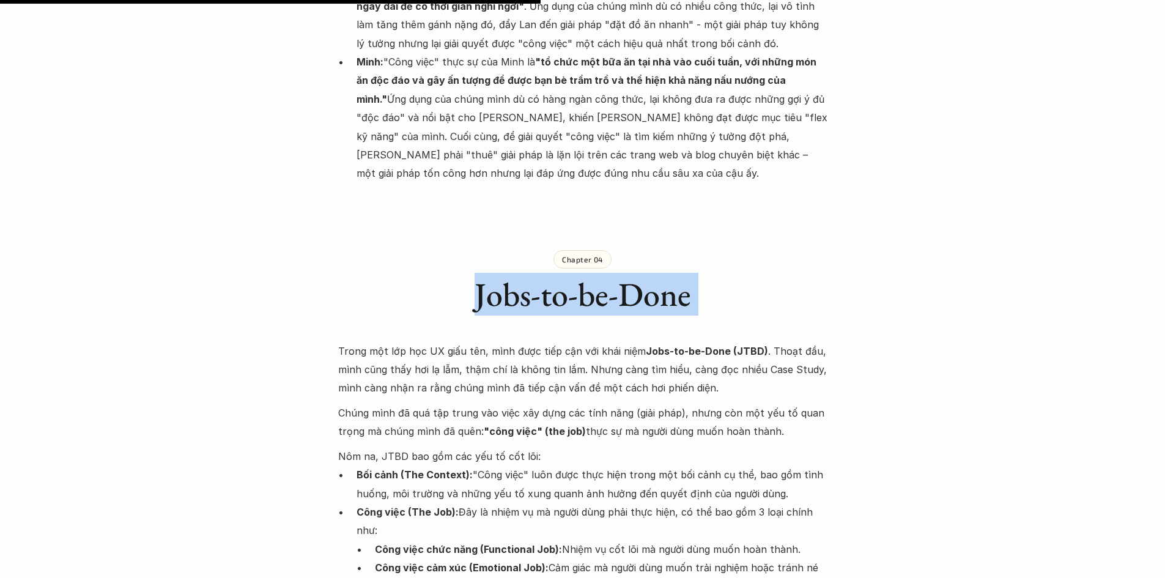
drag, startPoint x: 476, startPoint y: 264, endPoint x: 687, endPoint y: 266, distance: 210.4
click at [687, 275] on h1 "Jobs-to-be-Done" at bounding box center [582, 295] width 489 height 40
click at [700, 275] on h1 "Jobs-to-be-Done" at bounding box center [582, 295] width 489 height 40
drag, startPoint x: 648, startPoint y: 256, endPoint x: 456, endPoint y: 269, distance: 191.8
click at [456, 275] on h1 "Jobs-to-be-Done" at bounding box center [582, 295] width 489 height 40
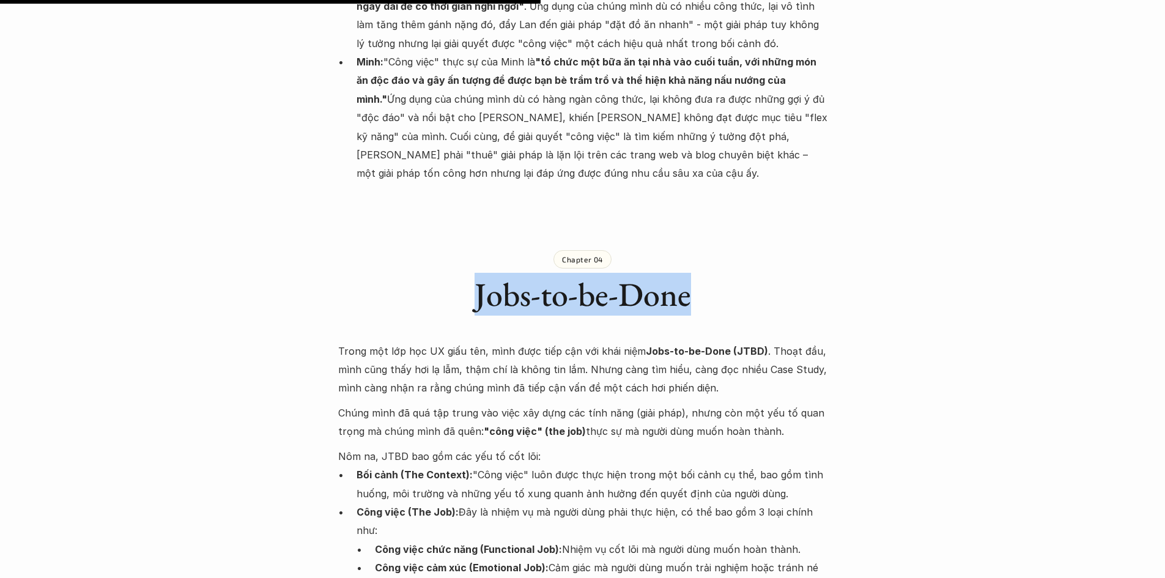
click at [476, 275] on h1 "Jobs-to-be-Done" at bounding box center [582, 295] width 489 height 40
drag, startPoint x: 487, startPoint y: 265, endPoint x: 545, endPoint y: 278, distance: 59.5
click at [545, 278] on h1 "Jobs-to-be-Done" at bounding box center [582, 295] width 489 height 40
click at [465, 275] on h1 "Jobs-to-be-Done" at bounding box center [582, 295] width 489 height 40
drag, startPoint x: 441, startPoint y: 257, endPoint x: 759, endPoint y: 264, distance: 317.4
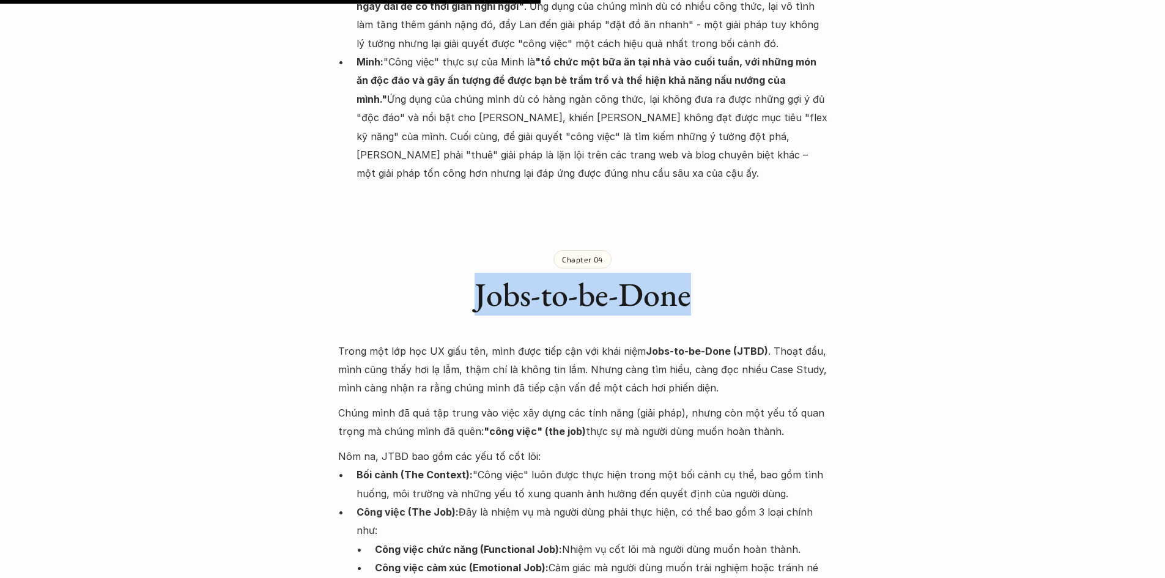
click at [759, 275] on h1 "Jobs-to-be-Done" at bounding box center [582, 295] width 489 height 40
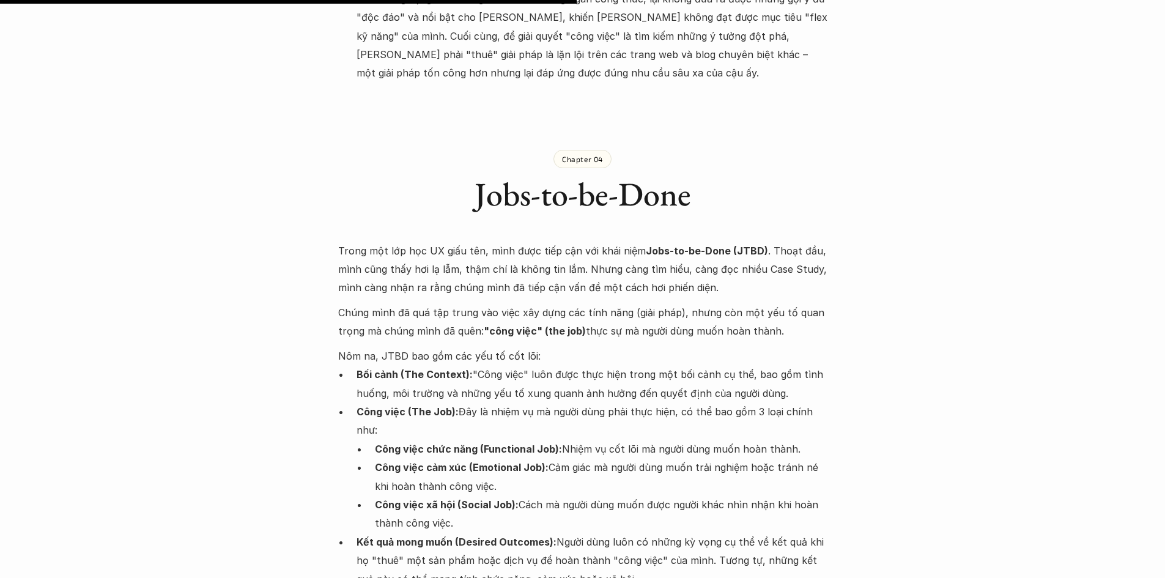
scroll to position [1957, 0]
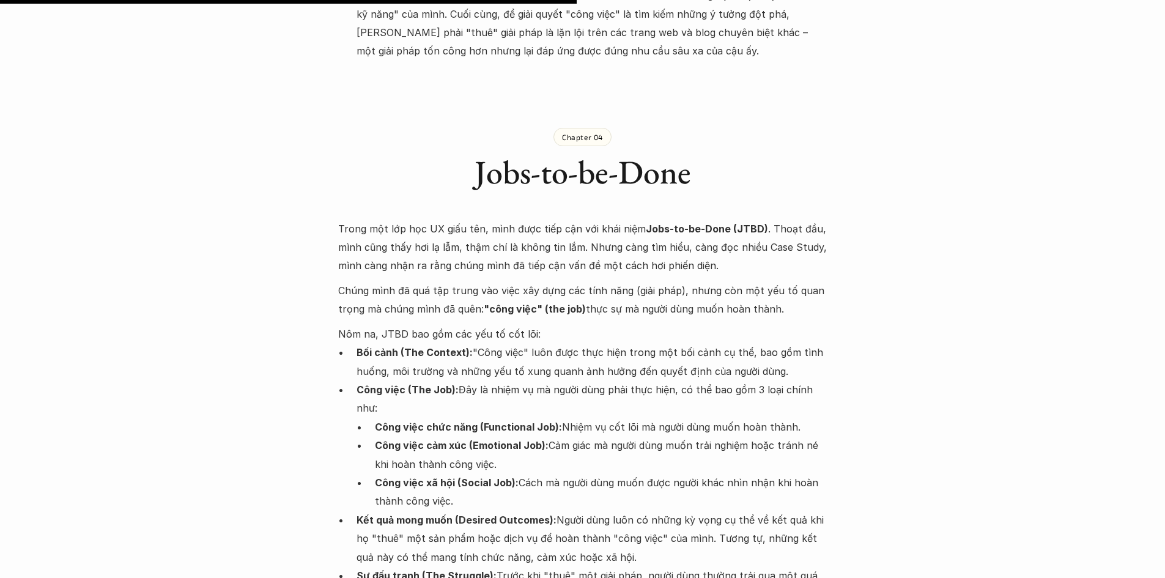
click at [0, 300] on div "Lúa hóa kiến thức Jobs-to-be-done 🕔 28 thg 5, 2025 🧑‍🎓 Đàm Khánh Trong vài năm …" at bounding box center [582, 366] width 1165 height 4524
click at [0, 295] on div "Lúa hóa kiến thức Jobs-to-be-done 🕔 28 thg 5, 2025 🧑‍🎓 Đàm Khánh Trong vài năm …" at bounding box center [582, 366] width 1165 height 4524
drag, startPoint x: 151, startPoint y: 304, endPoint x: 0, endPoint y: 288, distance: 151.9
click at [0, 284] on div "Lúa hóa kiến thức Jobs-to-be-done 🕔 28 thg 5, 2025 🧑‍🎓 Đàm Khánh Trong vài năm …" at bounding box center [582, 366] width 1165 height 4524
click at [559, 325] on p "Nôm na, JTBD bao gồm các yếu tố cốt lõi:" at bounding box center [582, 334] width 489 height 18
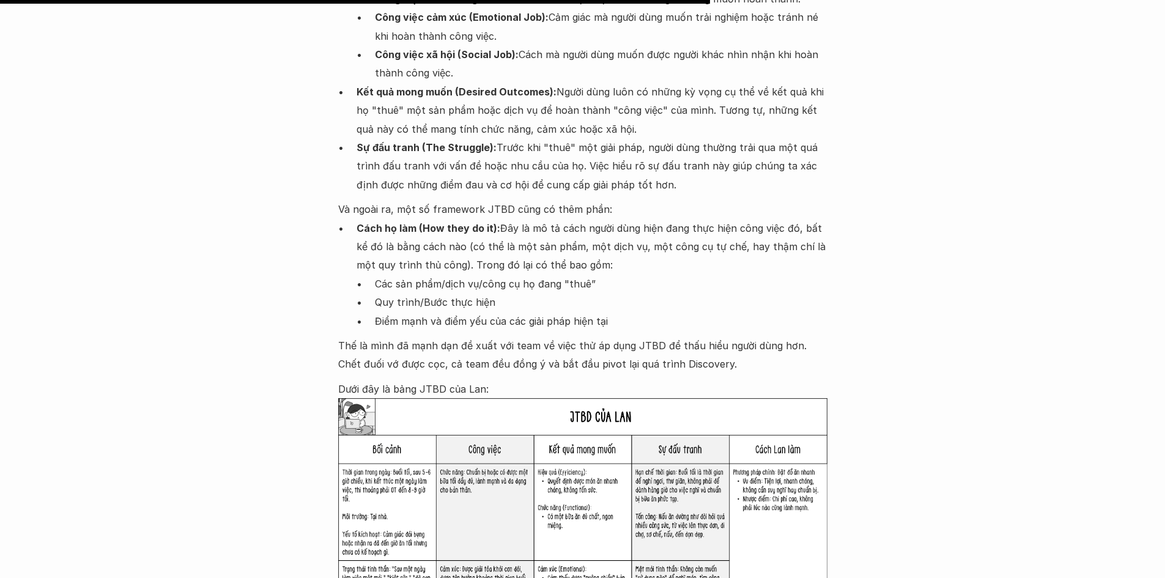
scroll to position [2446, 0]
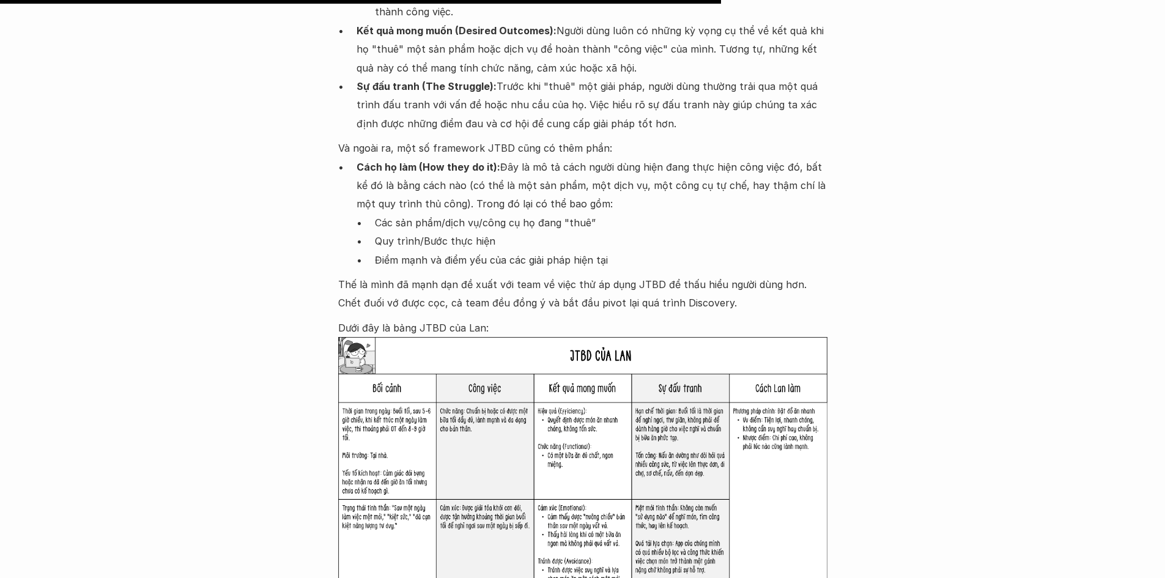
click at [493, 278] on div "Trong một lớp học UX giấu tên, mình được tiếp cận với khái niệm Jobs-to-be-Done…" at bounding box center [582, 550] width 489 height 1641
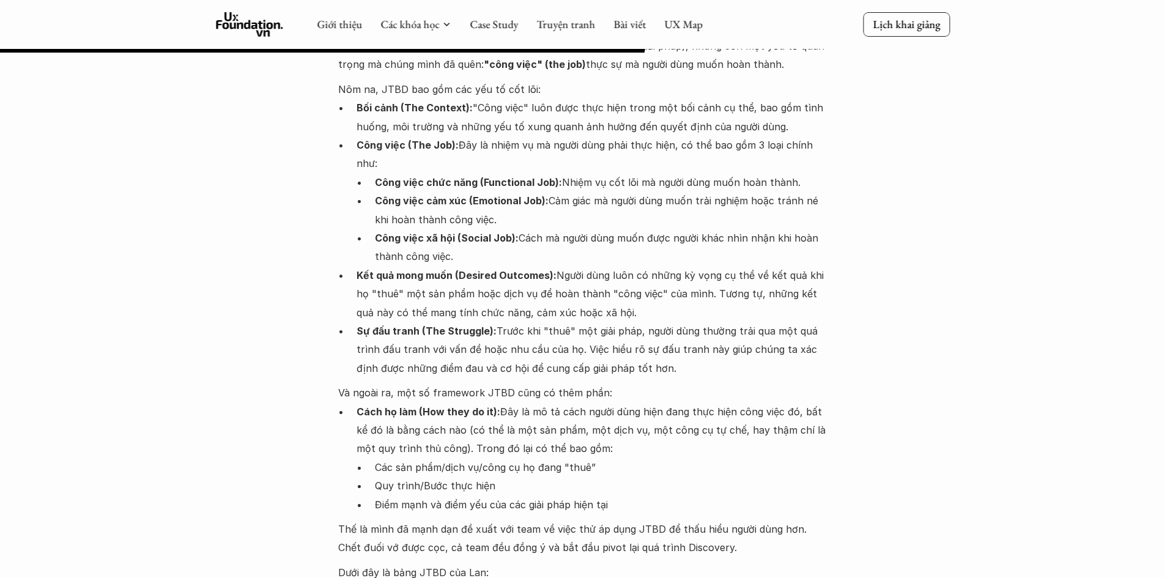
scroll to position [2140, 0]
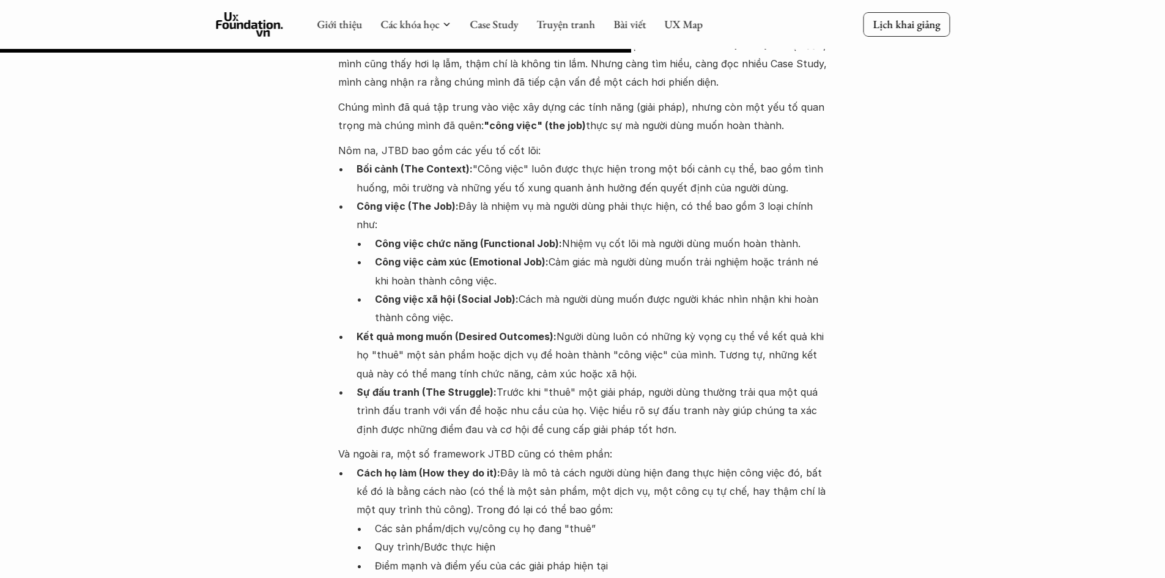
click at [2, 319] on div "Lúa hóa kiến thức Jobs-to-be-done 🕔 28 thg 5, 2025 🧑‍🎓 Đàm Khánh Trong vài năm …" at bounding box center [582, 183] width 1165 height 4524
click at [130, 262] on div "Lúa hóa kiến thức Jobs-to-be-done 🕔 28 thg 5, 2025 🧑‍🎓 Đàm Khánh Trong vài năm …" at bounding box center [582, 183] width 1165 height 4524
click at [9, 309] on div "Lúa hóa kiến thức Jobs-to-be-done 🕔 28 thg 5, 2025 🧑‍🎓 Đàm Khánh Trong vài năm …" at bounding box center [582, 183] width 1165 height 4524
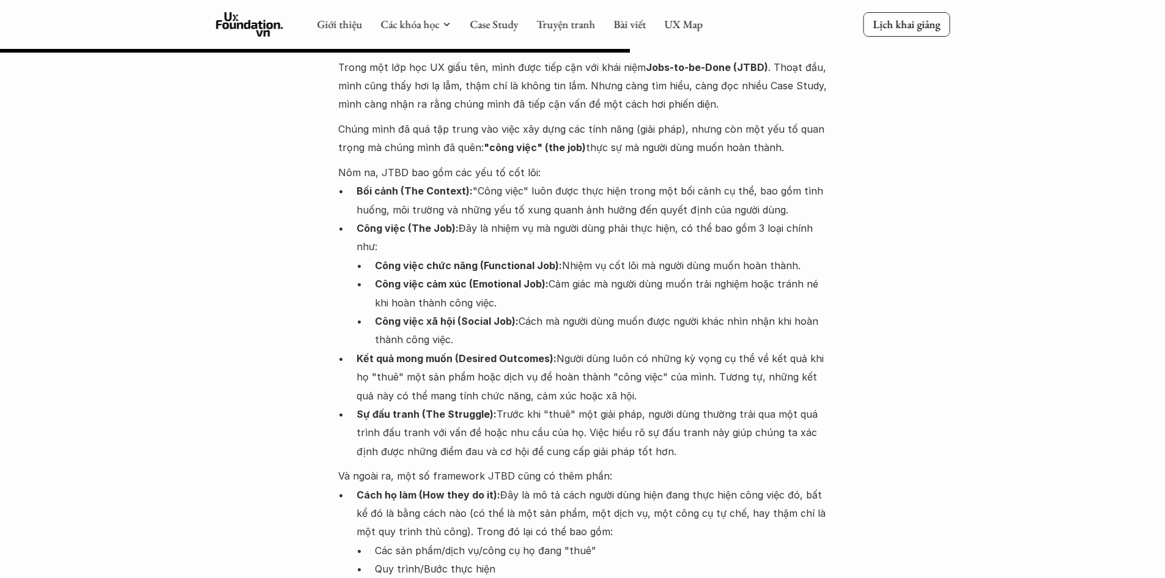
scroll to position [2079, 0]
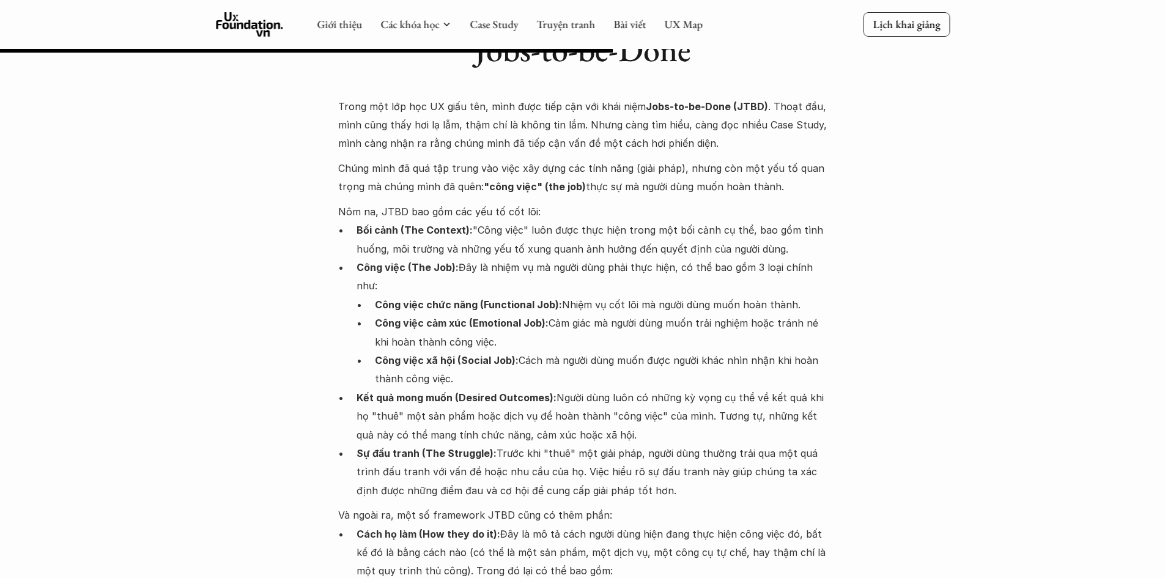
drag, startPoint x: 0, startPoint y: 375, endPoint x: 10, endPoint y: 402, distance: 28.3
click at [1, 388] on div "Lúa hóa kiến thức Jobs-to-be-done 🕔 28 thg 5, 2025 🧑‍🎓 Đàm Khánh Trong vài năm …" at bounding box center [582, 244] width 1165 height 4524
click at [0, 353] on div "Lúa hóa kiến thức Jobs-to-be-done 🕔 28 thg 5, 2025 🧑‍🎓 Đàm Khánh Trong vài năm …" at bounding box center [582, 244] width 1165 height 4524
drag, startPoint x: 0, startPoint y: 325, endPoint x: 9, endPoint y: 329, distance: 9.9
click at [2, 328] on div "Lúa hóa kiến thức Jobs-to-be-done 🕔 28 thg 5, 2025 🧑‍🎓 Đàm Khánh Trong vài năm …" at bounding box center [582, 244] width 1165 height 4524
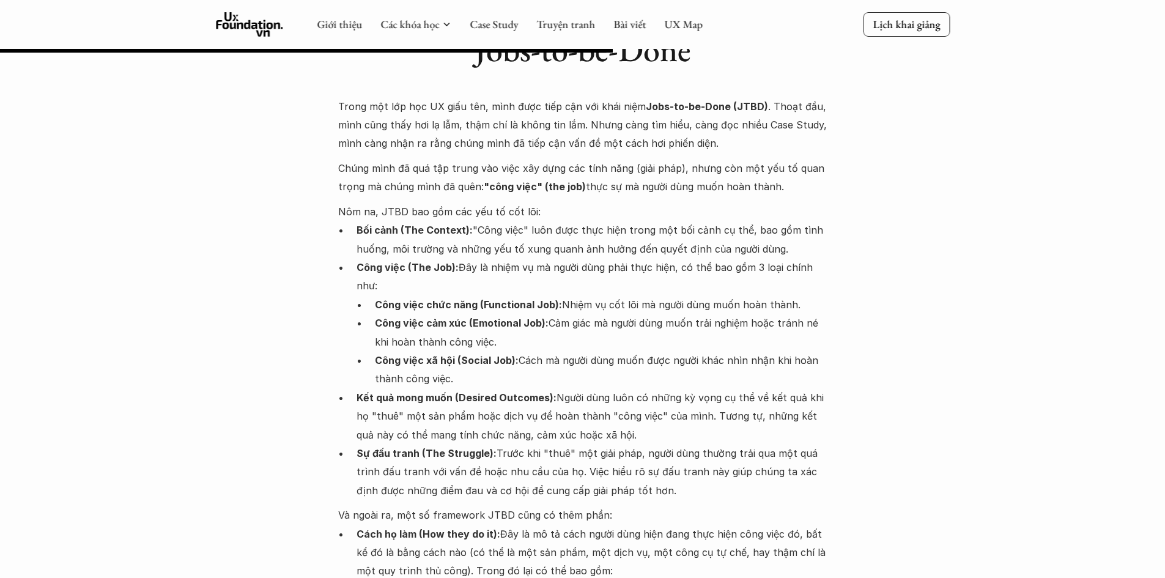
click at [92, 405] on div "Lúa hóa kiến thức Jobs-to-be-done 🕔 28 thg 5, 2025 🧑‍🎓 Đàm Khánh Trong vài năm …" at bounding box center [582, 244] width 1165 height 4524
click at [338, 380] on ul "Bối cảnh (The Context): "Công việc" luôn được thực hiện trong một bối cảnh cụ t…" at bounding box center [582, 360] width 489 height 279
click at [328, 547] on div "Lúa hóa kiến thức Jobs-to-be-done 🕔 28 thg 5, 2025 🧑‍🎓 Đàm Khánh Trong vài năm …" at bounding box center [582, 244] width 1165 height 4524
click at [624, 538] on p "Cách họ làm (How they do it): Đây là mô tả cách người dùng hiện đang thực hiện …" at bounding box center [592, 553] width 471 height 56
click at [791, 539] on p "Cách họ làm (How they do it): Đây là mô tả cách người dùng hiện đang thực hiện …" at bounding box center [592, 553] width 471 height 56
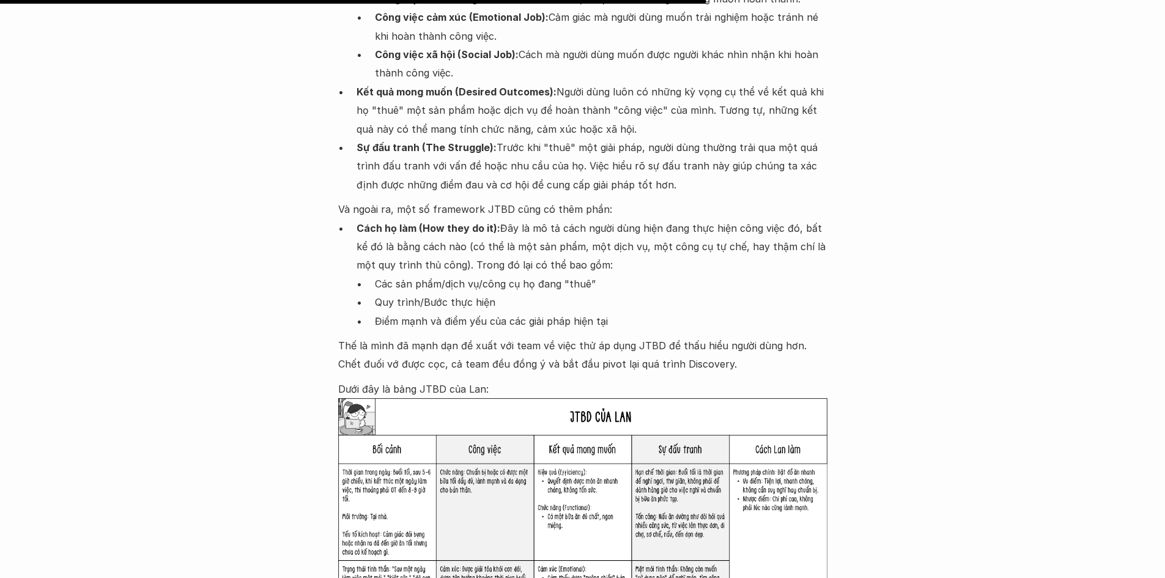
scroll to position [2446, 0]
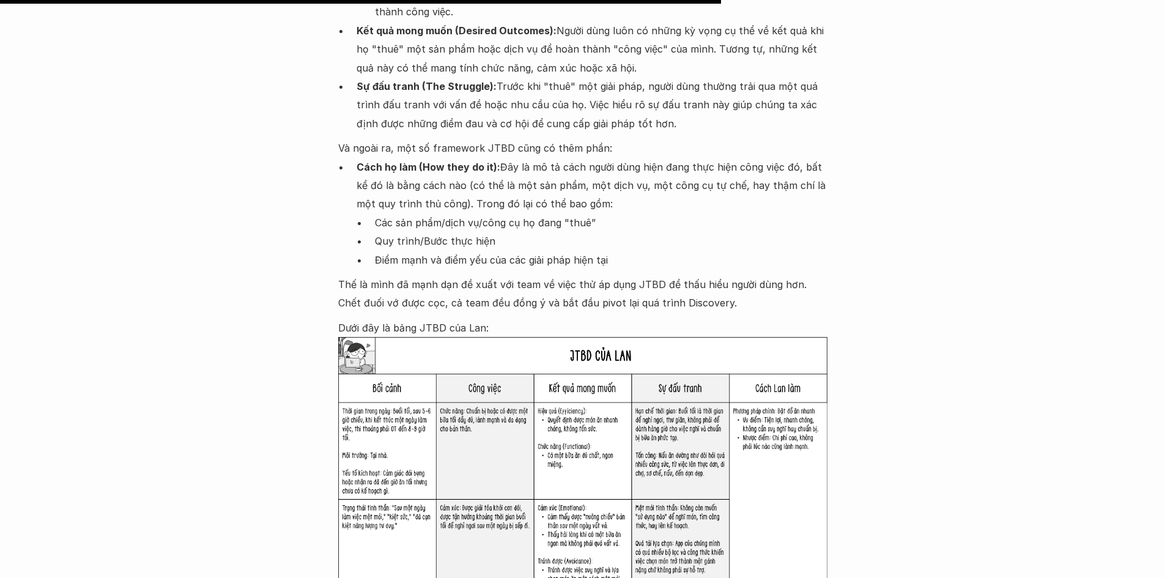
click at [775, 492] on img at bounding box center [582, 484] width 489 height 294
click at [741, 345] on img at bounding box center [582, 484] width 489 height 294
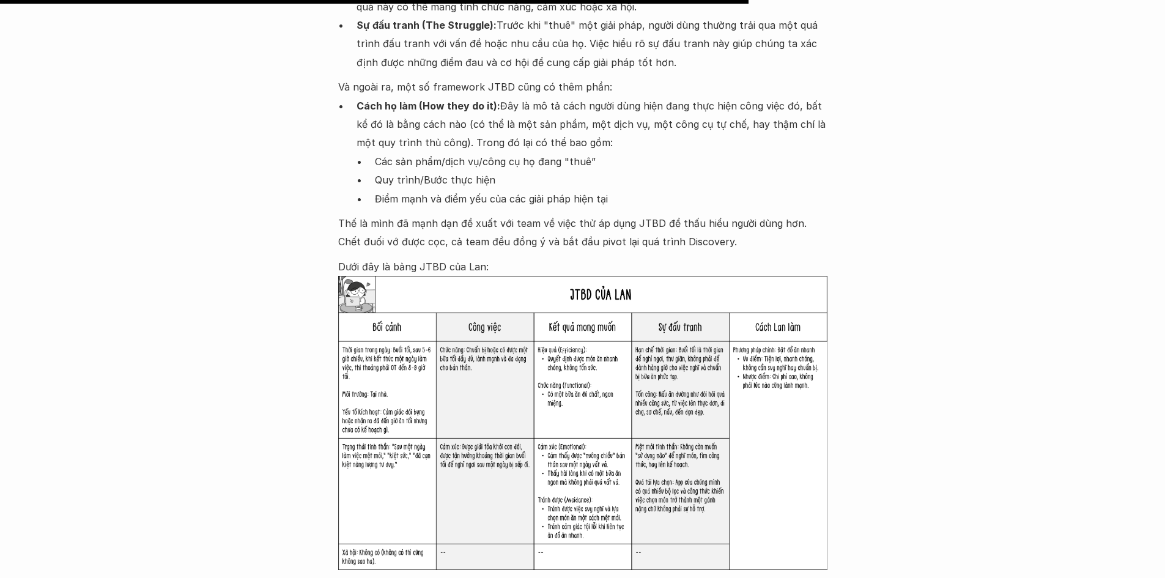
scroll to position [2568, 0]
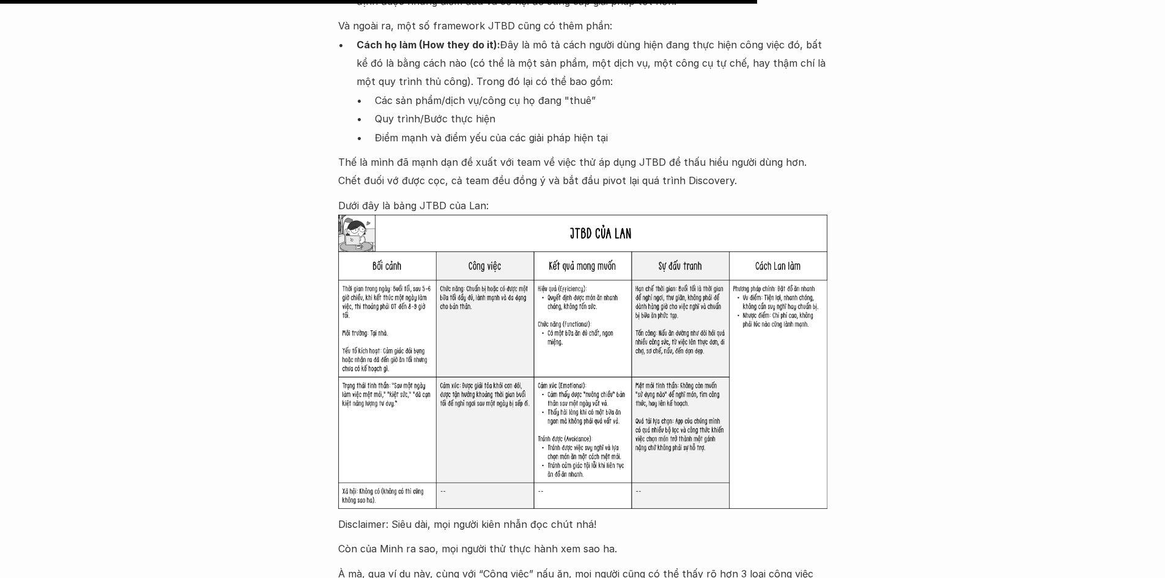
click at [741, 345] on img at bounding box center [582, 362] width 489 height 294
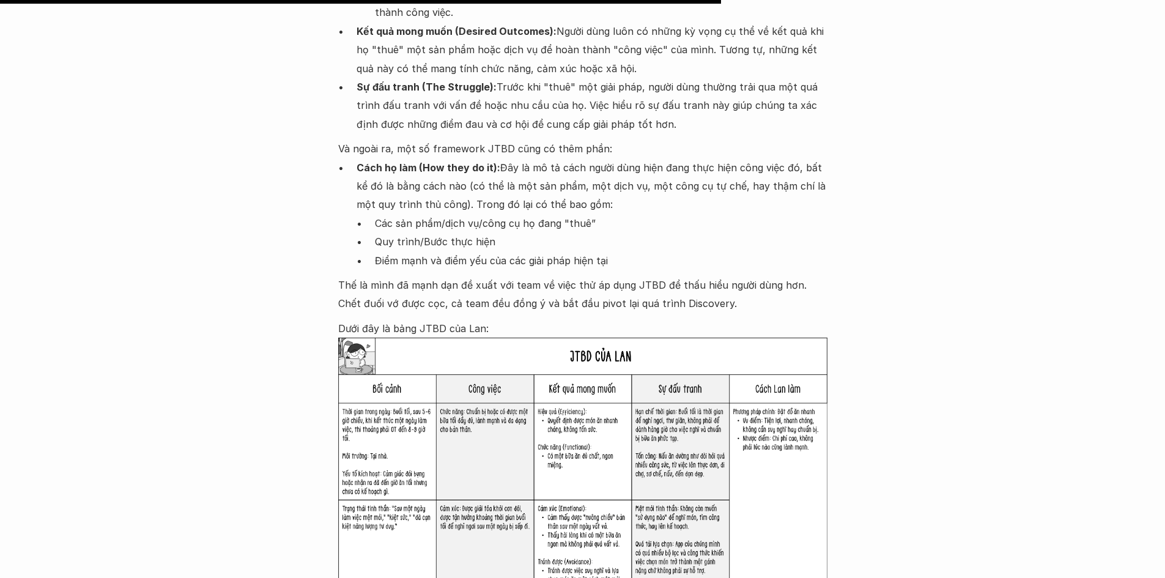
scroll to position [2446, 0]
click at [744, 453] on img at bounding box center [582, 484] width 489 height 294
click at [677, 421] on img at bounding box center [582, 484] width 489 height 294
click at [675, 422] on img at bounding box center [582, 484] width 489 height 294
click at [578, 434] on img at bounding box center [582, 484] width 489 height 294
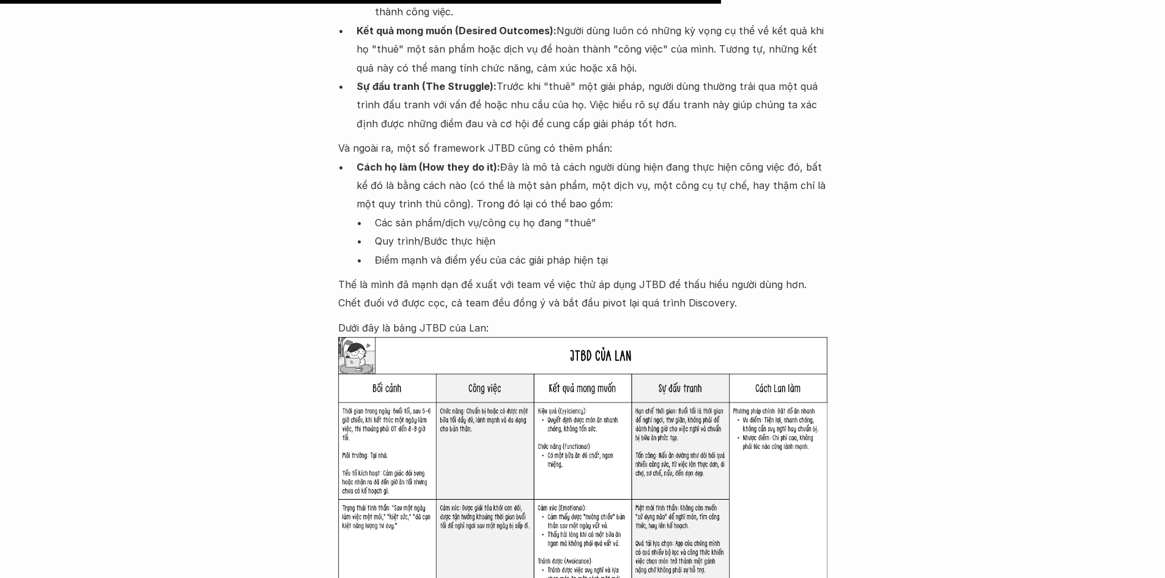
drag, startPoint x: 0, startPoint y: 382, endPoint x: 0, endPoint y: 250, distance: 132.1
click at [482, 407] on img at bounding box center [582, 484] width 489 height 294
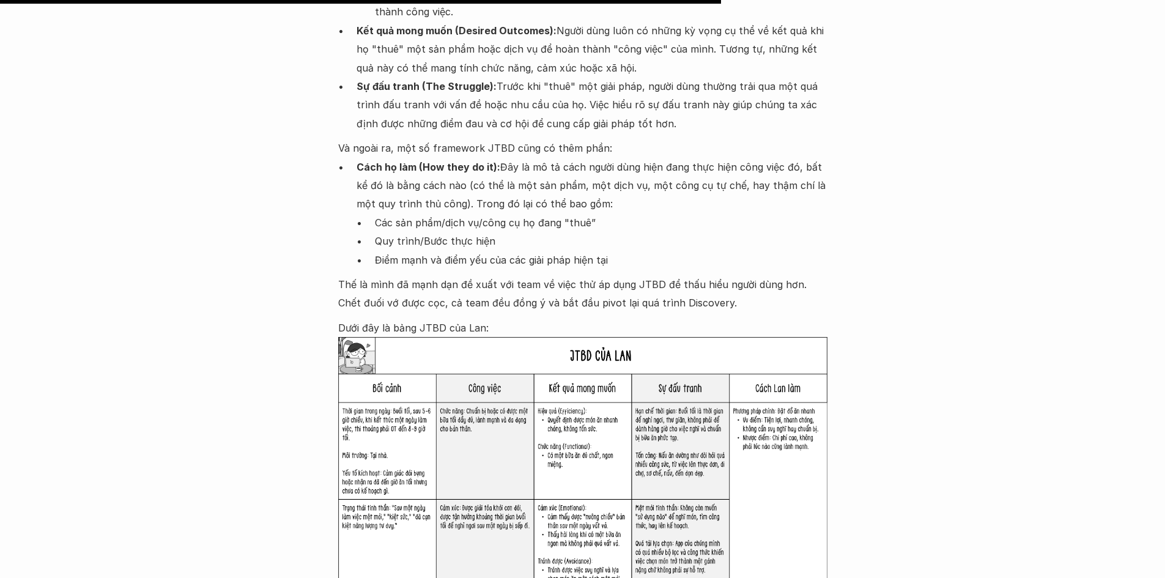
click at [481, 407] on img at bounding box center [582, 484] width 489 height 294
click at [481, 409] on img at bounding box center [582, 484] width 489 height 294
click at [484, 361] on img at bounding box center [582, 484] width 489 height 294
drag, startPoint x: 0, startPoint y: 391, endPoint x: 0, endPoint y: 424, distance: 32.4
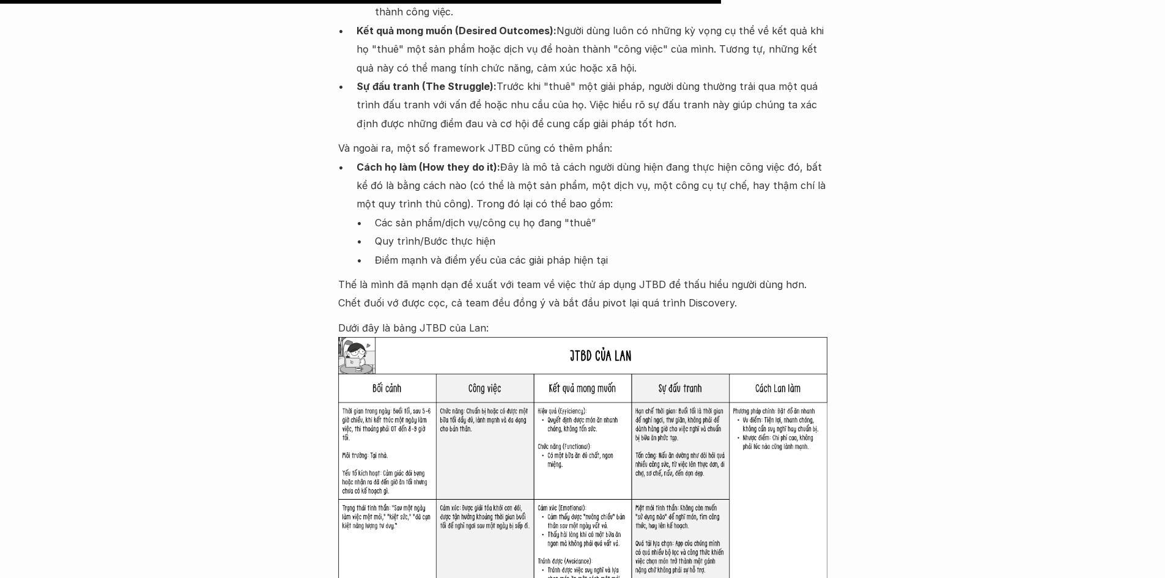
click at [580, 402] on img at bounding box center [582, 484] width 489 height 294
click at [581, 422] on img at bounding box center [582, 484] width 489 height 294
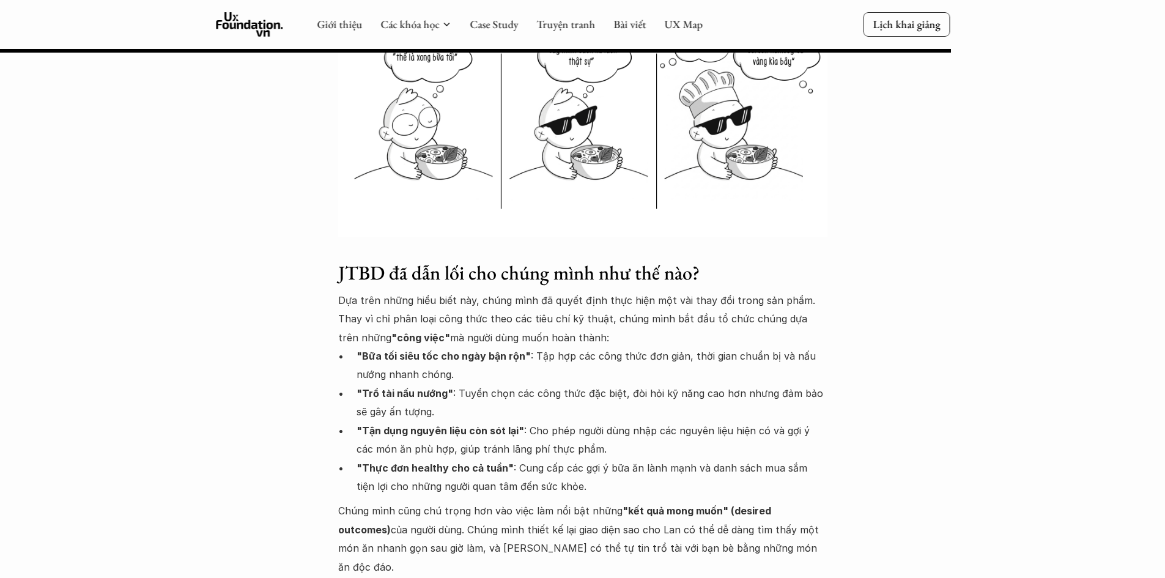
scroll to position [3180, 0]
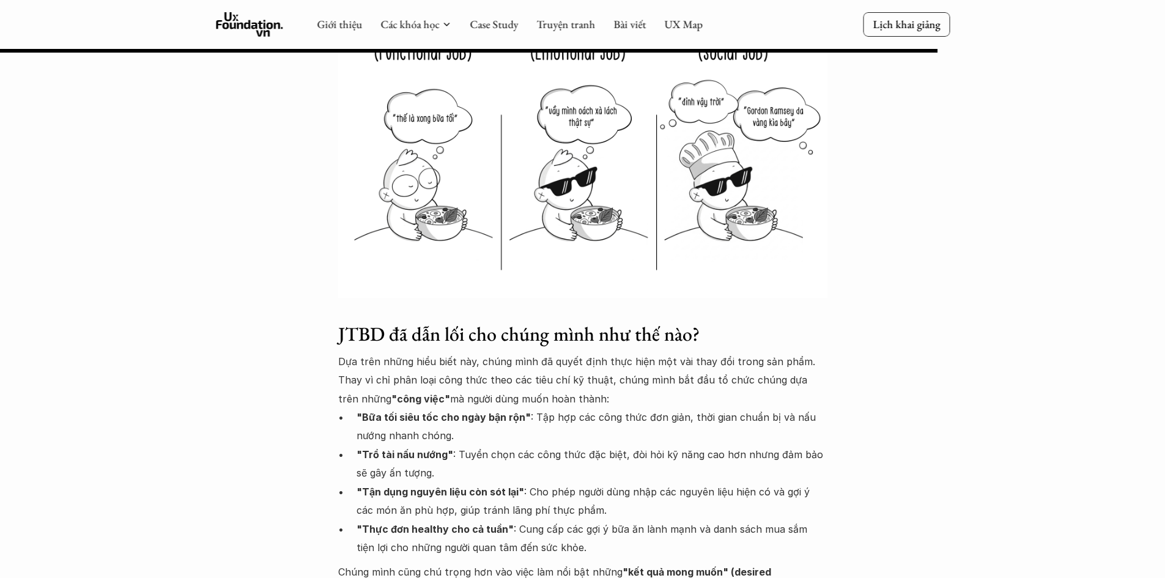
click at [589, 445] on p ""Trổ tài nấu nướng" : Tuyển chọn các công thức đặc biệt, đòi hỏi kỹ năng cao hơ…" at bounding box center [592, 463] width 471 height 37
click at [491, 408] on p ""Bữa tối siêu tốc cho ngày bận rộn" : Tập hợp các công thức đơn giản, thời gian…" at bounding box center [592, 426] width 471 height 37
drag, startPoint x: 483, startPoint y: 397, endPoint x: 465, endPoint y: 393, distance: 18.2
click at [471, 408] on p ""Bữa tối siêu tốc cho ngày bận rộn" : Tập hợp các công thức đơn giản, thời gian…" at bounding box center [592, 426] width 471 height 37
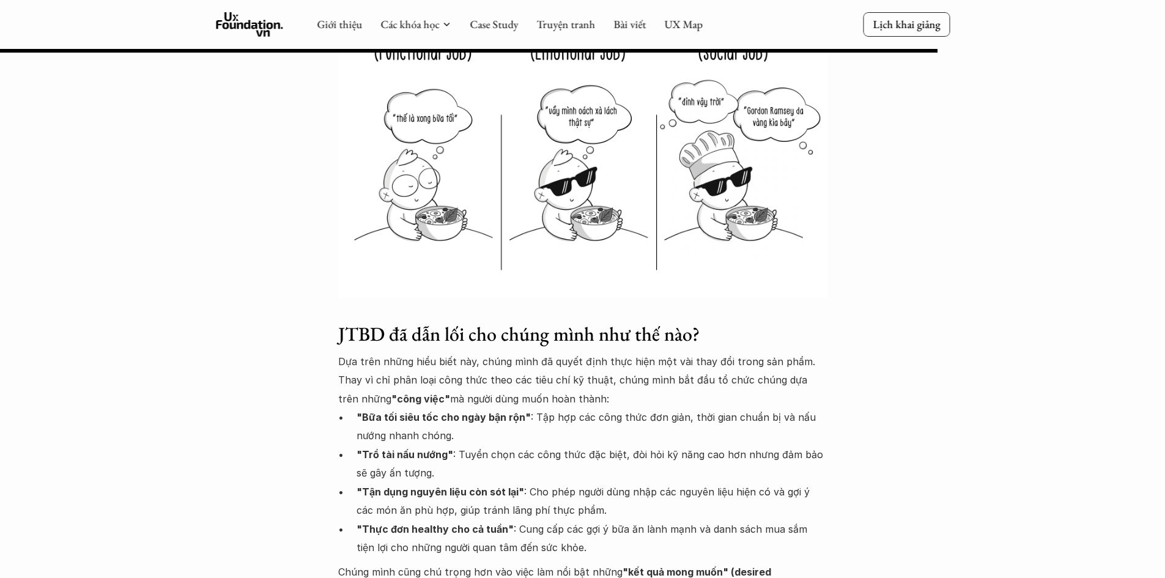
drag, startPoint x: 122, startPoint y: 511, endPoint x: 176, endPoint y: 520, distance: 55.1
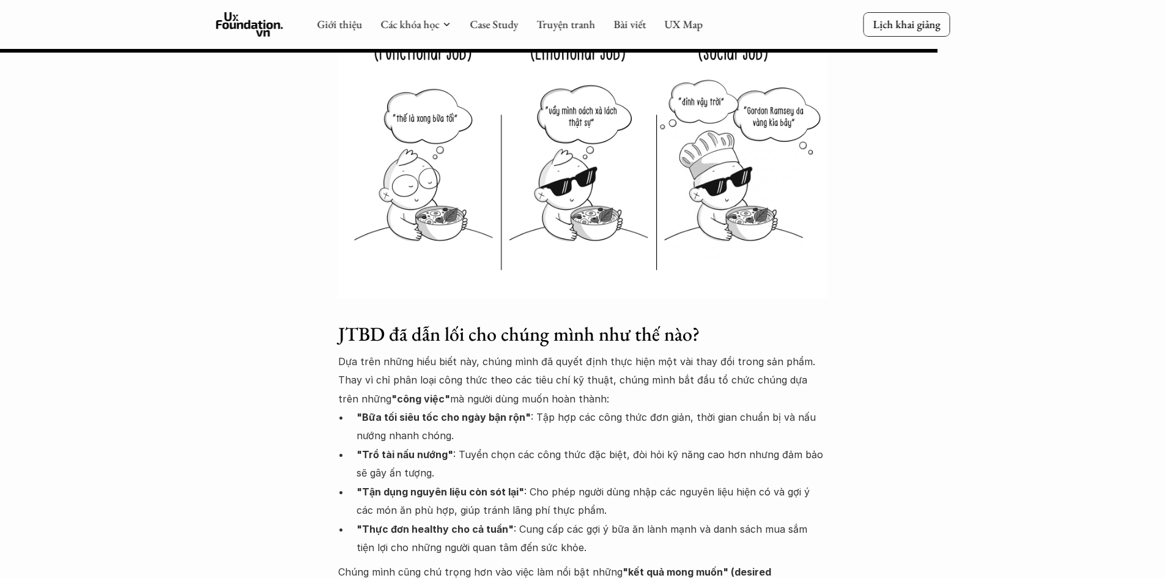
drag, startPoint x: 170, startPoint y: 397, endPoint x: 199, endPoint y: 399, distance: 28.8
drag, startPoint x: 80, startPoint y: 377, endPoint x: 173, endPoint y: 402, distance: 96.3
click at [512, 408] on p ""Bữa tối siêu tốc cho ngày bận rộn" : Tập hợp các công thức đơn giản, thời gian…" at bounding box center [592, 426] width 471 height 37
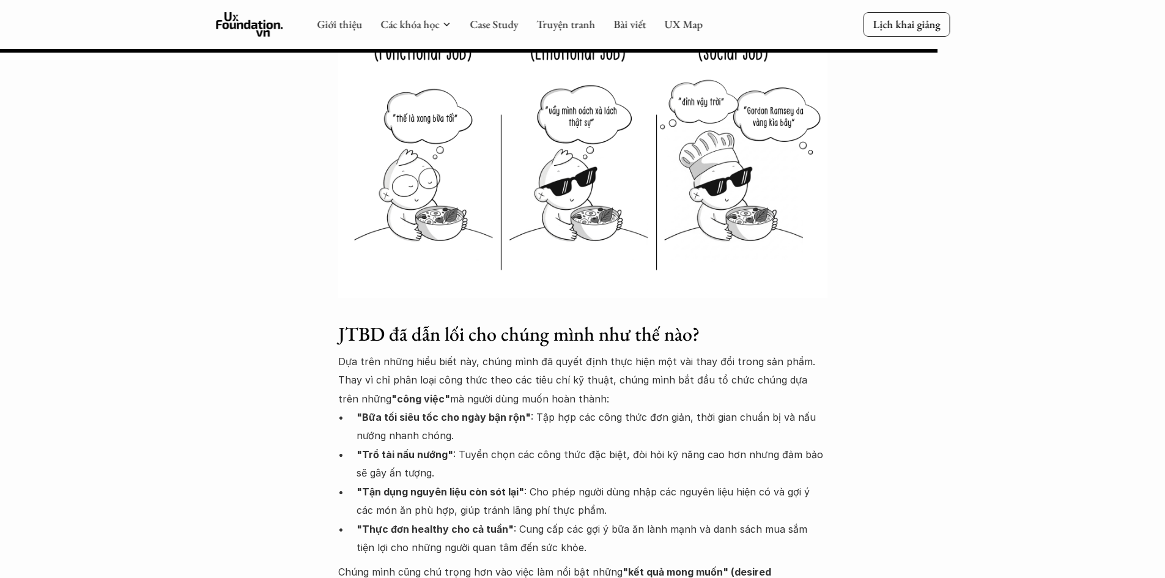
click at [512, 408] on p ""Bữa tối siêu tốc cho ngày bận rộn" : Tập hợp các công thức đơn giản, thời gian…" at bounding box center [592, 426] width 471 height 37
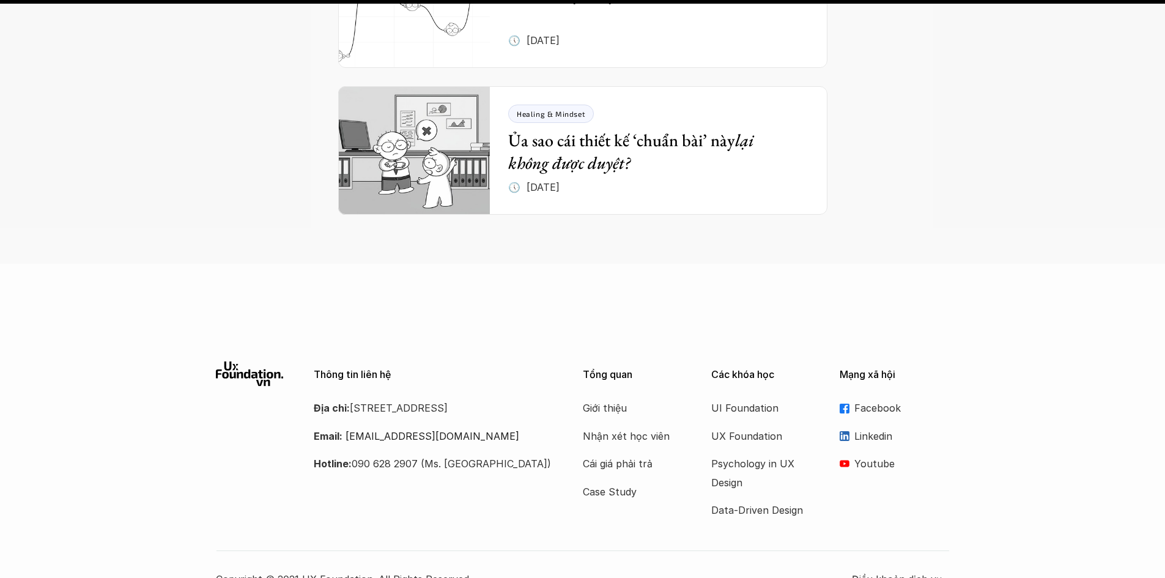
scroll to position [5075, 0]
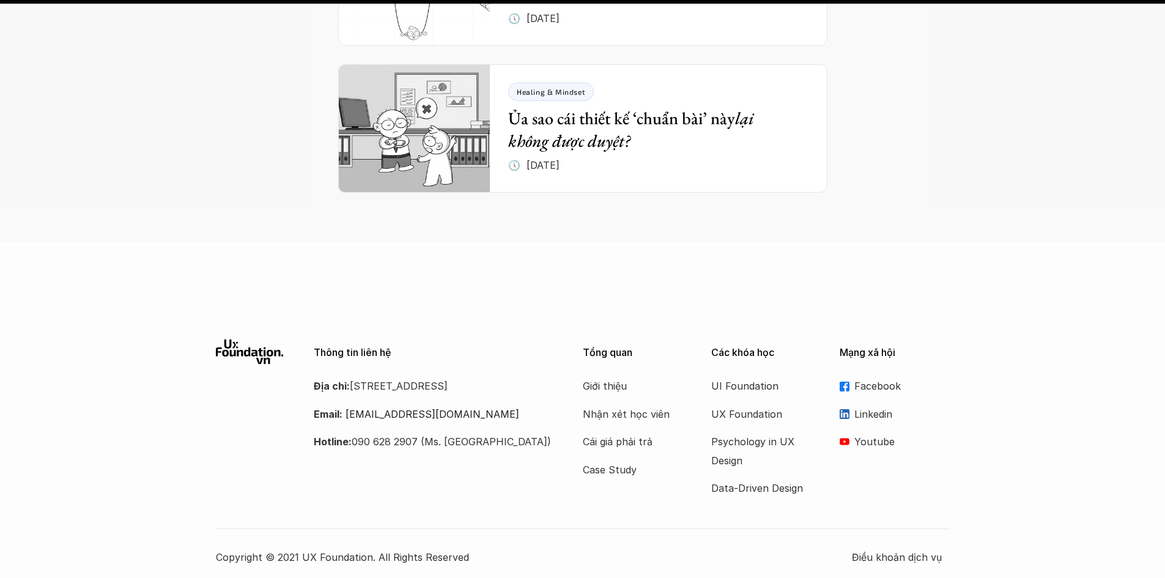
click at [608, 397] on div "Giới thiệu Nhận xét học viên Cái giá phải trả Case Study" at bounding box center [638, 428] width 110 height 102
drag, startPoint x: 418, startPoint y: 377, endPoint x: 552, endPoint y: 426, distance: 142.6
click at [552, 426] on div "Thông tin liên hệ Địa chỉ: Tầng 6, số 116 Trung Liệt, phường Trung Liệt, quận Đ…" at bounding box center [583, 418] width 734 height 158
drag, startPoint x: 506, startPoint y: 416, endPoint x: 594, endPoint y: 440, distance: 91.8
click at [506, 416] on div "Thông tin liên hệ Địa chỉ: Tầng 6, số 116 Trung Liệt, phường Trung Liệt, quận Đ…" at bounding box center [583, 418] width 734 height 158
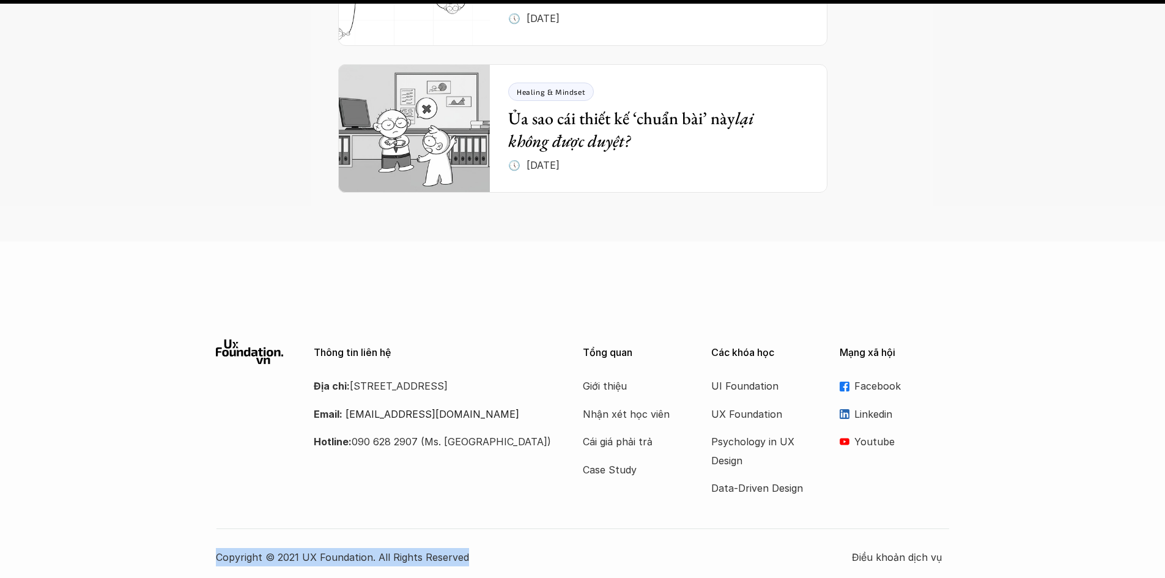
drag, startPoint x: 218, startPoint y: 503, endPoint x: 523, endPoint y: 489, distance: 306.1
click at [523, 528] on div "Copyright © 2021 UX Foundation. All Rights Reserved Điều khoản dịch vụ" at bounding box center [583, 547] width 734 height 39
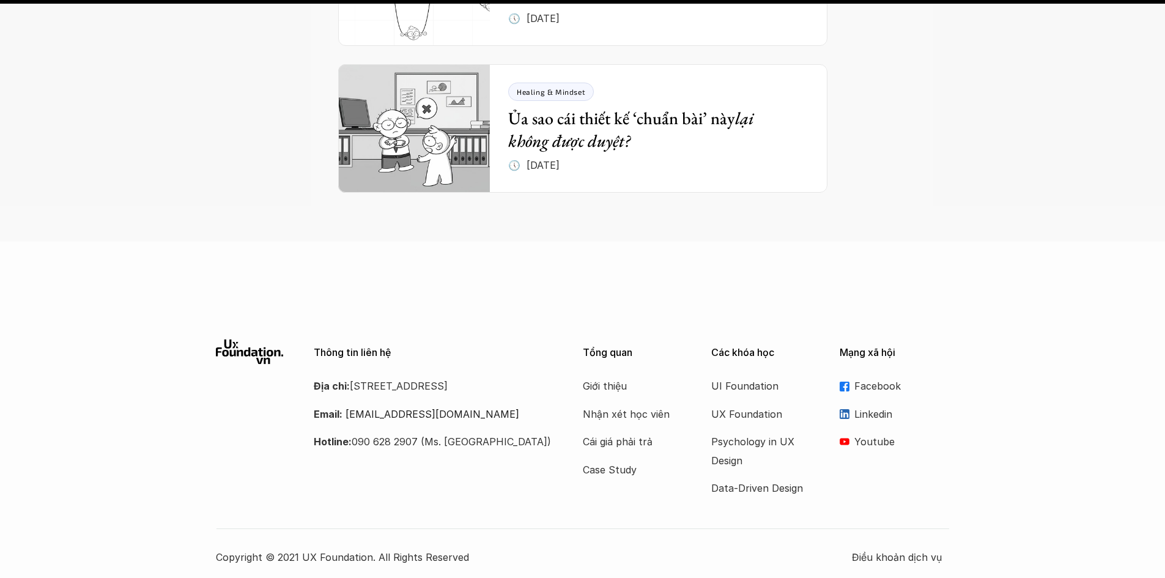
click at [515, 456] on div "Thông tin liên hệ Địa chỉ: Tầng 6, số 116 Trung Liệt, phường Trung Liệt, quận Đ…" at bounding box center [583, 452] width 734 height 227
drag, startPoint x: 426, startPoint y: 349, endPoint x: 317, endPoint y: 322, distance: 111.5
click at [317, 377] on p "Địa chỉ: Tầng 6, số 116 Trung Liệt, phường Trung Liệt, quận Đống Đa" at bounding box center [433, 386] width 238 height 18
click at [323, 377] on p "Địa chỉ: Tầng 6, số 116 Trung Liệt, phường Trung Liệt, quận Đống Đa" at bounding box center [433, 386] width 238 height 18
drag, startPoint x: 446, startPoint y: 355, endPoint x: 276, endPoint y: 312, distance: 175.3
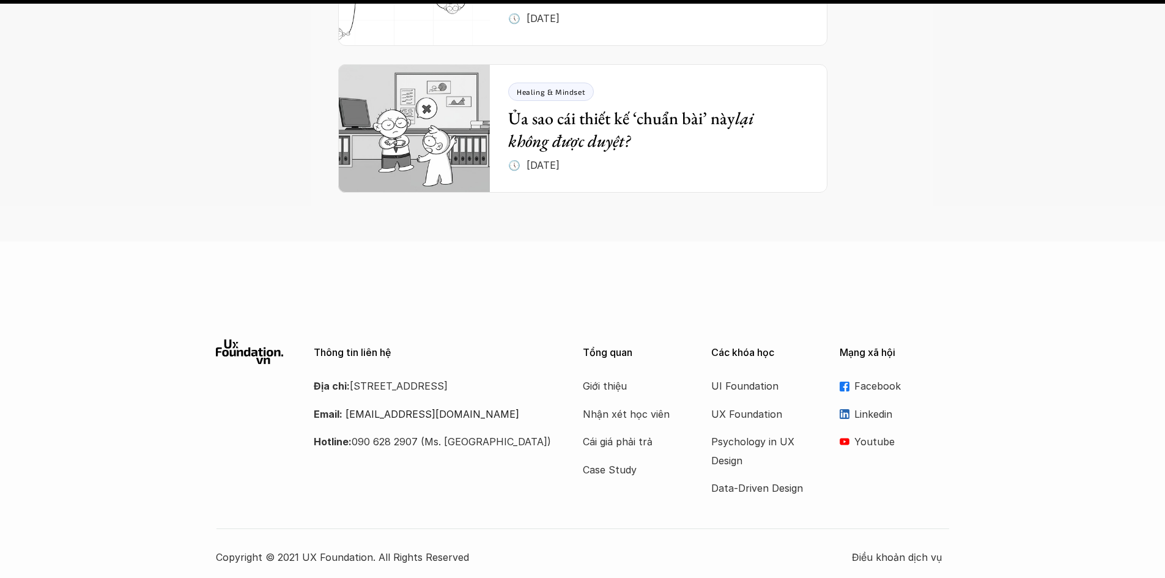
click at [276, 339] on div "Thông tin liên hệ Địa chỉ: Tầng 6, số 116 Trung Liệt, phường Trung Liệt, quận Đ…" at bounding box center [384, 394] width 336 height 111
click at [338, 339] on div "Thông tin liên hệ Địa chỉ: Tầng 6, số 116 Trung Liệt, phường Trung Liệt, quận Đ…" at bounding box center [433, 394] width 238 height 111
drag, startPoint x: 419, startPoint y: 351, endPoint x: 301, endPoint y: 330, distance: 119.2
click at [301, 339] on div "Thông tin liên hệ Địa chỉ: Tầng 6, số 116 Trung Liệt, phường Trung Liệt, quận Đ…" at bounding box center [384, 394] width 336 height 111
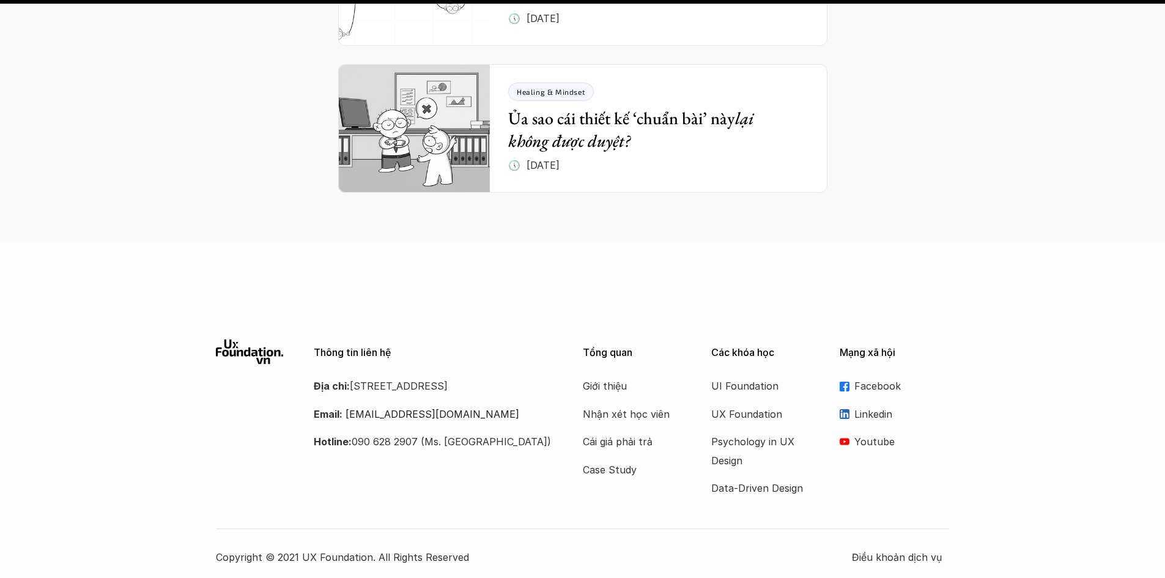
click at [533, 321] on div "Thông tin liên hệ Địa chỉ: Tầng 6, số 116 Trung Liệt, phường Trung Liệt, quận Đ…" at bounding box center [582, 453] width 1165 height 264
drag, startPoint x: 0, startPoint y: 325, endPoint x: 6, endPoint y: 330, distance: 7.0
click at [6, 330] on div "Thông tin liên hệ Địa chỉ: Tầng 6, số 116 Trung Liệt, phường Trung Liệt, quận Đ…" at bounding box center [582, 453] width 1165 height 264
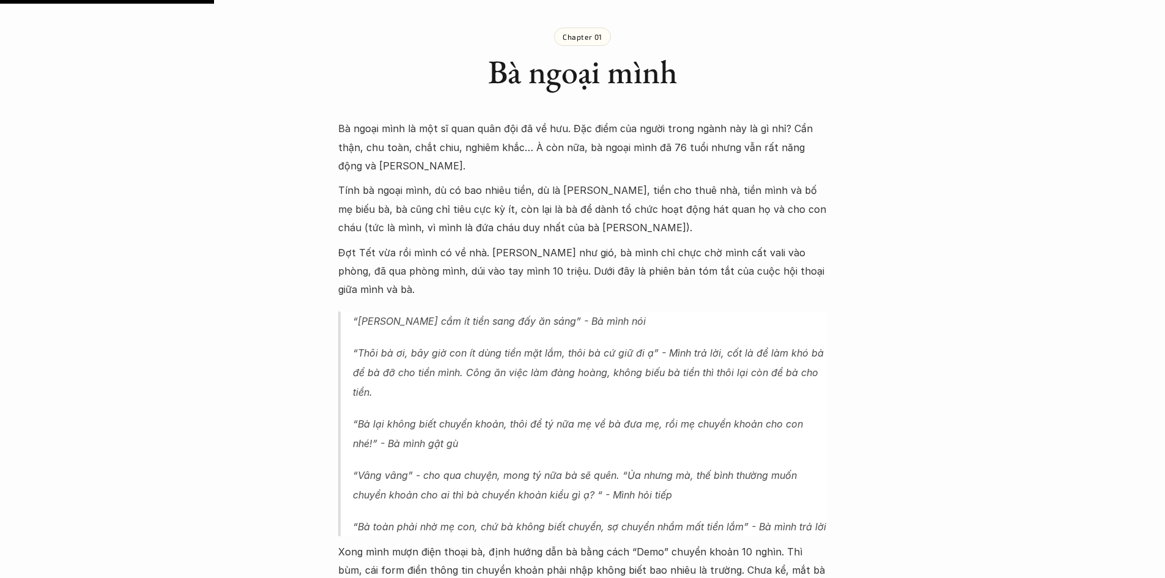
scroll to position [795, 0]
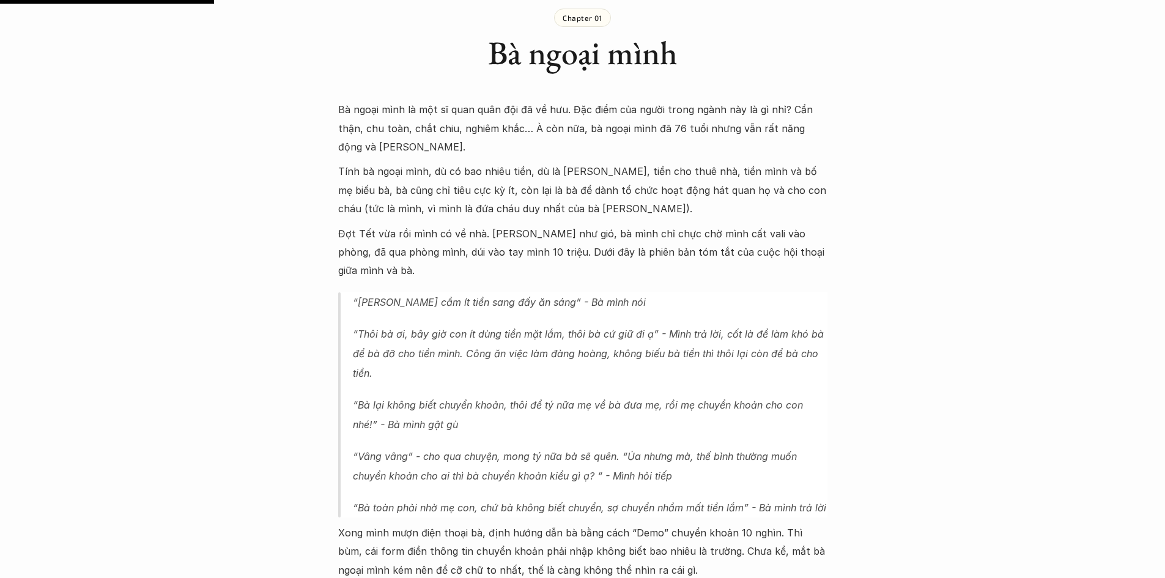
click at [613, 353] on p "“Thôi bà ơi, bây giờ con ít dùng tiền mặt lắm, thôi bà cứ giữ đi ạ” - Mình trả …" at bounding box center [590, 353] width 475 height 59
drag, startPoint x: 407, startPoint y: 430, endPoint x: 435, endPoint y: 437, distance: 29.7
drag, startPoint x: 435, startPoint y: 437, endPoint x: 310, endPoint y: 422, distance: 126.3
click at [547, 353] on p "“Thôi bà ơi, bây giờ con ít dùng tiền mặt lắm, thôi bà cứ giữ đi ạ” - Mình trả …" at bounding box center [590, 353] width 475 height 59
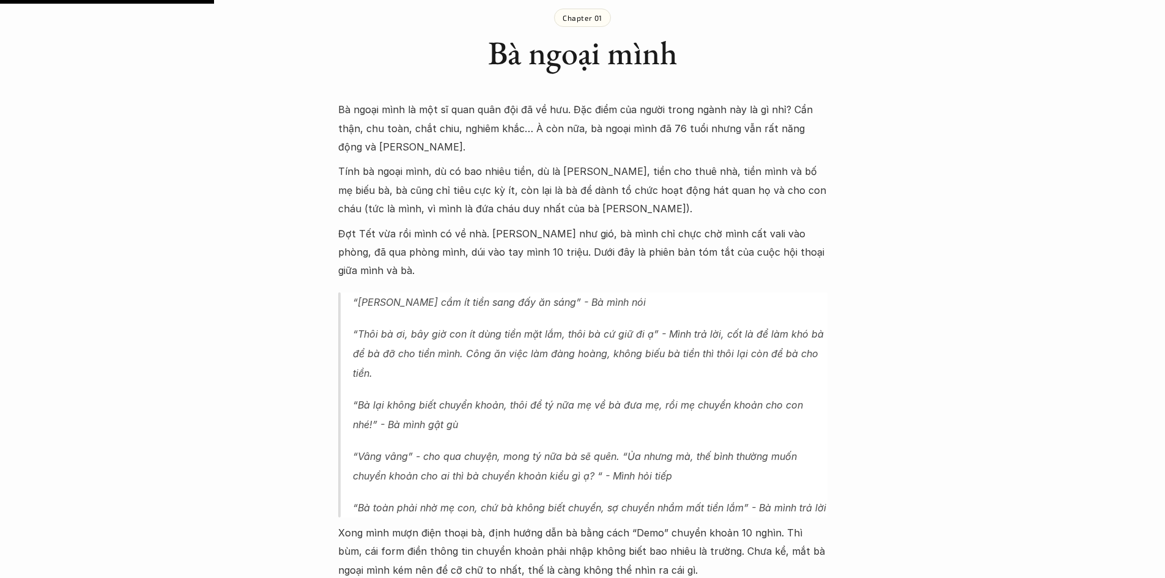
click at [547, 353] on p "“Thôi bà ơi, bây giờ con ít dùng tiền mặt lắm, thôi bà cứ giữ đi ạ” - Mình trả …" at bounding box center [590, 353] width 475 height 59
drag, startPoint x: 0, startPoint y: 384, endPoint x: 8, endPoint y: 388, distance: 8.8
drag, startPoint x: 0, startPoint y: 331, endPoint x: 9, endPoint y: 334, distance: 9.3
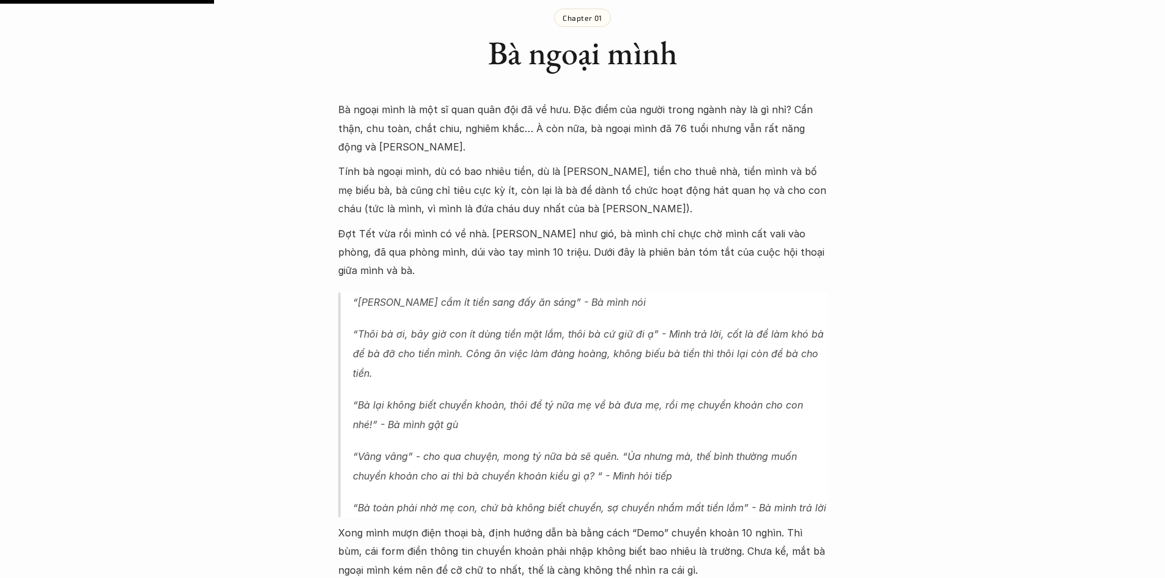
click at [458, 355] on p "“Thôi bà ơi, bây giờ con ít dùng tiền mặt lắm, thôi bà cứ giữ đi ạ” - Mình trả …" at bounding box center [590, 353] width 475 height 59
click at [442, 353] on p "“Thôi bà ơi, bây giờ con ít dùng tiền mặt lắm, thôi bà cứ giữ đi ạ” - Mình trả …" at bounding box center [590, 353] width 475 height 59
drag, startPoint x: 464, startPoint y: 339, endPoint x: 636, endPoint y: 341, distance: 172.5
click at [636, 341] on p "“Thôi bà ơi, bây giờ con ít dùng tiền mặt lắm, thôi bà cứ giữ đi ạ” - Mình trả …" at bounding box center [590, 353] width 475 height 59
drag, startPoint x: 459, startPoint y: 384, endPoint x: 578, endPoint y: 381, distance: 118.7
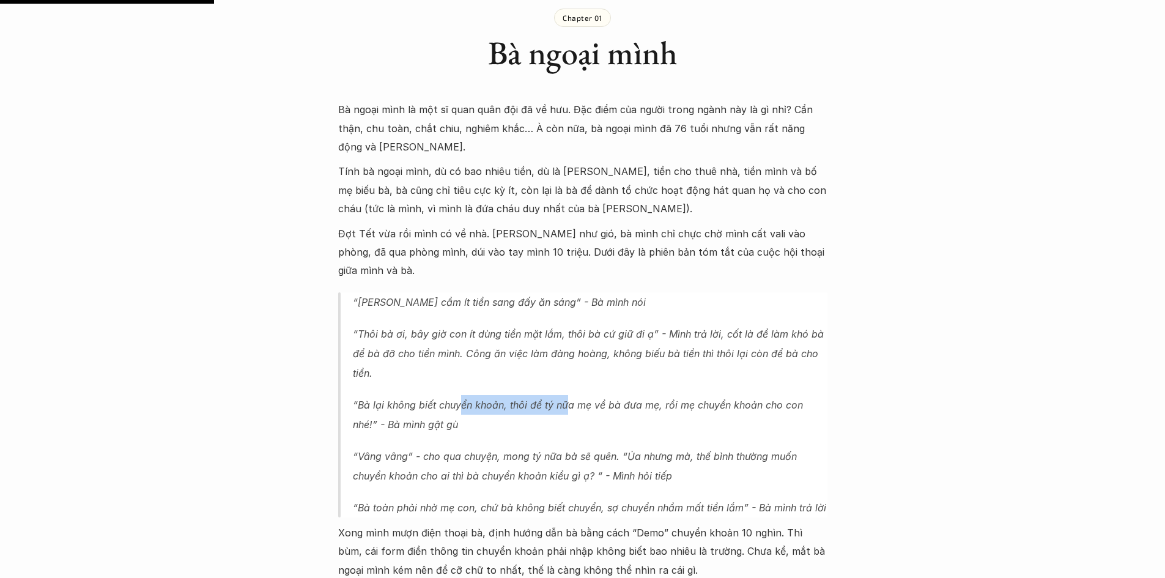
click at [568, 395] on p "“Bà lại không biết chuyển khoản, thôi để tý nữa mẹ về bà đưa mẹ, rồi mẹ chuyển …" at bounding box center [590, 414] width 475 height 39
click at [588, 395] on p "“Bà lại không biết chuyển khoản, thôi để tý nữa mẹ về bà đưa mẹ, rồi mẹ chuyển …" at bounding box center [590, 414] width 475 height 39
drag, startPoint x: 574, startPoint y: 384, endPoint x: 699, endPoint y: 384, distance: 125.4
click at [698, 395] on p "“Bà lại không biết chuyển khoản, thôi để tý nữa mẹ về bà đưa mẹ, rồi mẹ chuyển …" at bounding box center [590, 414] width 475 height 39
drag, startPoint x: 743, startPoint y: 384, endPoint x: 781, endPoint y: 384, distance: 37.9
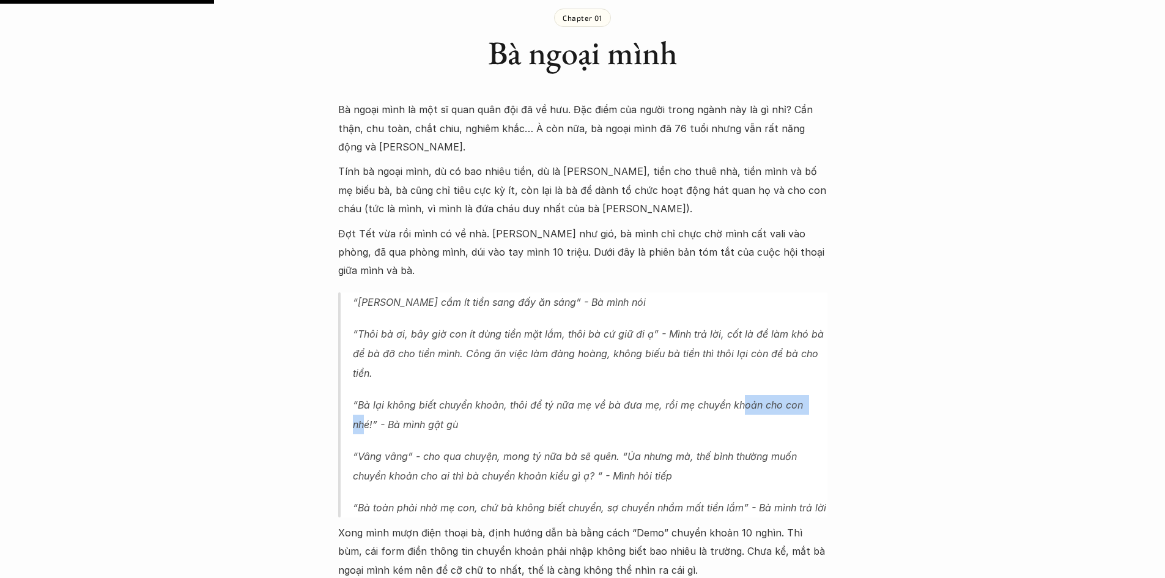
click at [811, 395] on p "“Bà lại không biết chuyển khoản, thôi để tý nữa mẹ về bà đưa mẹ, rồi mẹ chuyển …" at bounding box center [590, 414] width 475 height 39
click at [437, 427] on blockquote "“Khánh cầm ít tiền sang đấy ăn sáng” - Bà mình nói “Thôi bà ơi, bây giờ con ít …" at bounding box center [582, 404] width 489 height 225
drag, startPoint x: 663, startPoint y: 437, endPoint x: 741, endPoint y: 437, distance: 77.0
click at [741, 446] on p "“Vâng vâng” - cho qua chuyện, mong tý nữa bà sẽ quên. “Ủa nhưng mà, thế bình th…" at bounding box center [590, 465] width 475 height 39
drag, startPoint x: 435, startPoint y: 454, endPoint x: 646, endPoint y: 458, distance: 210.4
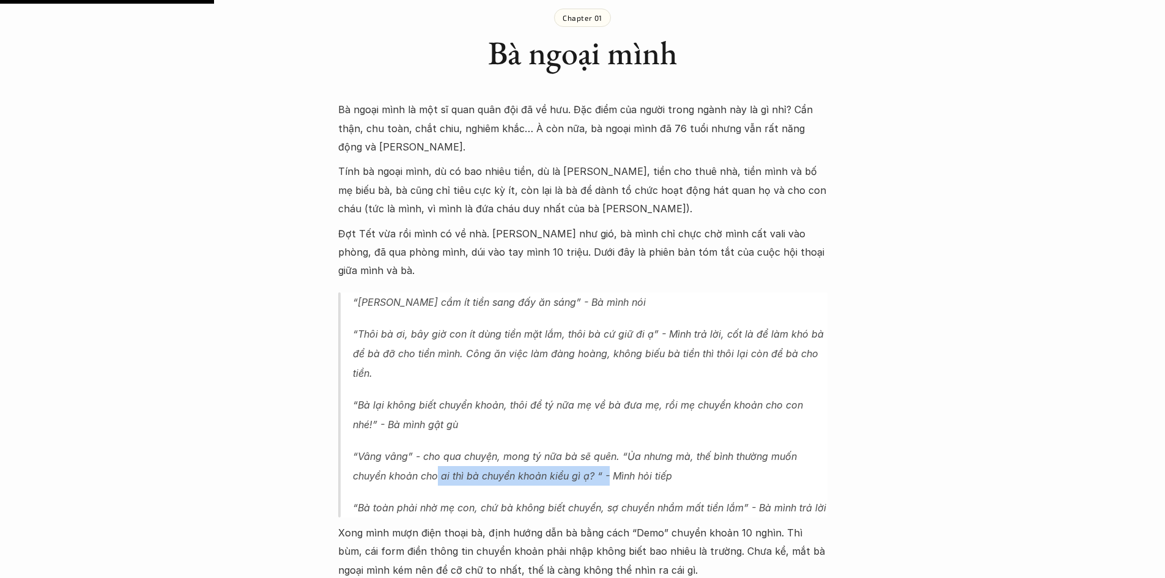
click at [630, 458] on p "“Vâng vâng” - cho qua chuyện, mong tý nữa bà sẽ quên. “Ủa nhưng mà, thế bình th…" at bounding box center [590, 465] width 475 height 39
click at [658, 446] on p "“Vâng vâng” - cho qua chuyện, mong tý nữa bà sẽ quên. “Ủa nhưng mà, thế bình th…" at bounding box center [590, 465] width 475 height 39
click at [571, 423] on blockquote "“Khánh cầm ít tiền sang đấy ăn sáng” - Bà mình nói “Thôi bà ơi, bây giờ con ít …" at bounding box center [582, 404] width 489 height 225
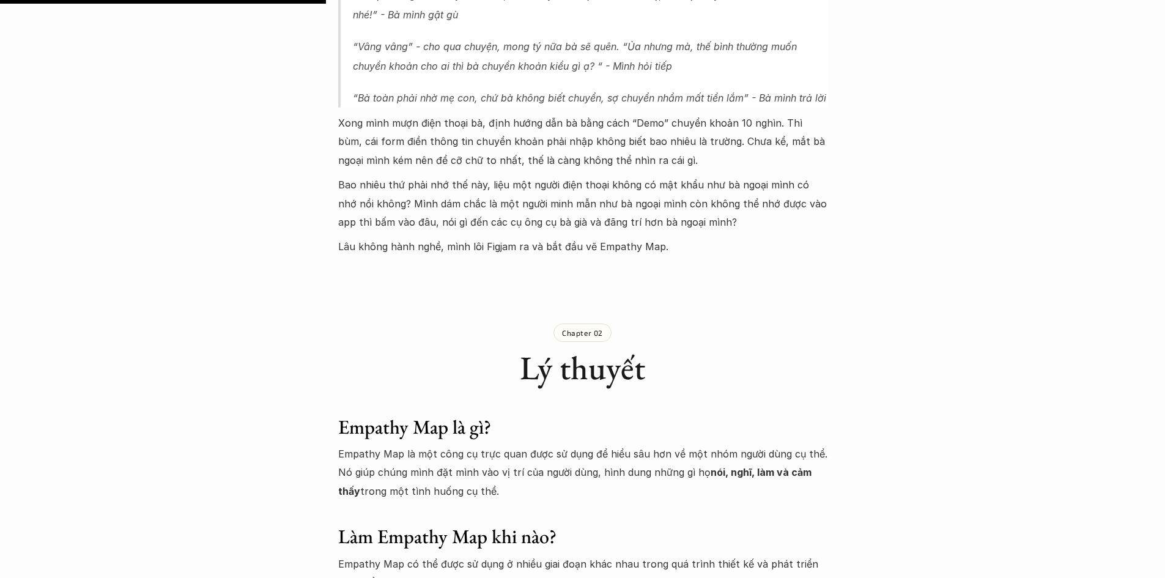
scroll to position [1223, 0]
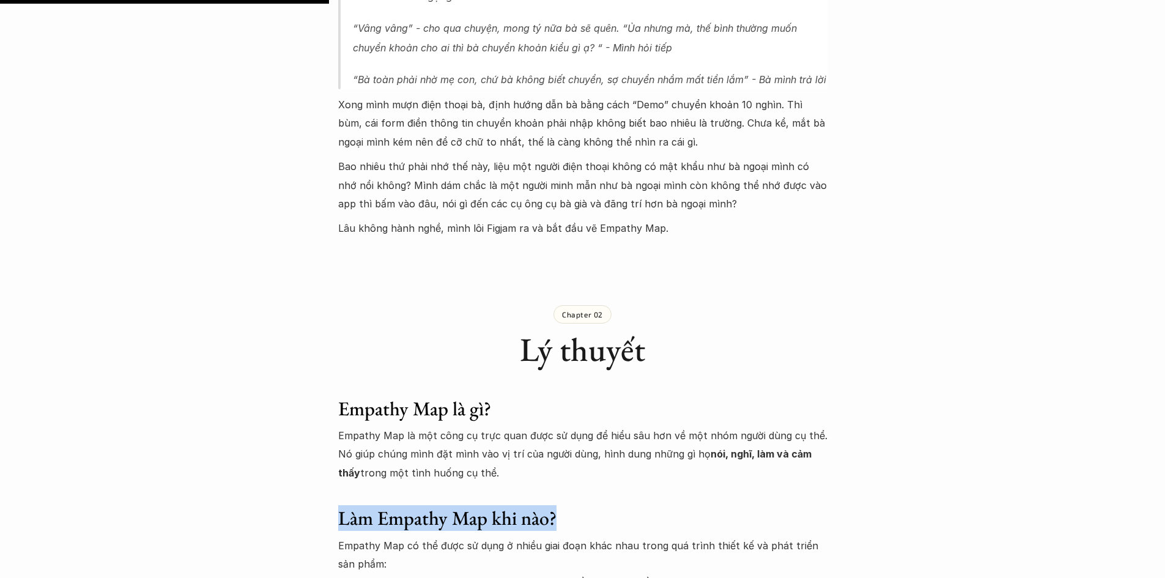
drag, startPoint x: 339, startPoint y: 503, endPoint x: 556, endPoint y: 509, distance: 217.8
click at [556, 509] on h3 "Làm Empathy Map khi nào?" at bounding box center [582, 517] width 489 height 23
click at [576, 506] on h3 "Làm Empathy Map khi nào?" at bounding box center [582, 517] width 489 height 23
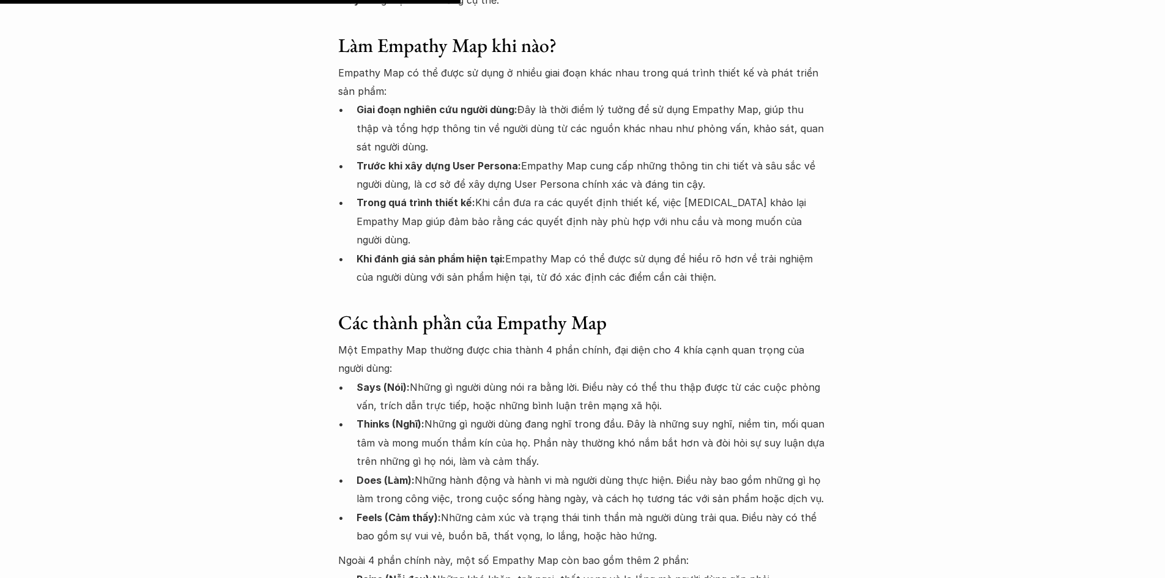
scroll to position [1712, 0]
